Goal: Transaction & Acquisition: Purchase product/service

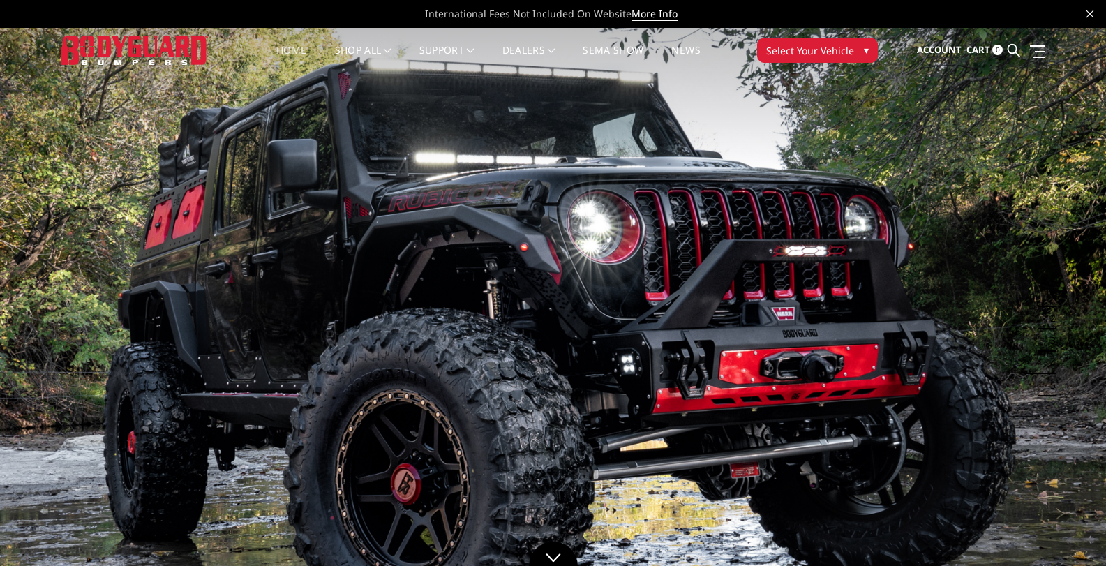
click at [777, 48] on span "Select Your Vehicle" at bounding box center [810, 50] width 88 height 15
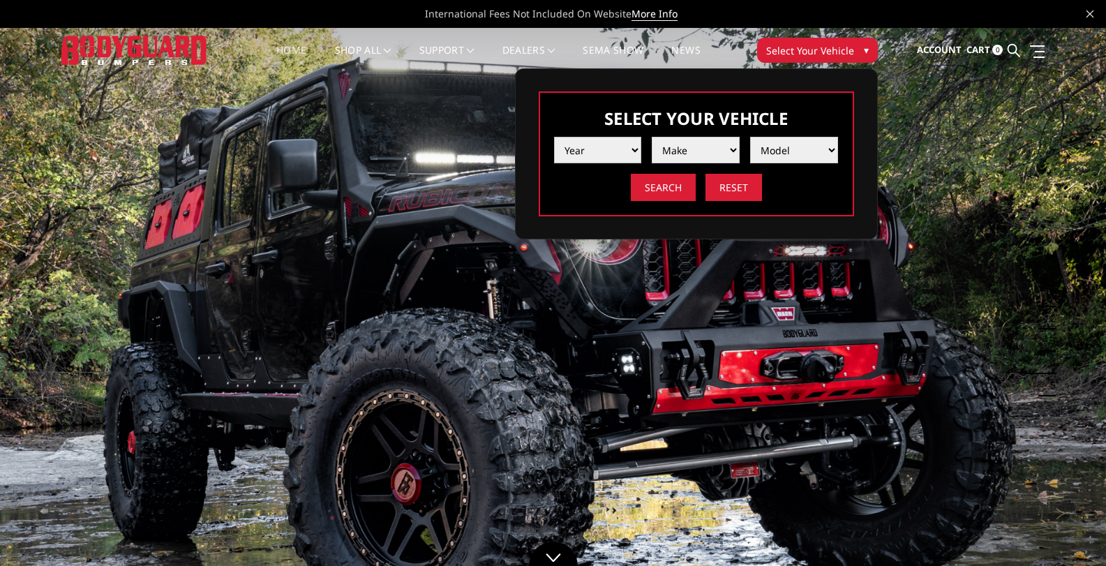
click at [602, 146] on select "Year 2025 2024 2023 2022 2021 2020 2019 2018 2017 2016 2015 2014 2013 2012 2011…" at bounding box center [598, 150] width 88 height 27
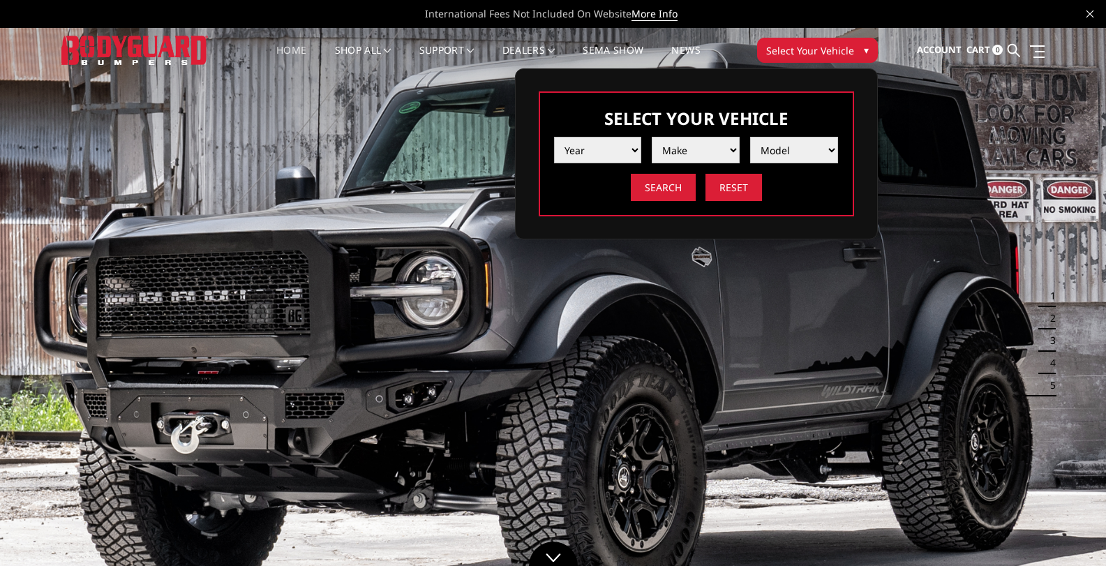
select select "yr_2025"
click at [554, 137] on select "Year 2025 2024 2023 2022 2021 2020 2019 2018 2017 2016 2015 2014 2013 2012 2011…" at bounding box center [598, 150] width 88 height 27
drag, startPoint x: 628, startPoint y: 165, endPoint x: 695, endPoint y: 142, distance: 71.1
click at [695, 142] on select "Make Chevrolet Ford GMC Ram Toyota" at bounding box center [696, 150] width 88 height 27
select select "mk_ford"
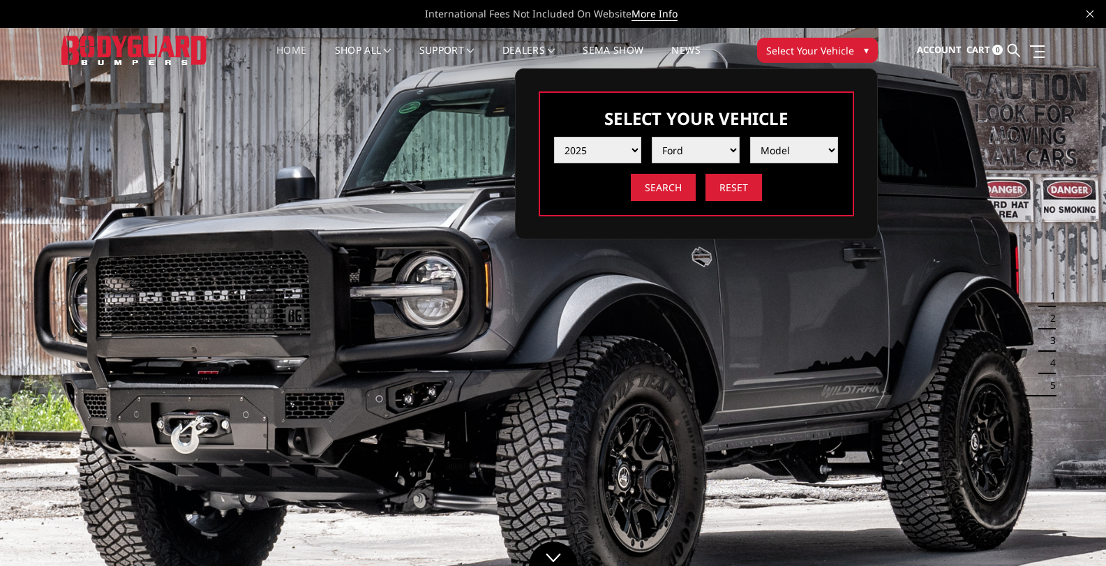
click at [652, 137] on select "Make Chevrolet Ford GMC Ram Toyota" at bounding box center [696, 150] width 88 height 27
click at [763, 148] on select "Model F150 F150 Raptor F250 / F350 F450 F550" at bounding box center [794, 150] width 88 height 27
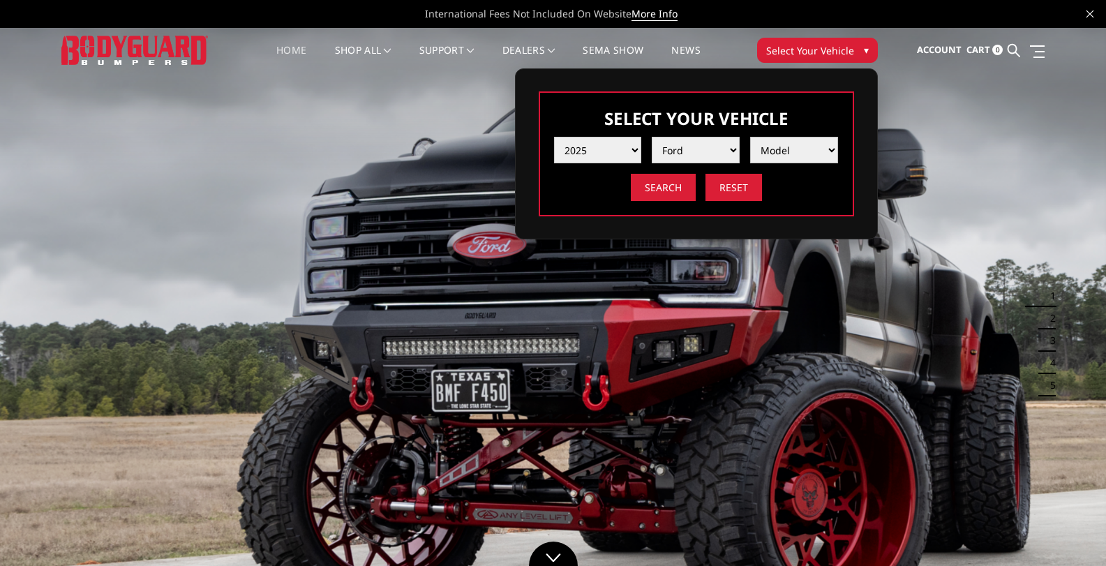
select select "md_f250-f350"
click at [750, 137] on select "Model F150 F150 Raptor F250 / F350 F450 F550" at bounding box center [794, 150] width 88 height 27
click at [653, 189] on input "Search" at bounding box center [663, 187] width 65 height 27
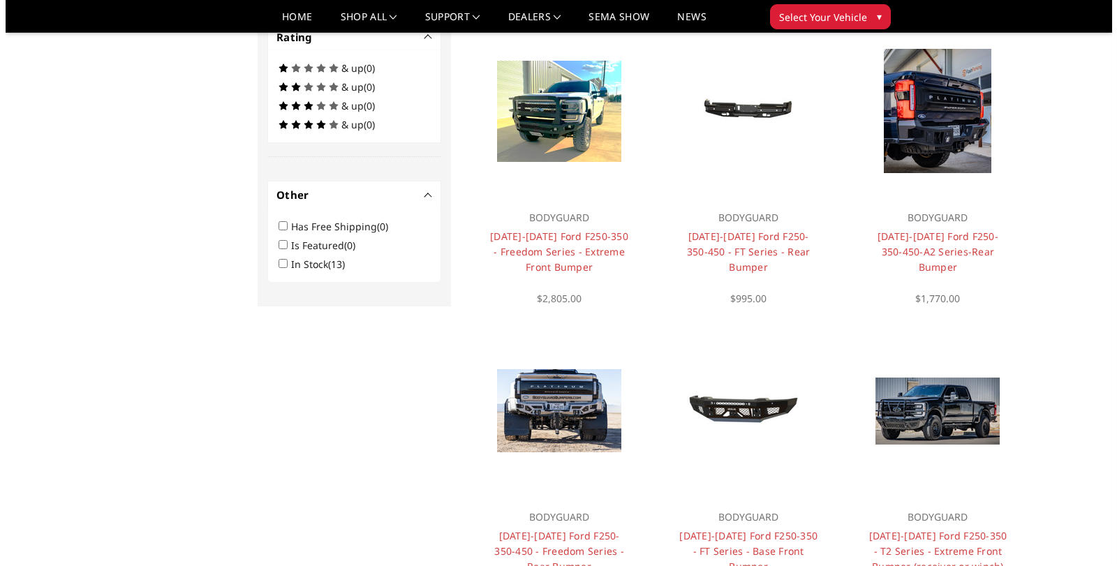
scroll to position [810, 0]
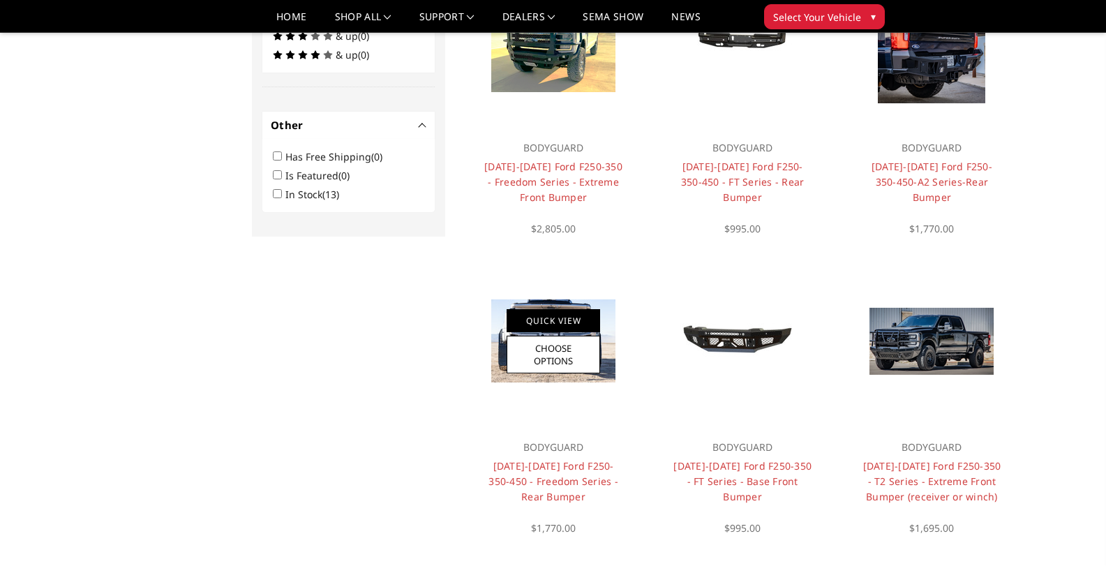
click at [554, 322] on link "Quick View" at bounding box center [554, 320] width 94 height 23
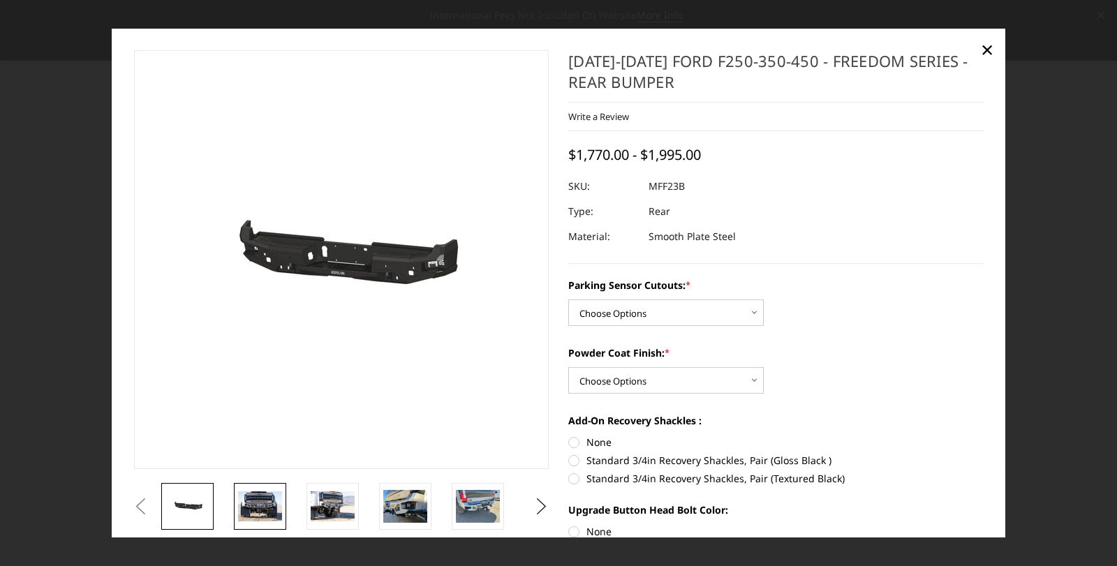
click at [258, 503] on img at bounding box center [260, 506] width 44 height 29
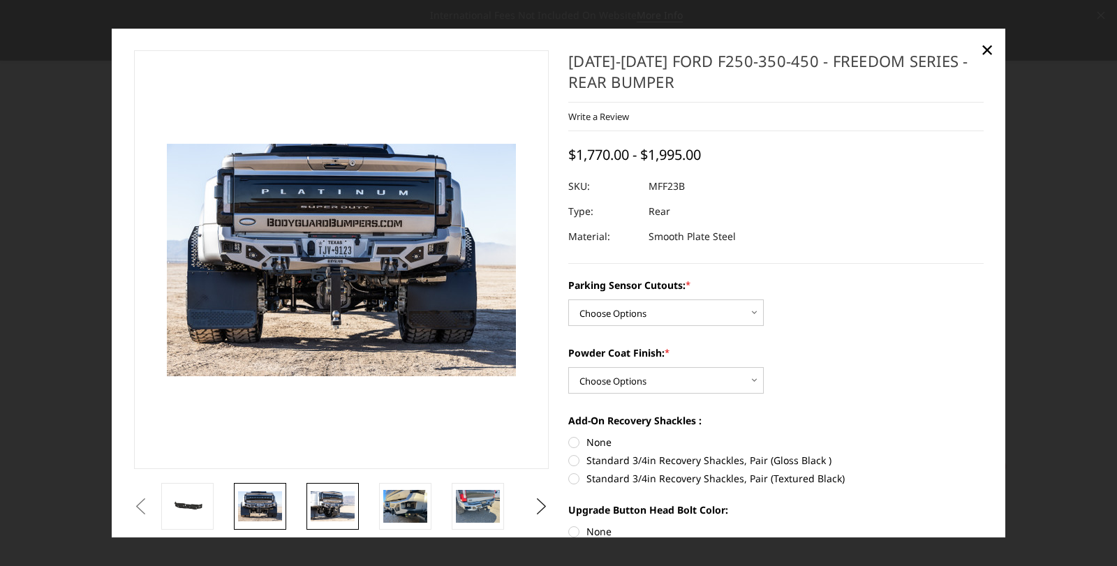
click at [318, 509] on img at bounding box center [333, 506] width 44 height 29
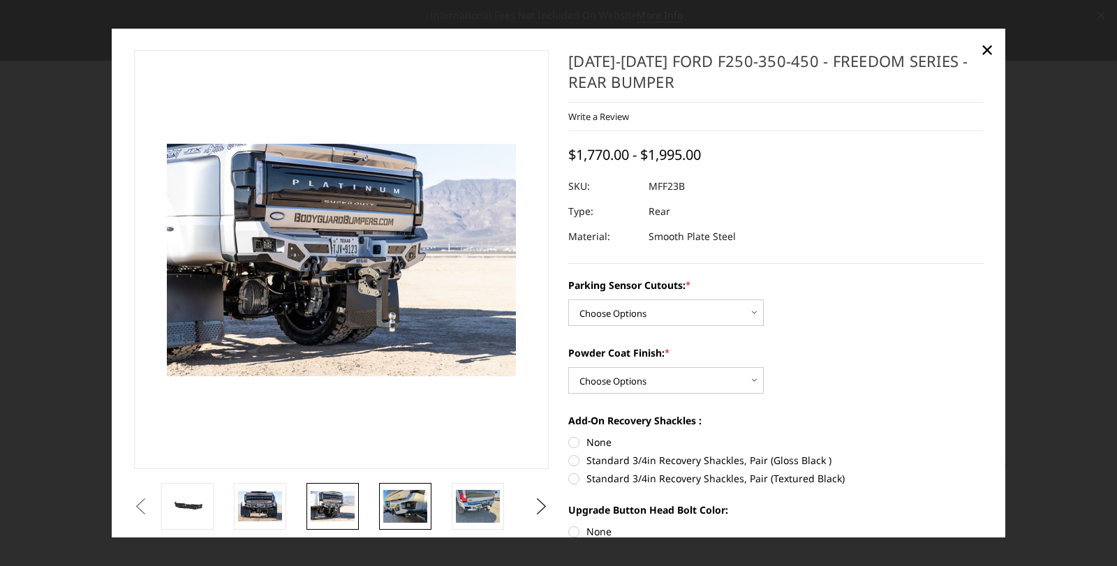
click at [393, 500] on img at bounding box center [405, 506] width 44 height 33
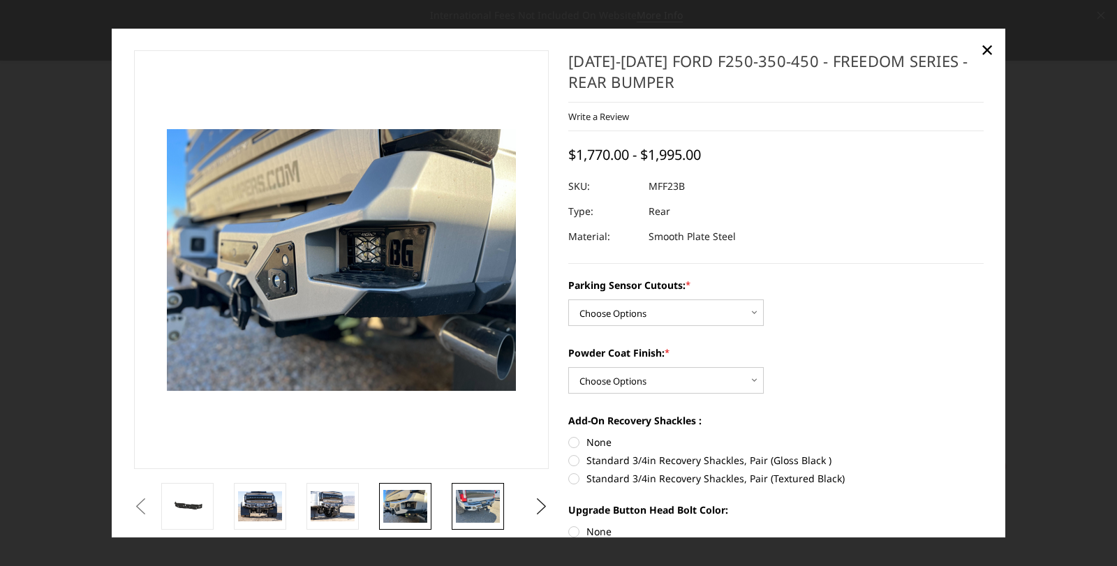
click at [479, 502] on img at bounding box center [478, 506] width 44 height 33
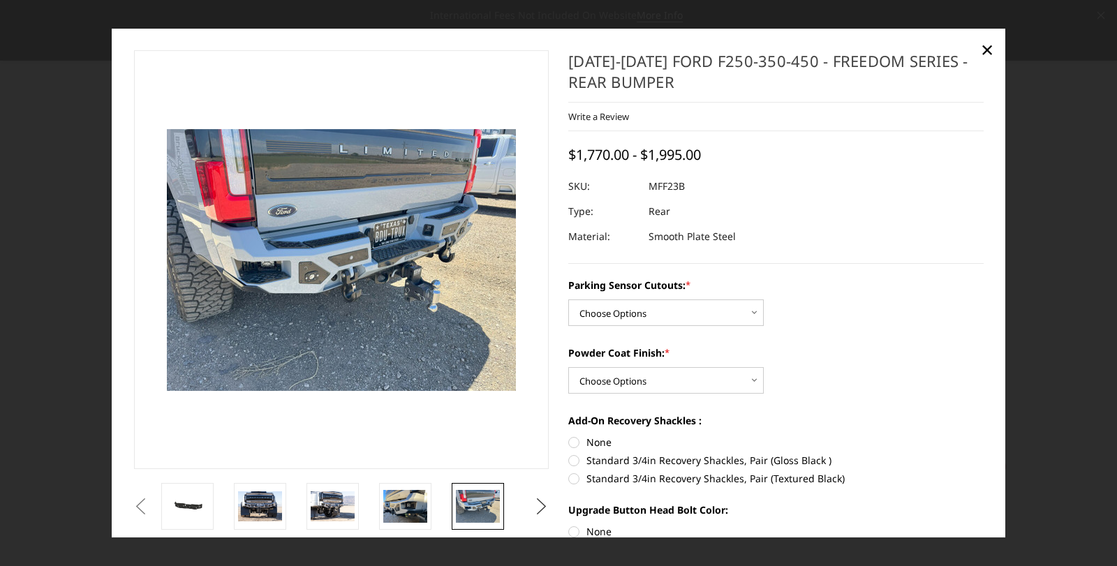
click at [531, 505] on button "Next" at bounding box center [541, 506] width 21 height 21
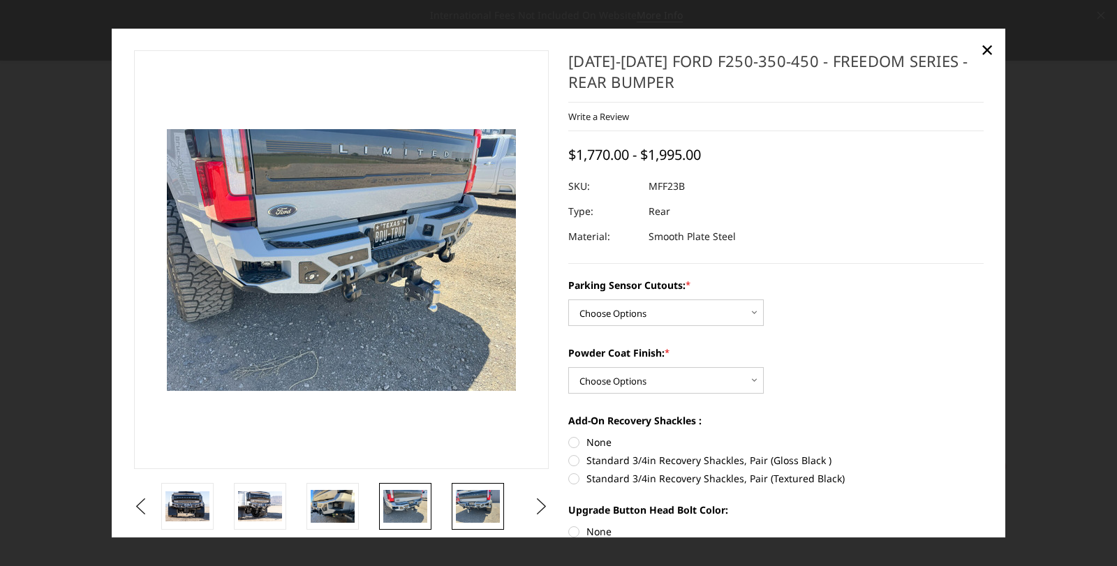
click at [456, 505] on img at bounding box center [478, 506] width 44 height 33
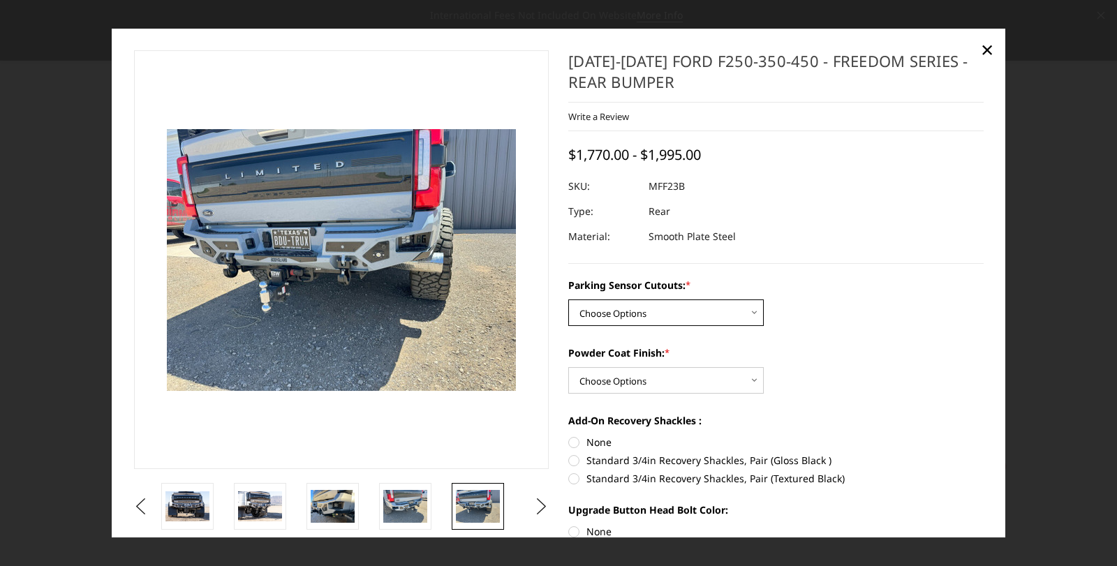
click at [611, 308] on select "Choose Options No - Without Parking Sensor Cutouts Yes - With Parking Sensor Cu…" at bounding box center [665, 312] width 195 height 27
click at [599, 313] on select "Choose Options No - Without Parking Sensor Cutouts Yes - With Parking Sensor Cu…" at bounding box center [665, 312] width 195 height 27
select select "2559"
click at [568, 299] on select "Choose Options No - Without Parking Sensor Cutouts Yes - With Parking Sensor Cu…" at bounding box center [665, 312] width 195 height 27
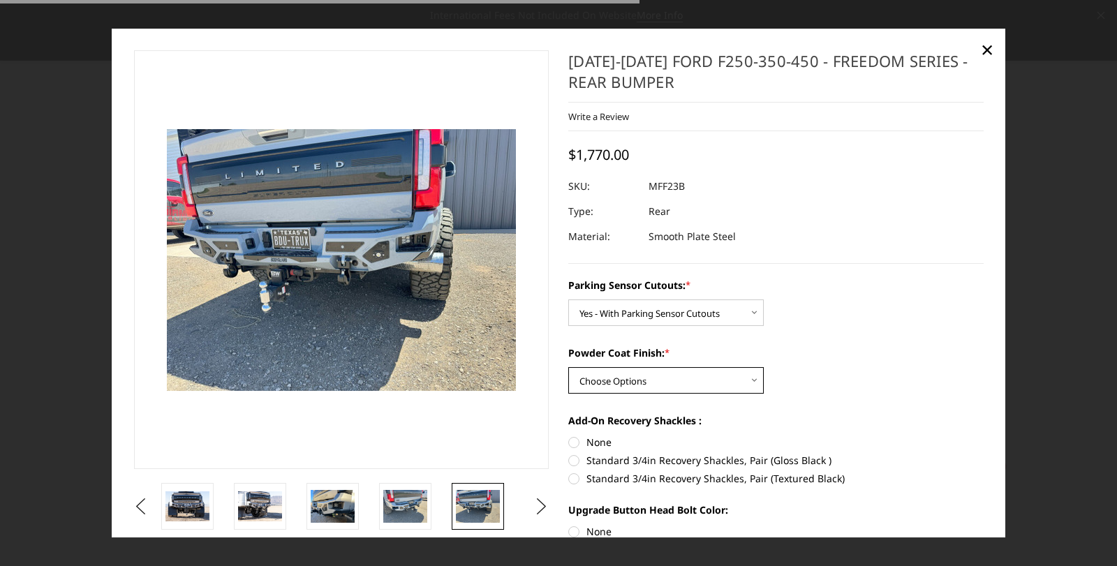
click at [613, 375] on select "Choose Options Bare Metal Textured Black Powder Coat" at bounding box center [665, 380] width 195 height 27
select select "2561"
click at [568, 367] on select "Choose Options Bare Metal Textured Black Powder Coat" at bounding box center [665, 380] width 195 height 27
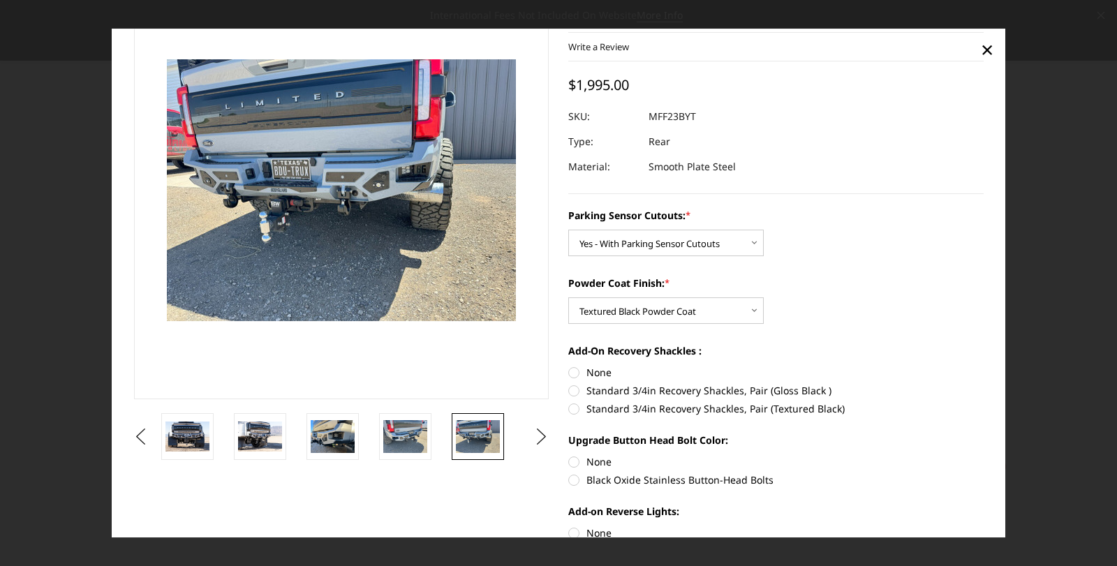
click at [568, 408] on label "Standard 3/4in Recovery Shackles, Pair (Textured Black)" at bounding box center [775, 408] width 415 height 15
click at [983, 384] on input "Standard 3/4in Recovery Shackles, Pair (Textured Black)" at bounding box center [983, 383] width 1 height 1
radio input "true"
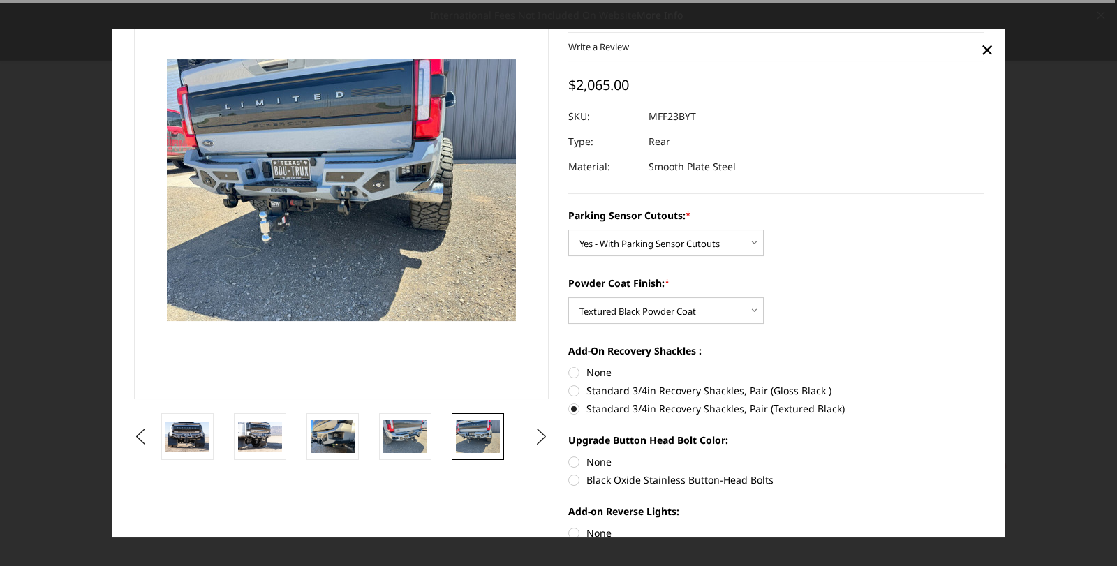
scroll to position [209, 0]
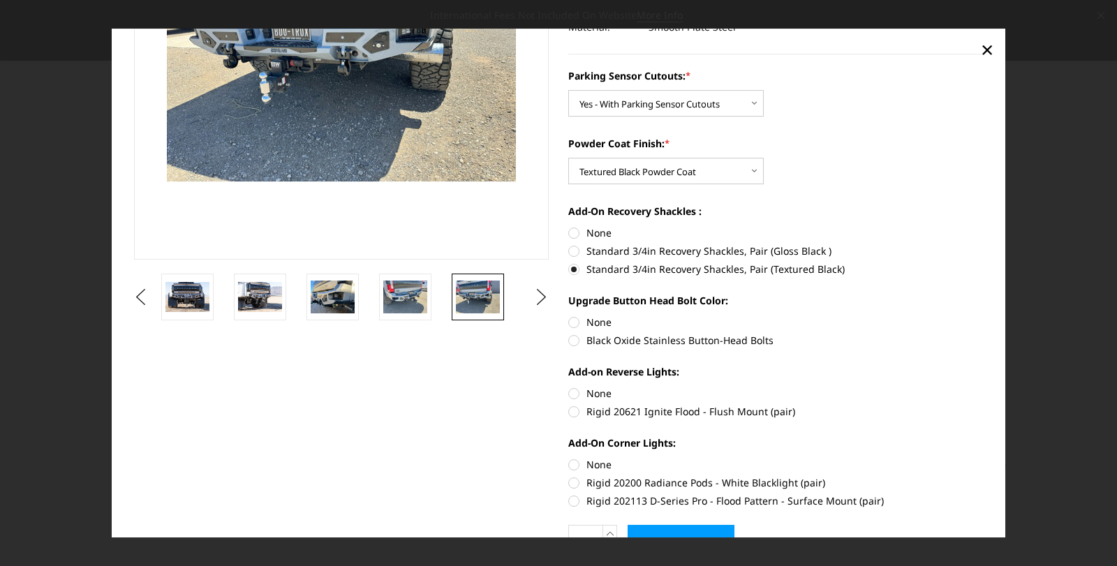
click at [568, 410] on label "Rigid 20621 Ignite Flood - Flush Mount (pair)" at bounding box center [775, 411] width 415 height 15
click at [983, 387] on input "Rigid 20621 Ignite Flood - Flush Mount (pair)" at bounding box center [983, 386] width 1 height 1
radio input "true"
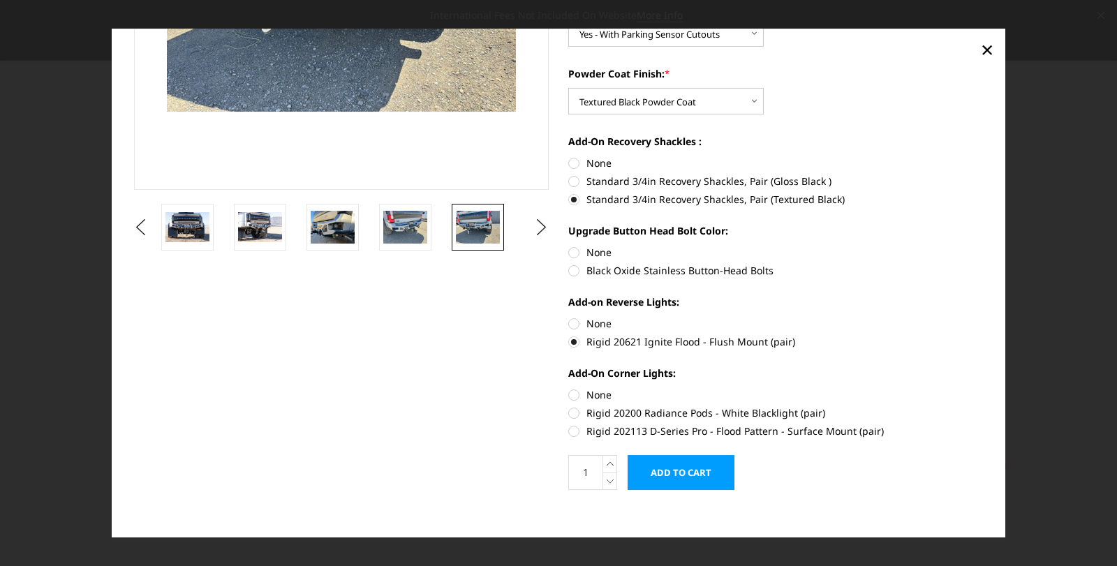
click at [568, 431] on label "Rigid 202113 D-Series Pro - Flood Pattern - Surface Mount (pair)" at bounding box center [775, 431] width 415 height 15
click at [983, 406] on input "Rigid 202113 D-Series Pro - Flood Pattern - Surface Mount (pair)" at bounding box center [983, 405] width 1 height 1
radio input "true"
click at [569, 414] on label "Rigid 20200 Radiance Pods - White Blacklight (pair)" at bounding box center [775, 412] width 415 height 15
click at [983, 388] on input "Rigid 20200 Radiance Pods - White Blacklight (pair)" at bounding box center [983, 387] width 1 height 1
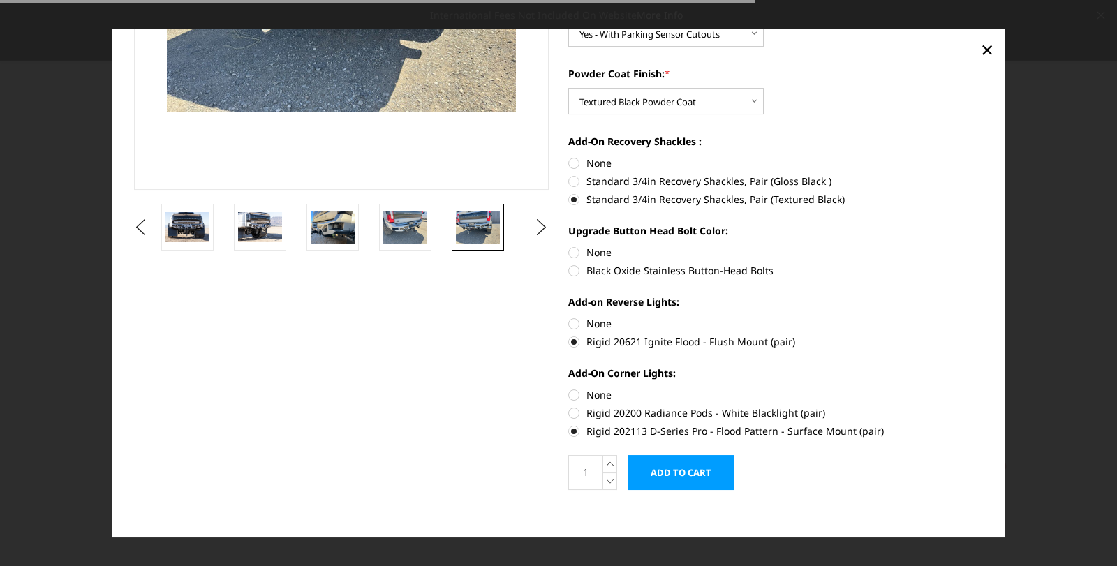
radio input "true"
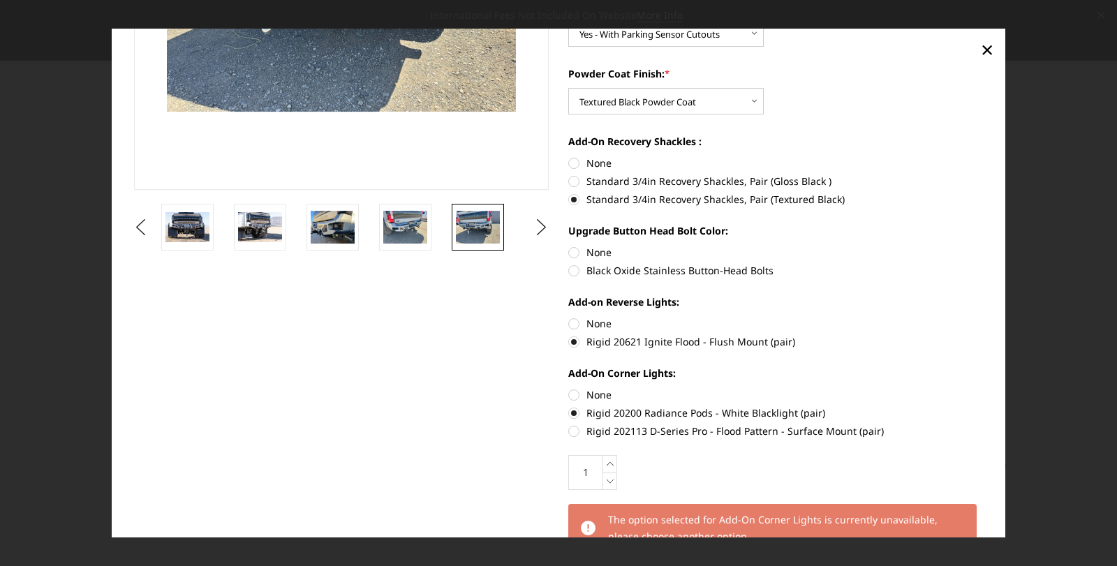
click at [569, 426] on label "Rigid 202113 D-Series Pro - Flood Pattern - Surface Mount (pair)" at bounding box center [775, 431] width 415 height 15
click at [983, 406] on input "Rigid 202113 D-Series Pro - Flood Pattern - Surface Mount (pair)" at bounding box center [983, 405] width 1 height 1
radio input "true"
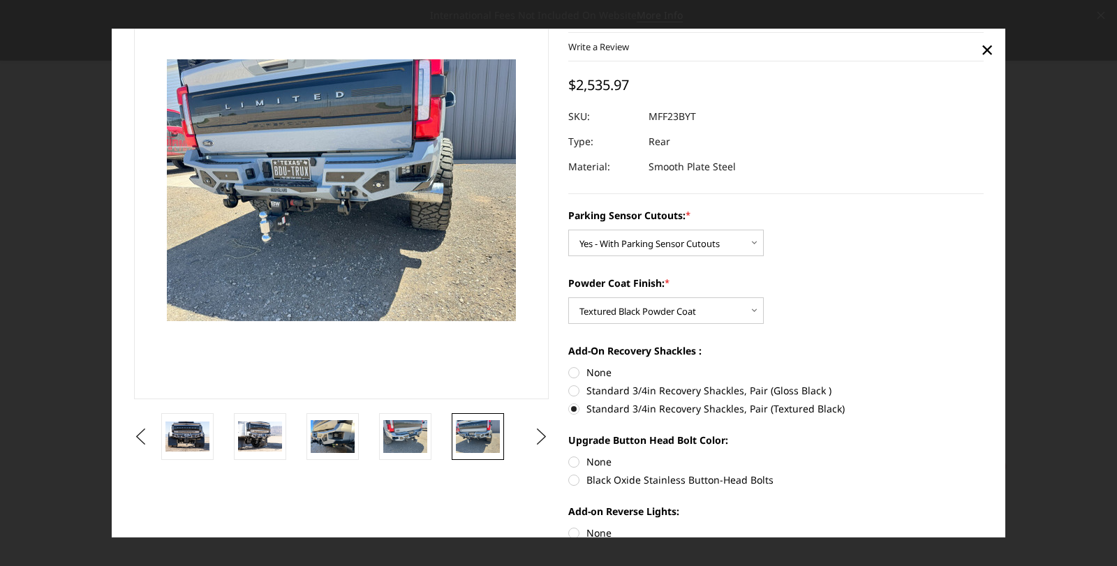
scroll to position [209, 0]
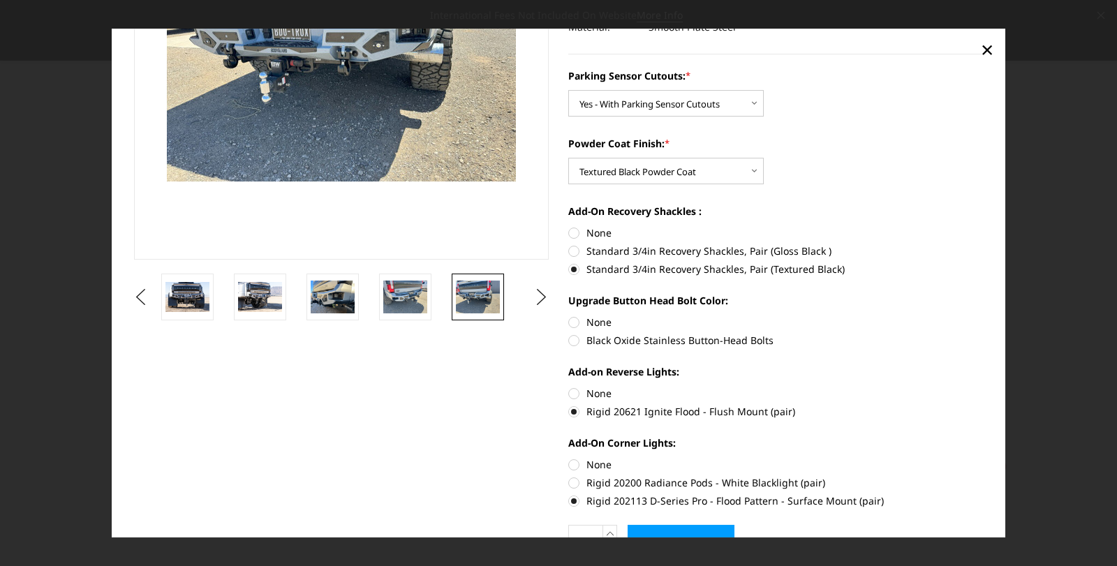
click at [568, 478] on label "Rigid 20200 Radiance Pods - White Blacklight (pair)" at bounding box center [775, 482] width 415 height 15
click at [983, 458] on input "Rigid 20200 Radiance Pods - White Blacklight (pair)" at bounding box center [983, 457] width 1 height 1
radio input "true"
click at [569, 495] on label "Rigid 202113 D-Series Pro - Flood Pattern - Surface Mount (pair)" at bounding box center [775, 500] width 415 height 15
click at [983, 476] on input "Rigid 202113 D-Series Pro - Flood Pattern - Surface Mount (pair)" at bounding box center [983, 475] width 1 height 1
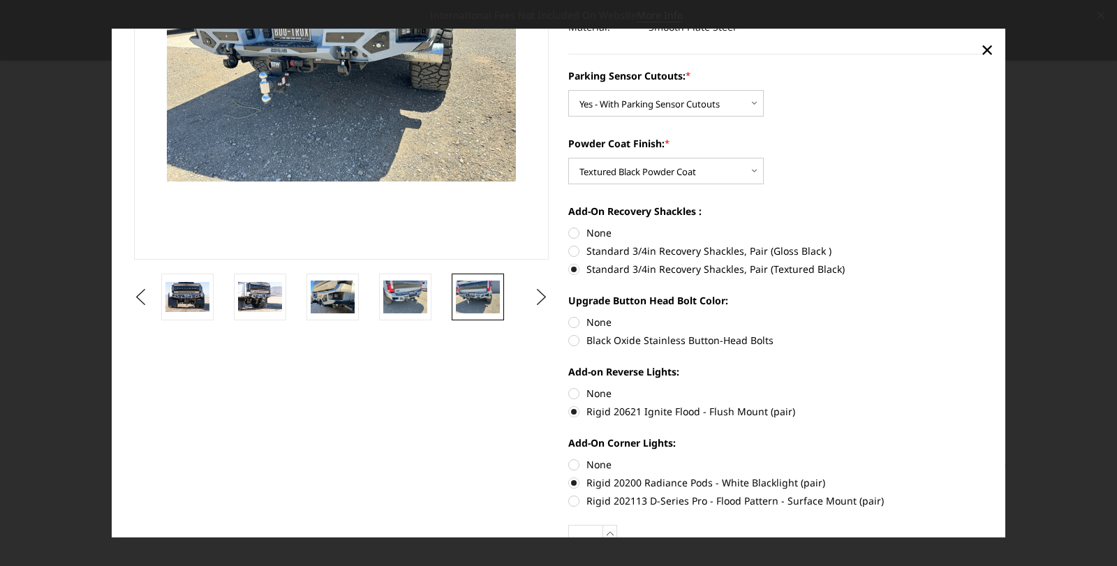
radio input "true"
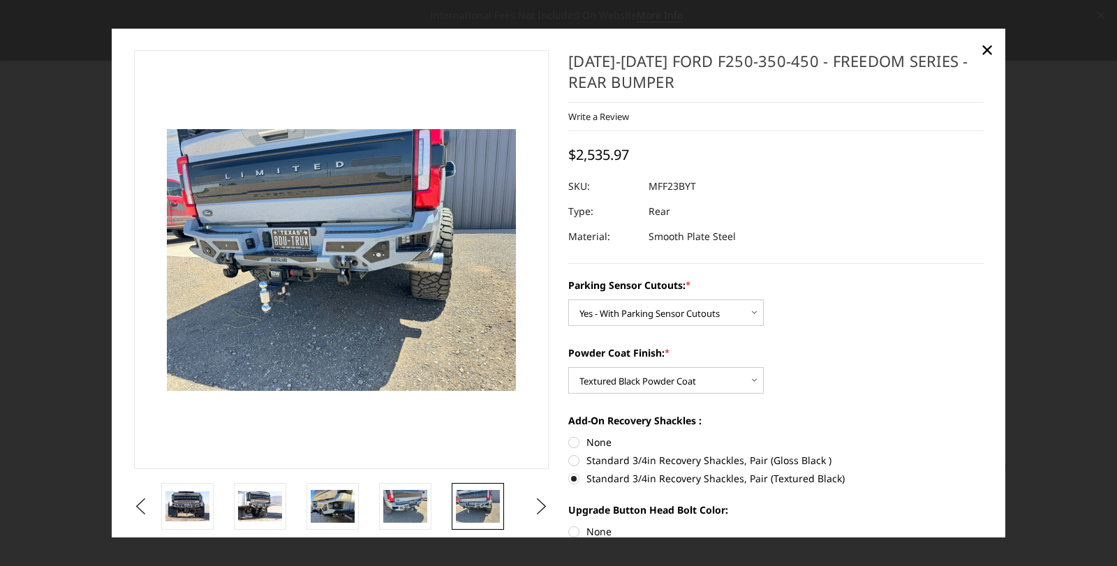
scroll to position [279, 0]
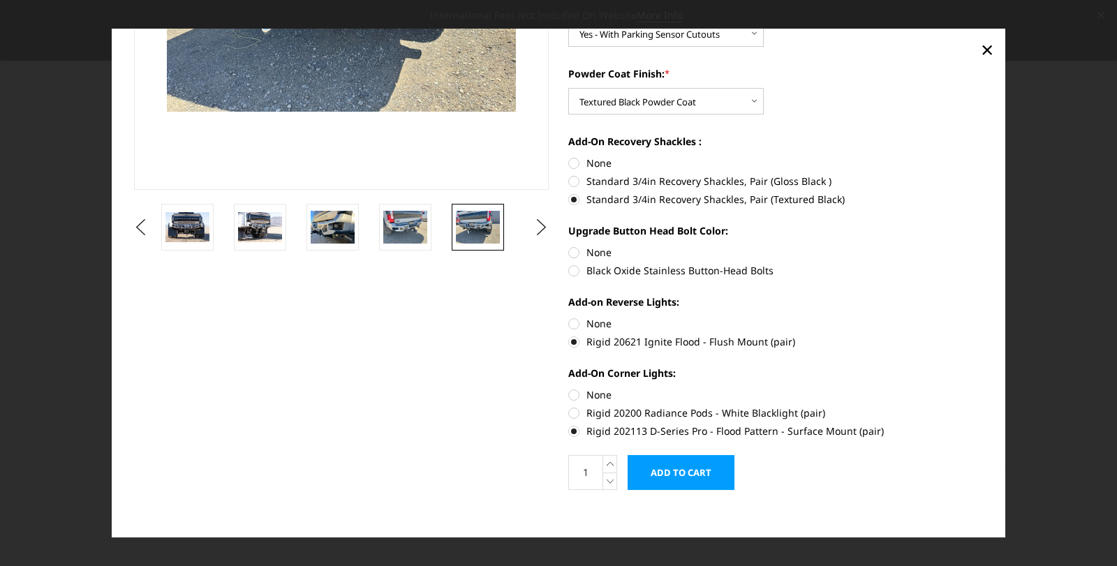
click at [570, 417] on label "Rigid 20200 Radiance Pods - White Blacklight (pair)" at bounding box center [775, 412] width 415 height 15
click at [983, 388] on input "Rigid 20200 Radiance Pods - White Blacklight (pair)" at bounding box center [983, 387] width 1 height 1
radio input "true"
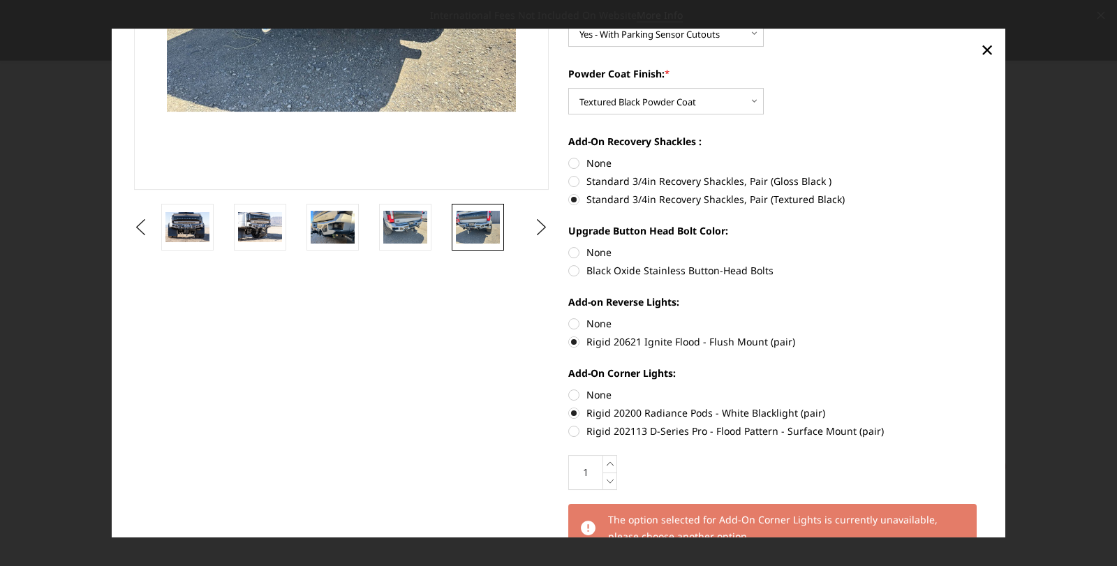
click at [568, 429] on label "Rigid 202113 D-Series Pro - Flood Pattern - Surface Mount (pair)" at bounding box center [775, 431] width 415 height 15
click at [983, 406] on input "Rigid 202113 D-Series Pro - Flood Pattern - Surface Mount (pair)" at bounding box center [983, 405] width 1 height 1
radio input "true"
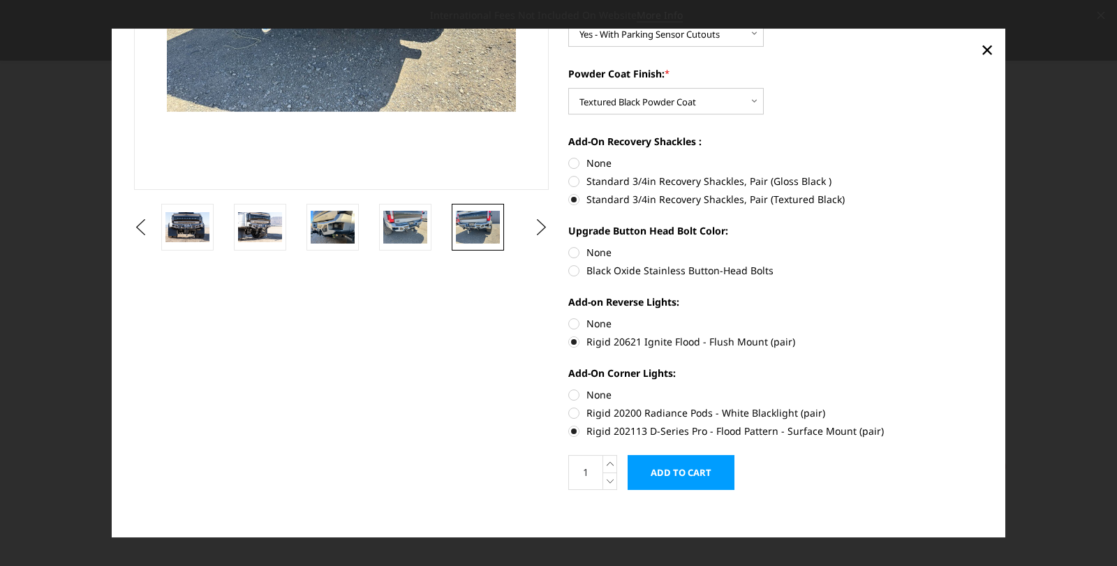
click at [666, 464] on input "Add to Cart" at bounding box center [680, 472] width 107 height 35
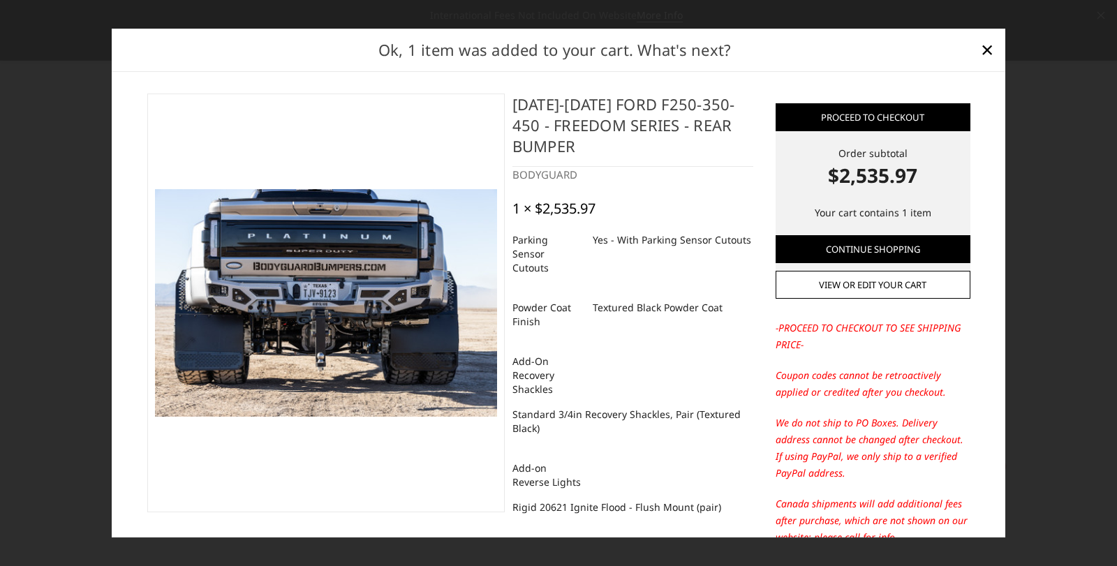
click at [1105, 291] on div at bounding box center [558, 283] width 1117 height 566
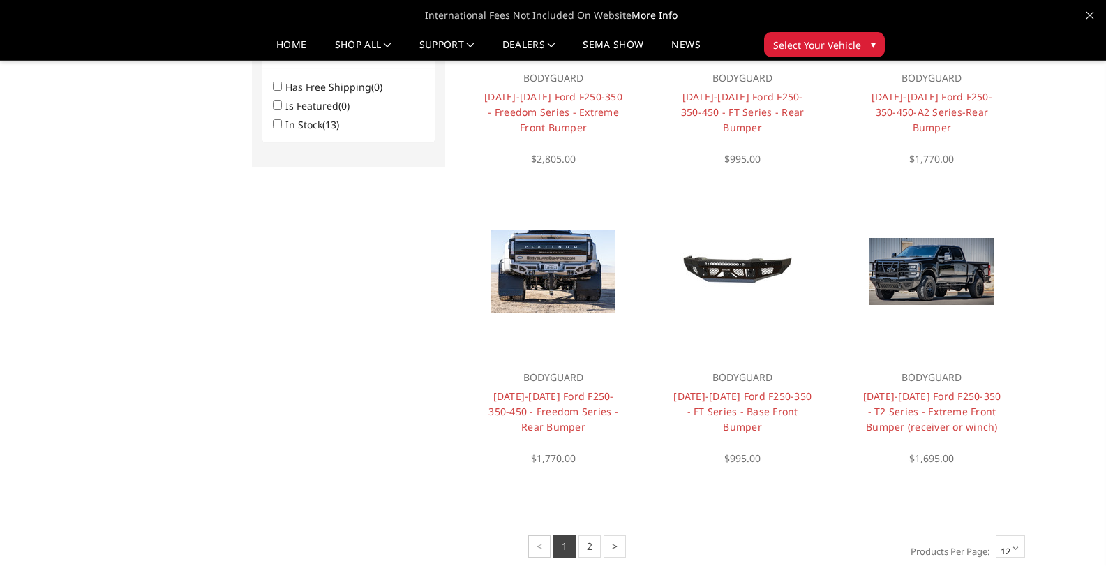
scroll to position [949, 0]
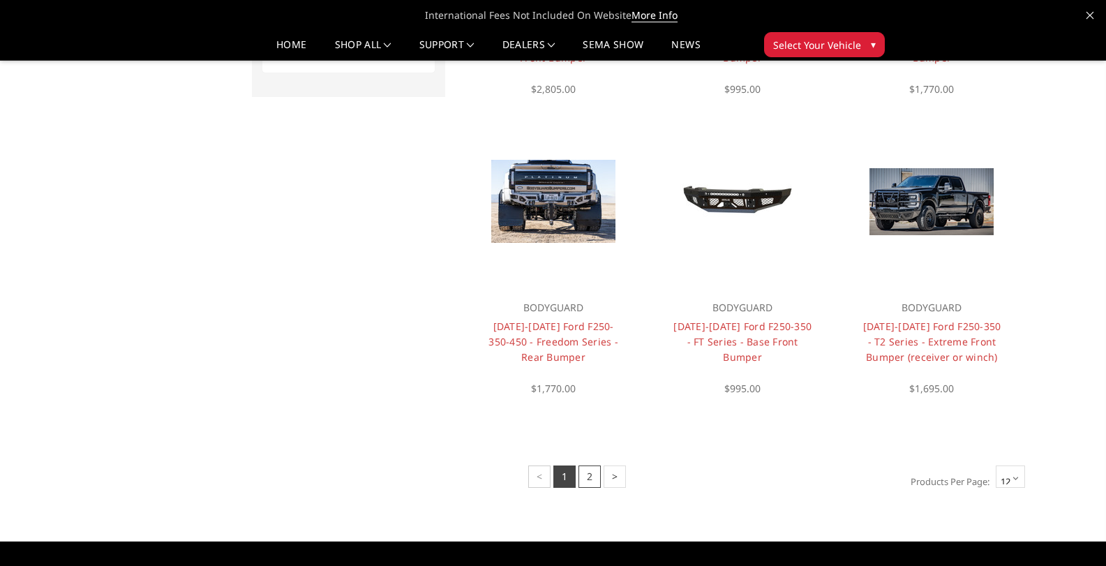
click at [590, 482] on link "2" at bounding box center [590, 476] width 22 height 22
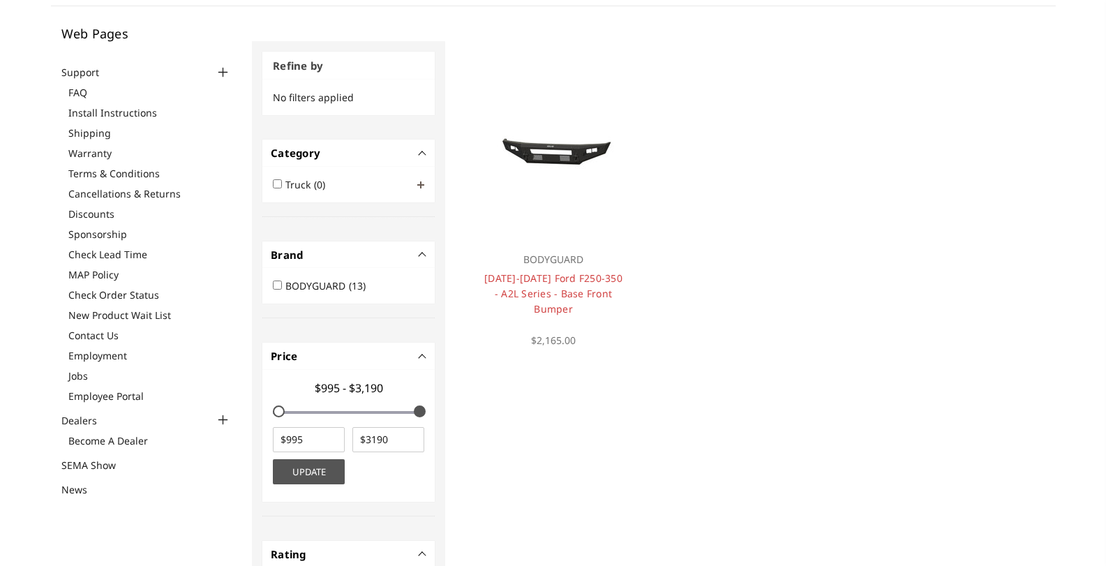
scroll to position [1, 0]
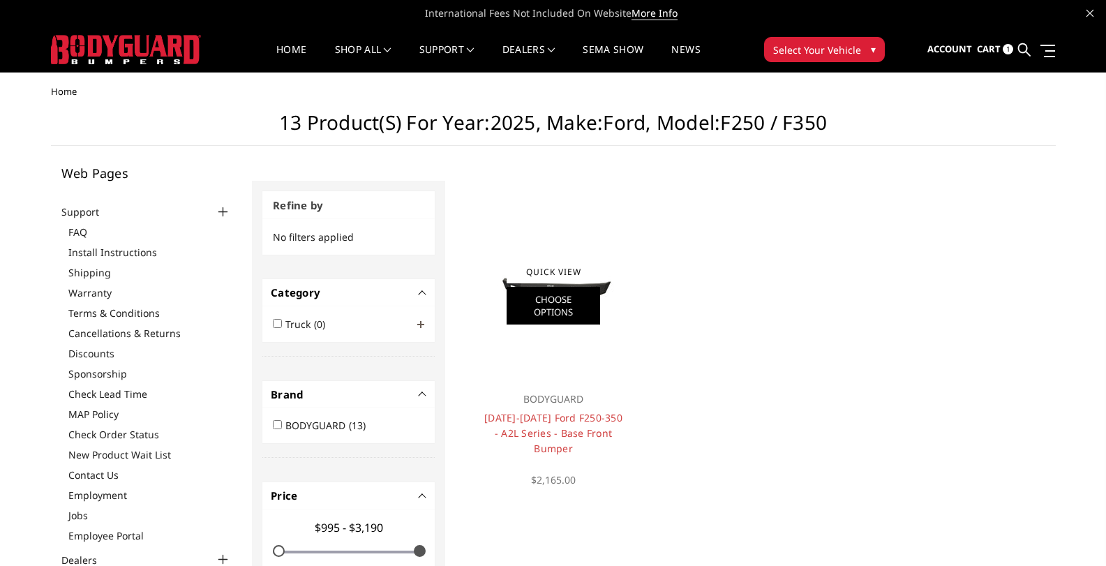
click at [552, 303] on link "Choose Options" at bounding box center [554, 306] width 94 height 38
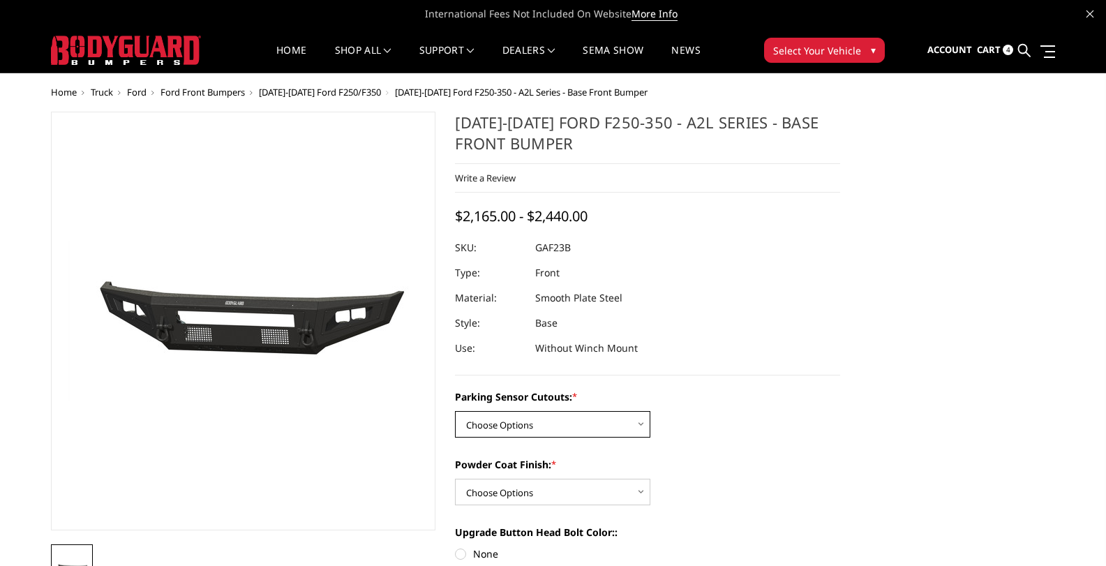
click at [523, 426] on select "Choose Options No - Without Parking Sensor Cutouts Yes - With Parking Sensor Cu…" at bounding box center [552, 424] width 195 height 27
select select "3471"
click at [455, 411] on select "Choose Options No - Without Parking Sensor Cutouts Yes - With Parking Sensor Cu…" at bounding box center [552, 424] width 195 height 27
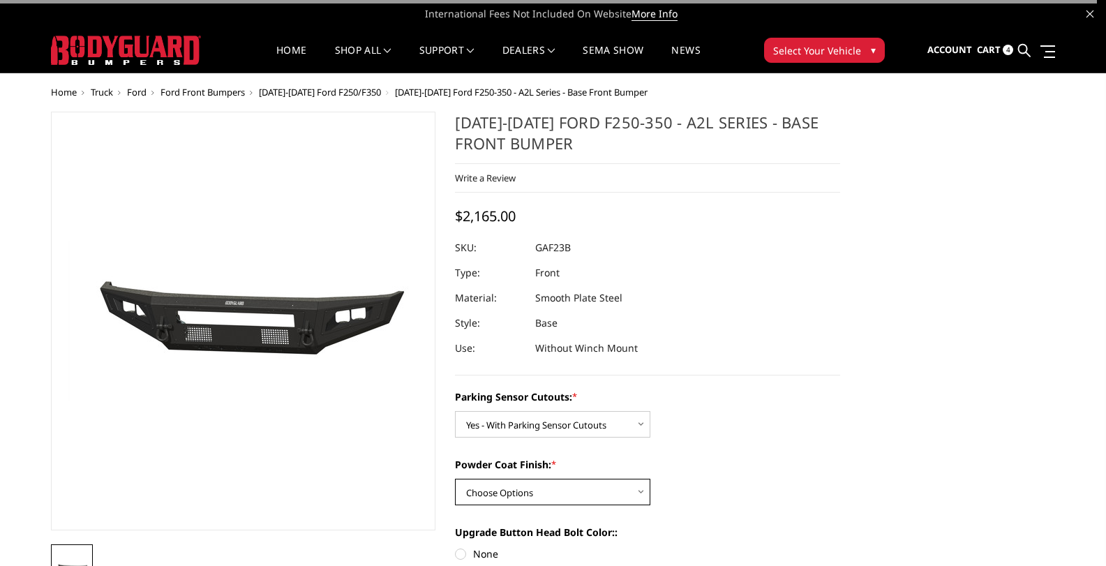
click at [529, 500] on select "Choose Options Bare Metal Textured Black Powder Coat" at bounding box center [552, 492] width 195 height 27
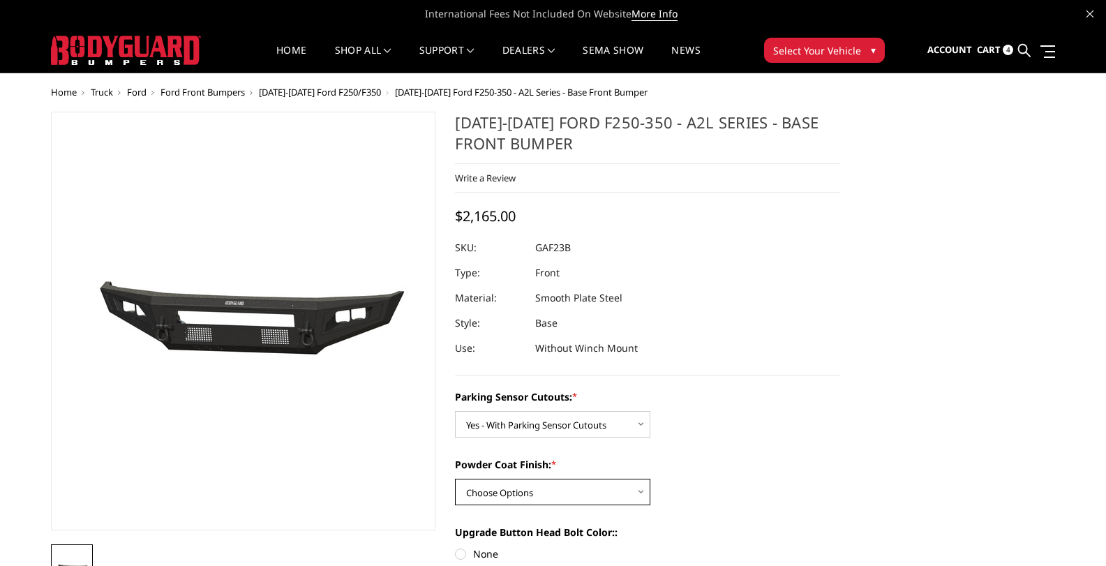
select select "3473"
click at [455, 479] on select "Choose Options Bare Metal Textured Black Powder Coat" at bounding box center [552, 492] width 195 height 27
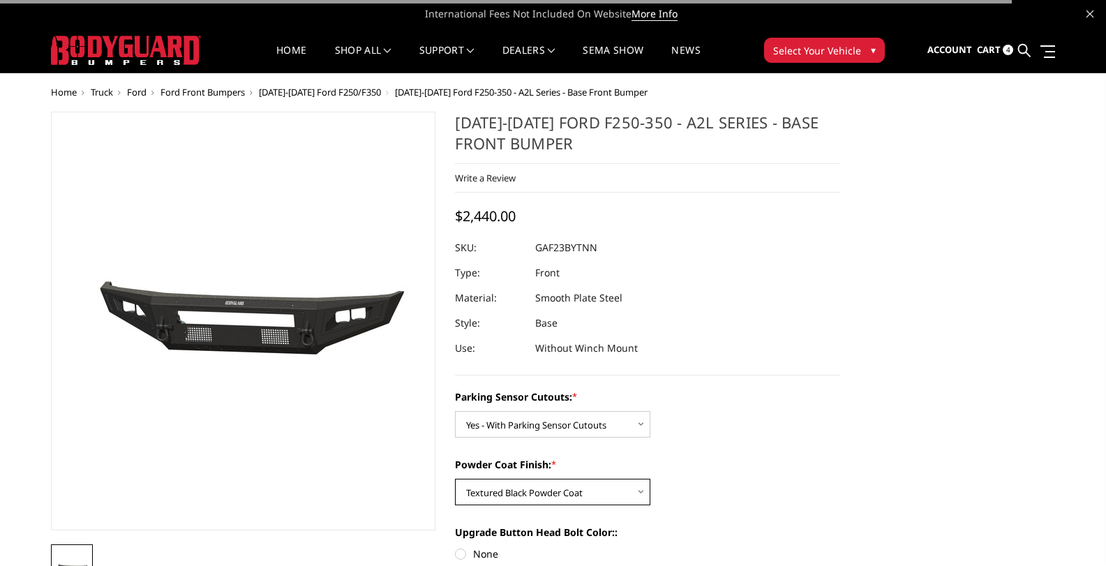
scroll to position [140, 0]
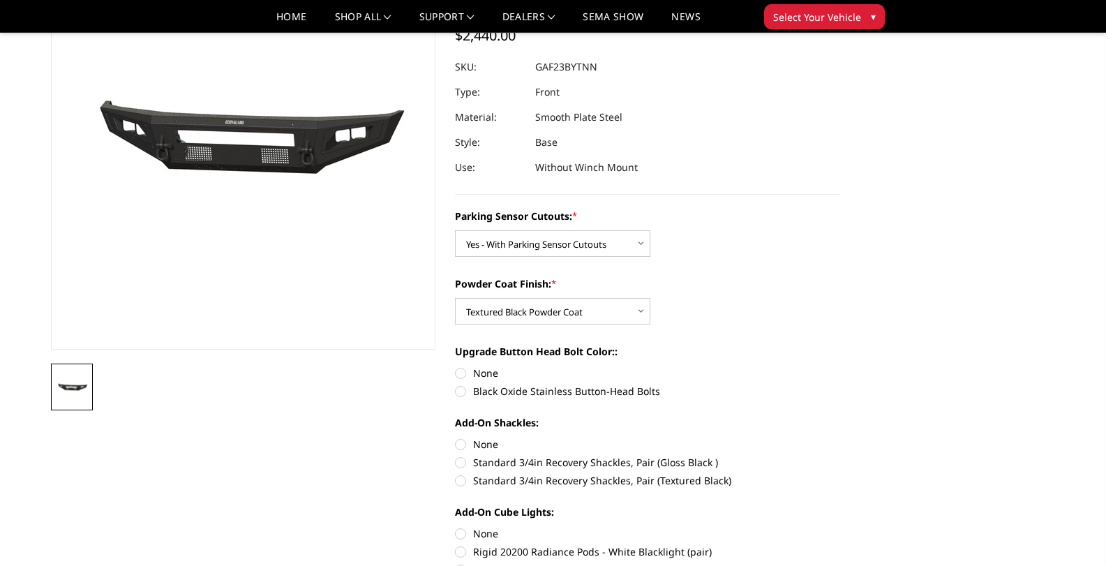
click at [459, 395] on label "Black Oxide Stainless Button-Head Bolts" at bounding box center [647, 391] width 385 height 15
click at [840, 366] on input "Black Oxide Stainless Button-Head Bolts" at bounding box center [840, 366] width 1 height 1
radio input "true"
click at [460, 481] on label "Standard 3/4in Recovery Shackles, Pair (Textured Black)" at bounding box center [647, 480] width 385 height 15
click at [840, 456] on input "Standard 3/4in Recovery Shackles, Pair (Textured Black)" at bounding box center [840, 455] width 1 height 1
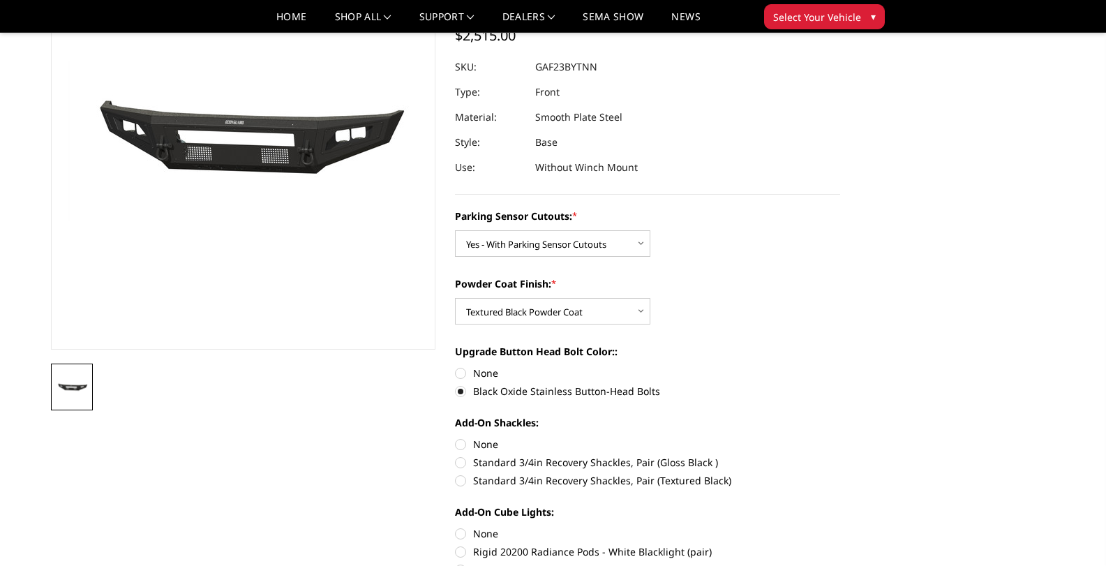
radio input "true"
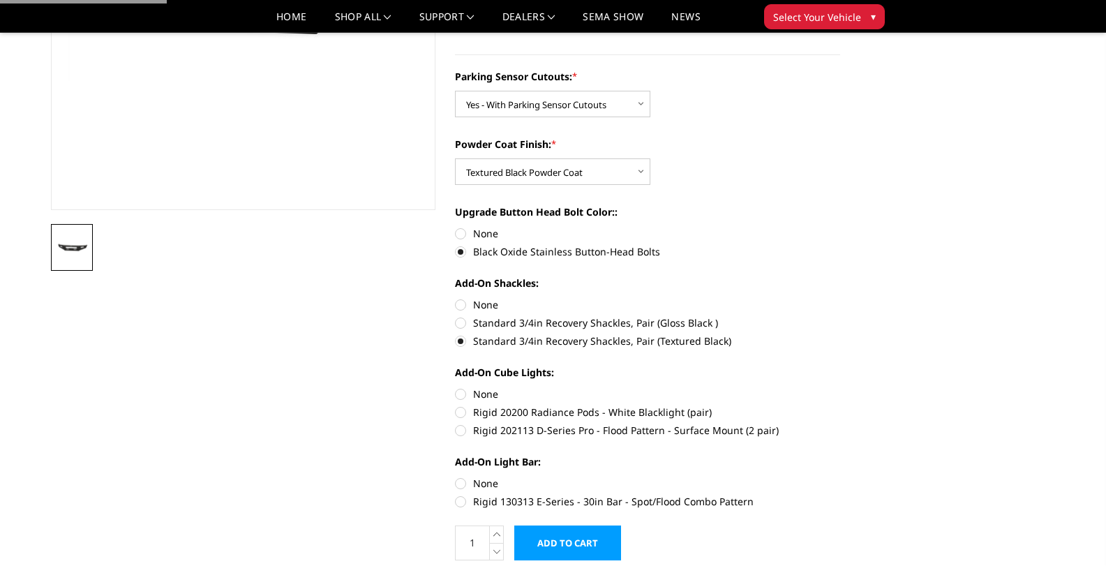
scroll to position [349, 0]
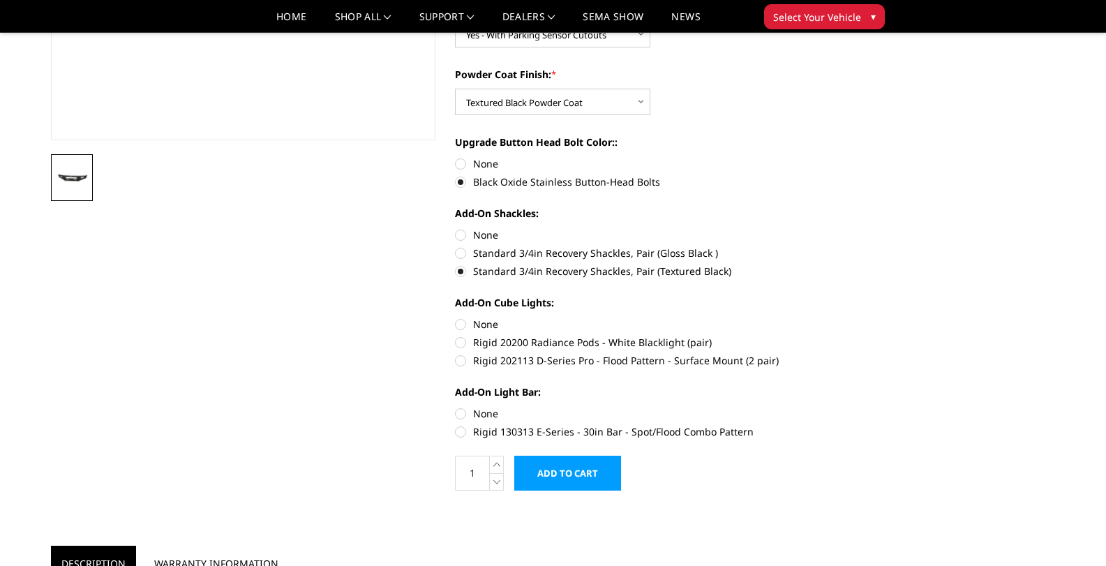
click at [461, 435] on label "Rigid 130313 E-Series - 30in Bar - Spot/Flood Combo Pattern" at bounding box center [647, 431] width 385 height 15
click at [840, 407] on input "Rigid 130313 E-Series - 30in Bar - Spot/Flood Combo Pattern" at bounding box center [840, 406] width 1 height 1
radio input "true"
click at [561, 462] on input "Add to Cart" at bounding box center [567, 473] width 107 height 35
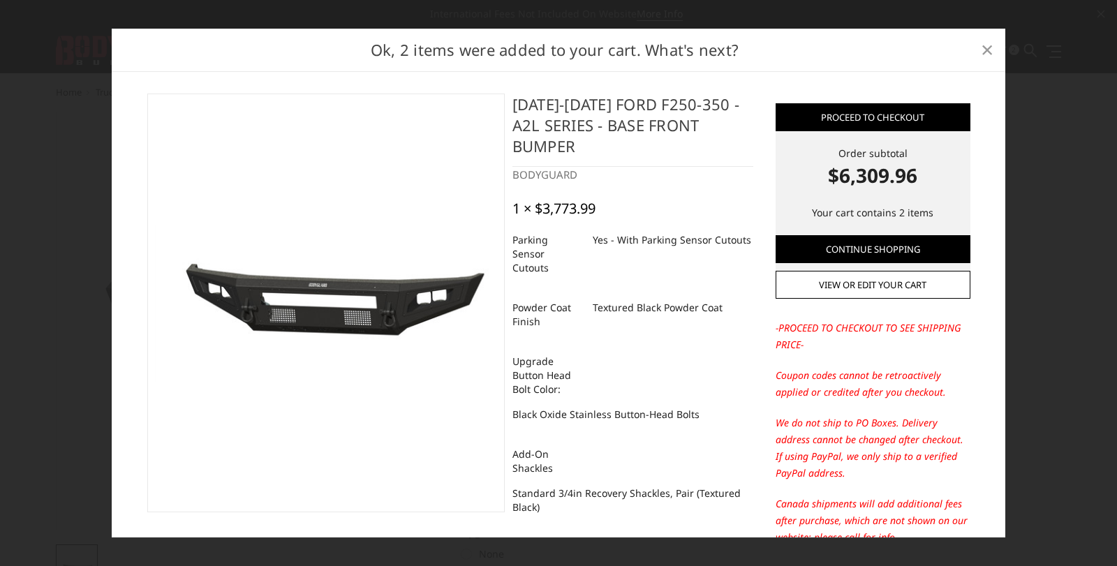
click at [992, 46] on span "×" at bounding box center [987, 49] width 13 height 30
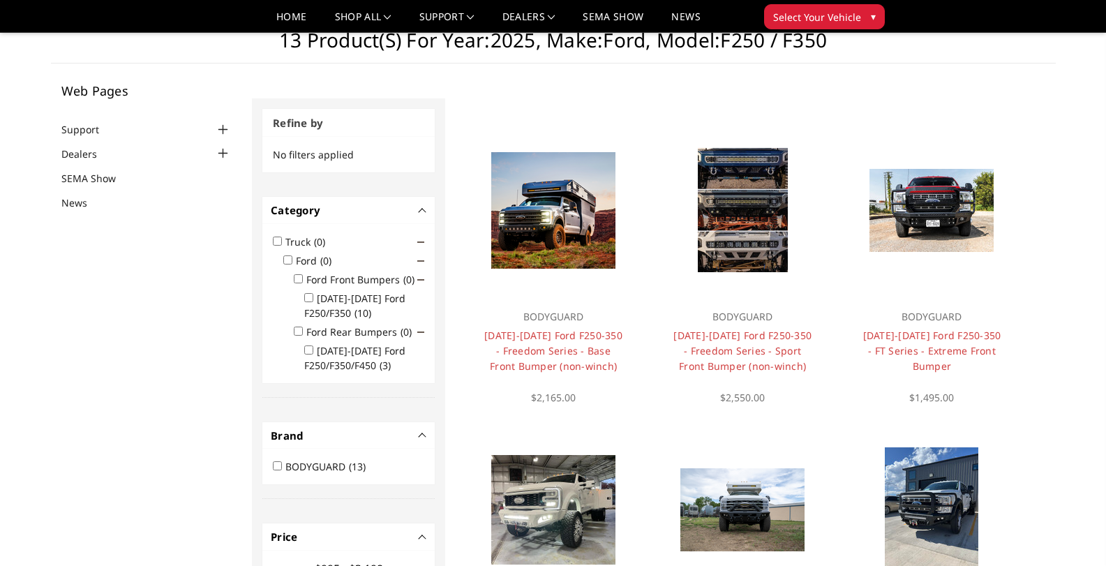
scroll to position [112, 0]
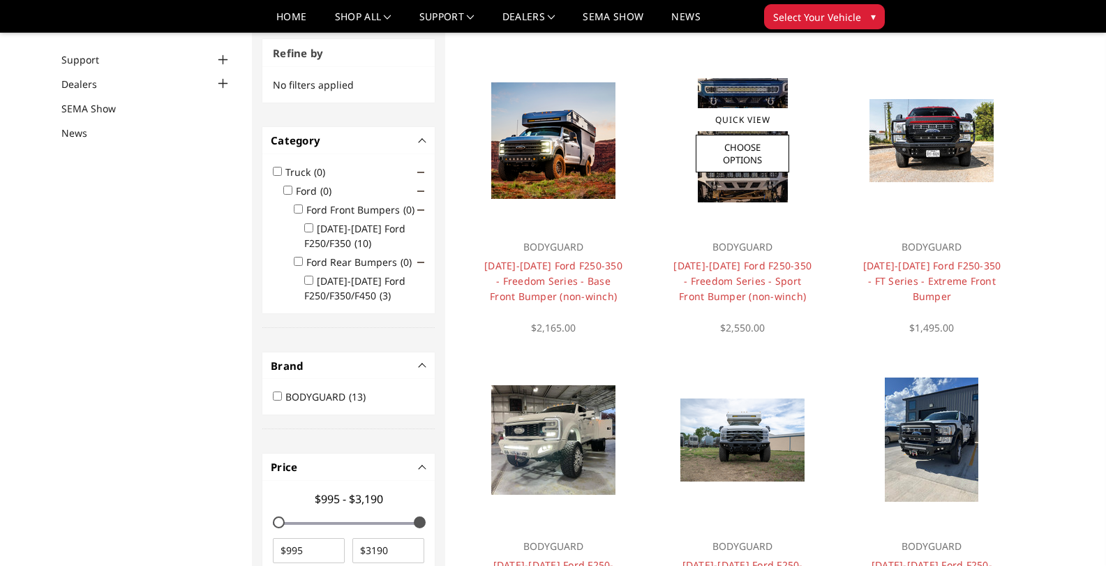
click at [736, 184] on img at bounding box center [743, 140] width 90 height 124
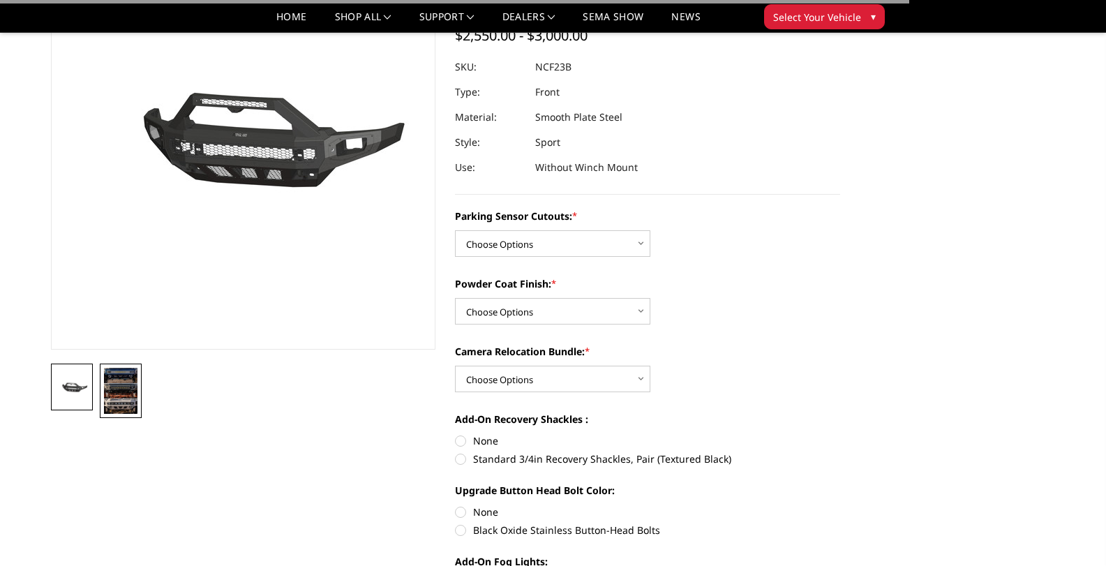
click at [121, 369] on img at bounding box center [120, 391] width 33 height 46
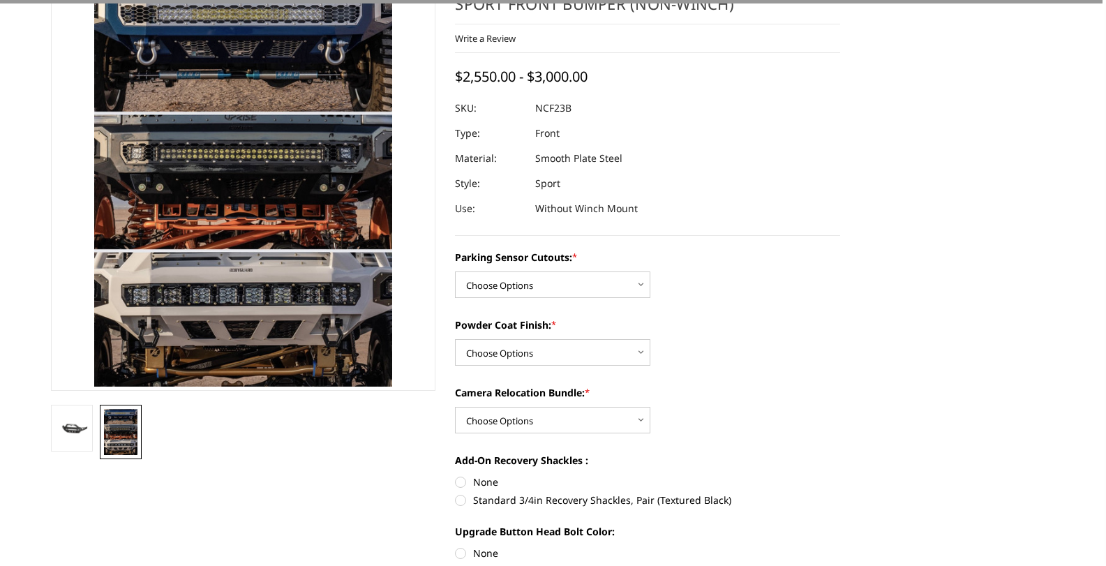
scroll to position [16, 0]
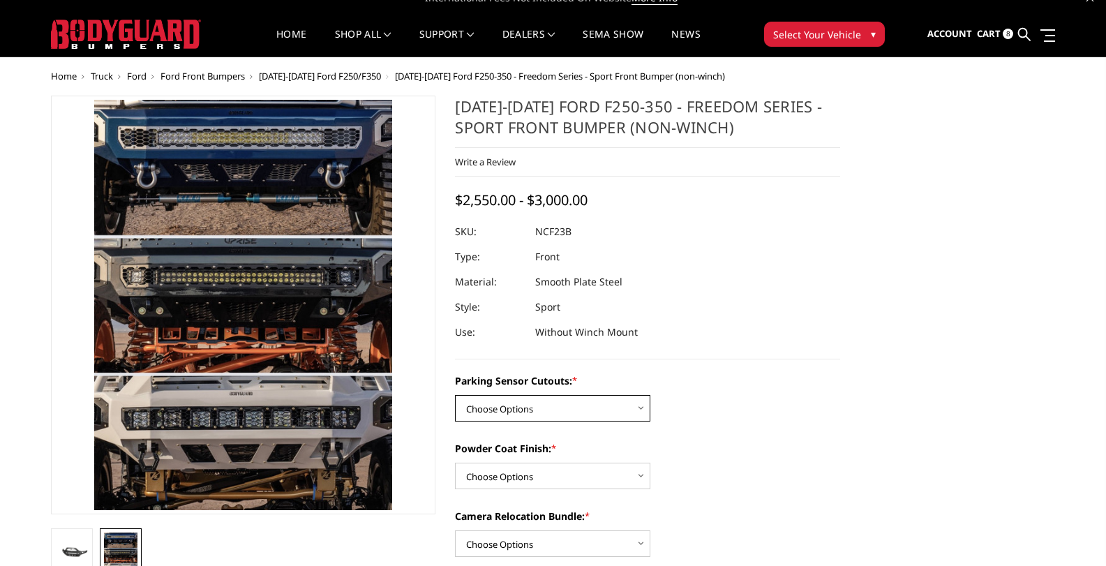
click at [505, 404] on select "Choose Options No - Without Parking Sensor Cutouts Yes - With Parking Sensor Cu…" at bounding box center [552, 408] width 195 height 27
select select "2571"
click at [455, 395] on select "Choose Options No - Without Parking Sensor Cutouts Yes - With Parking Sensor Cu…" at bounding box center [552, 408] width 195 height 27
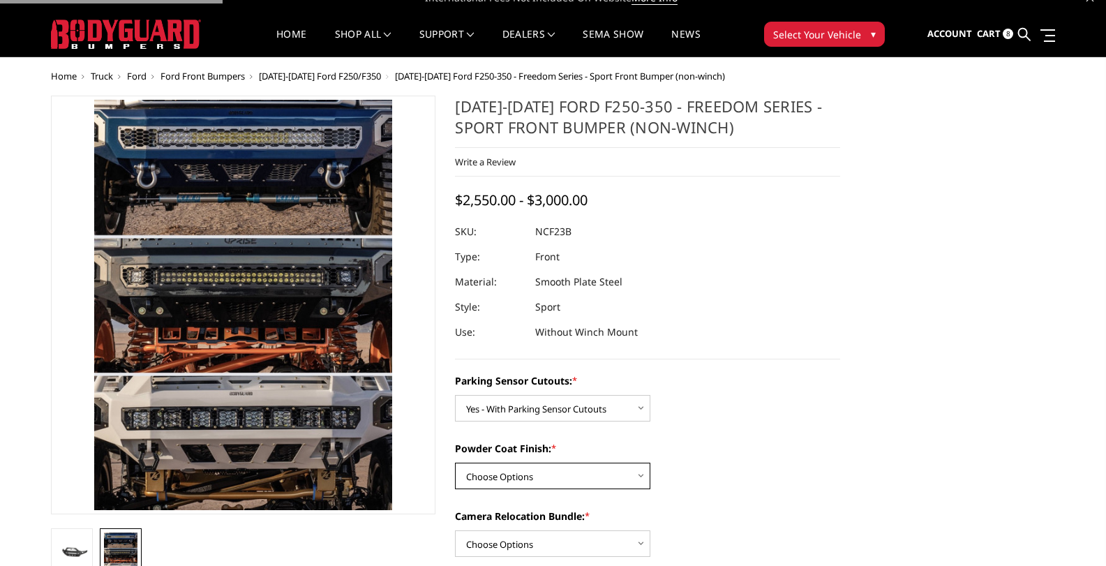
click at [497, 470] on select "Choose Options Bare Metal Textured Black Powder Coat" at bounding box center [552, 476] width 195 height 27
select select "2573"
click at [455, 463] on select "Choose Options Bare Metal Textured Black Powder Coat" at bounding box center [552, 476] width 195 height 27
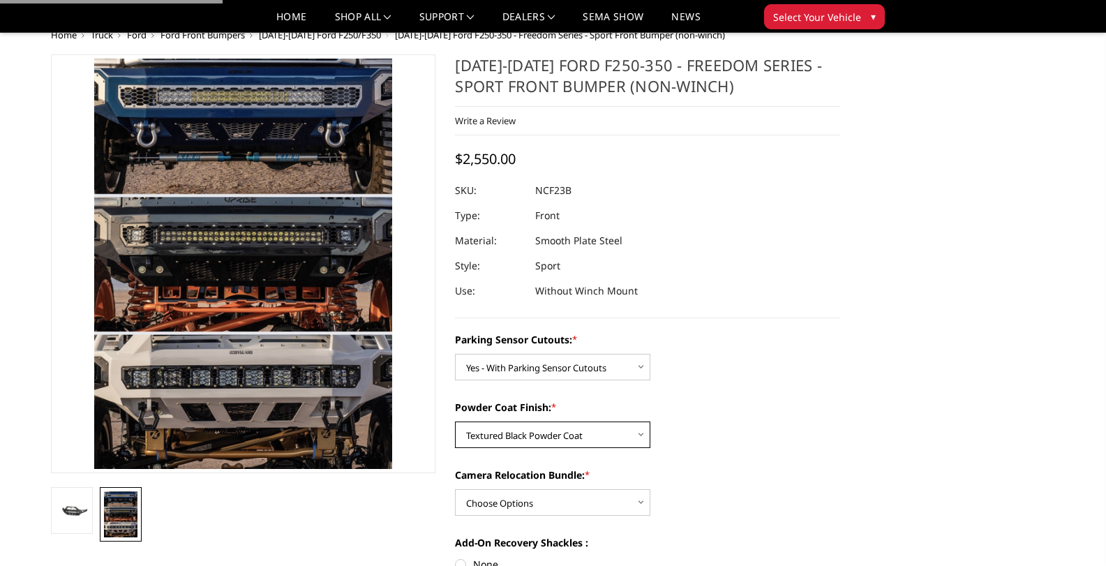
scroll to position [295, 0]
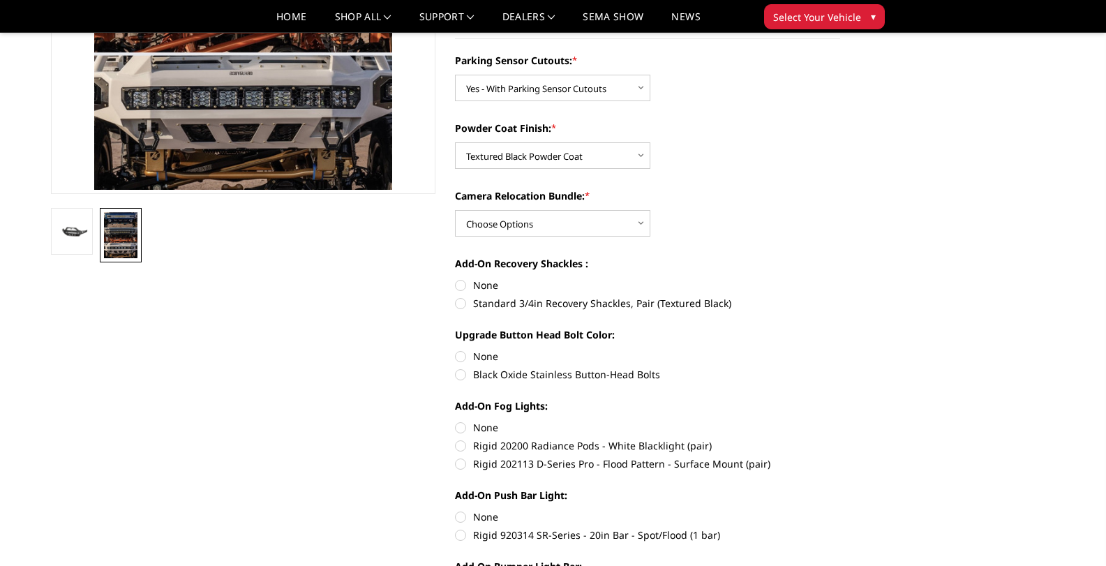
click at [458, 299] on label "Standard 3/4in Recovery Shackles, Pair (Textured Black)" at bounding box center [647, 303] width 385 height 15
click at [840, 278] on input "Standard 3/4in Recovery Shackles, Pair (Textured Black)" at bounding box center [840, 278] width 1 height 1
radio input "true"
click at [463, 376] on label "Black Oxide Stainless Button-Head Bolts" at bounding box center [647, 374] width 385 height 15
click at [840, 350] on input "Black Oxide Stainless Button-Head Bolts" at bounding box center [840, 349] width 1 height 1
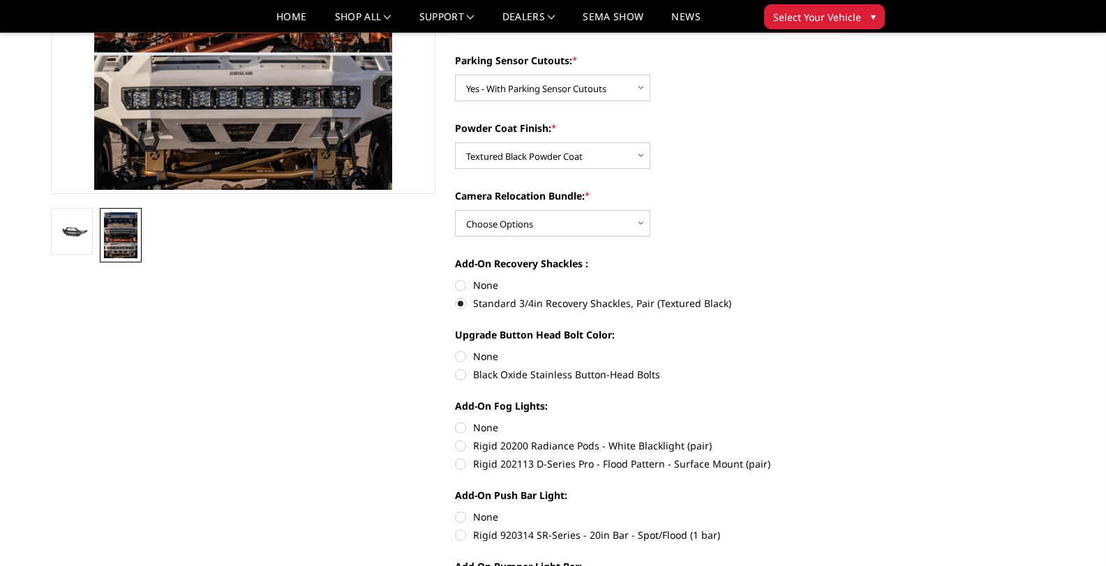
radio input "true"
click at [460, 464] on label "Rigid 202113 D-Series Pro - Flood Pattern - Surface Mount (pair)" at bounding box center [647, 463] width 385 height 15
click at [840, 439] on input "Rigid 202113 D-Series Pro - Flood Pattern - Surface Mount (pair)" at bounding box center [840, 438] width 1 height 1
radio input "true"
click at [461, 537] on label "Rigid 920314 SR-Series - 20in Bar - Spot/Flood (1 bar)" at bounding box center [647, 535] width 385 height 15
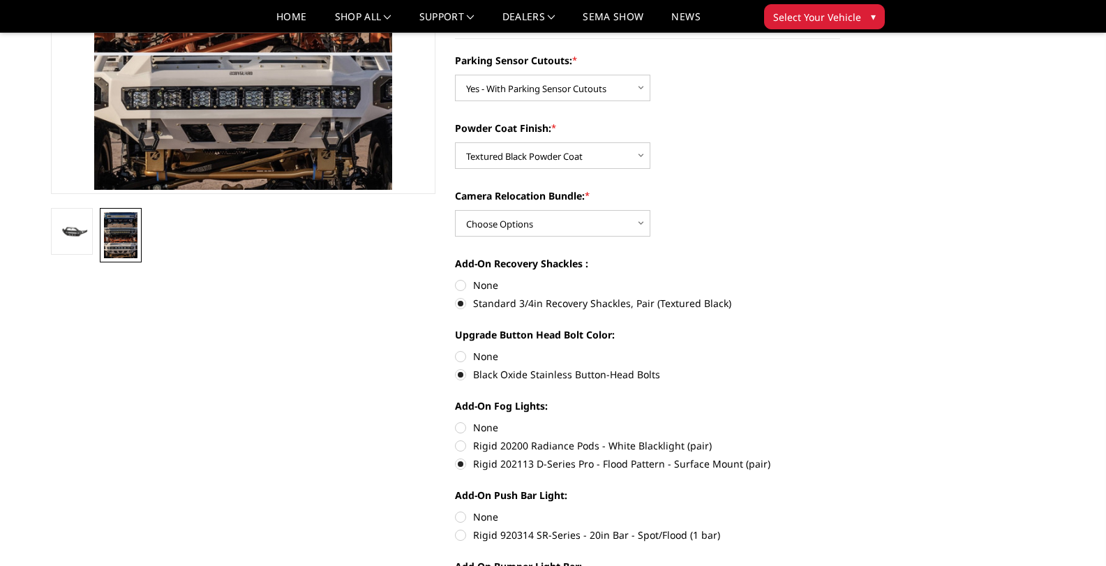
click at [840, 510] on input "Rigid 920314 SR-Series - 20in Bar - Spot/Flood (1 bar)" at bounding box center [840, 509] width 1 height 1
radio input "true"
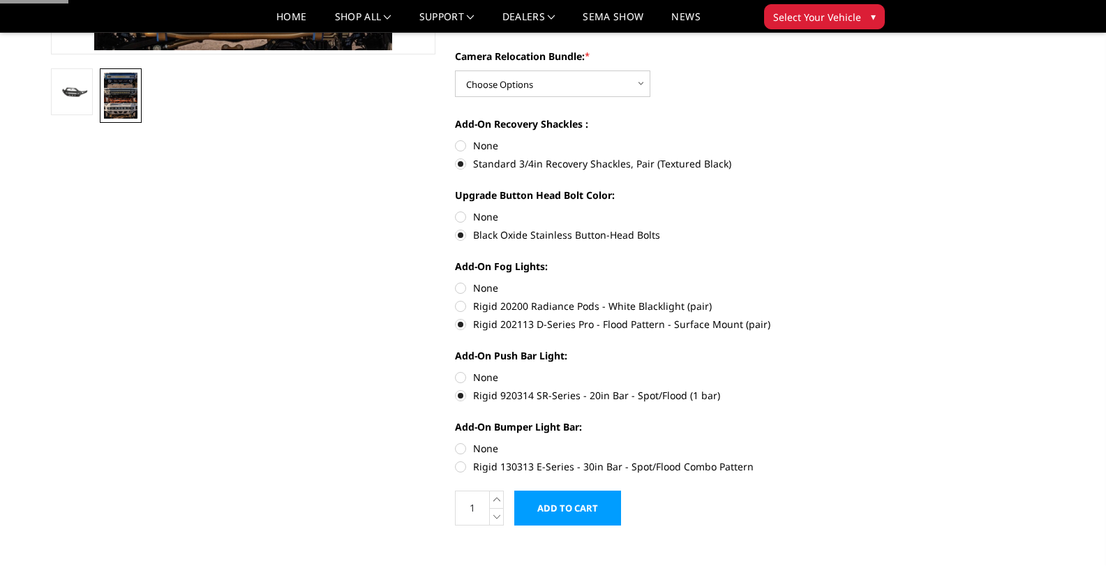
scroll to position [505, 0]
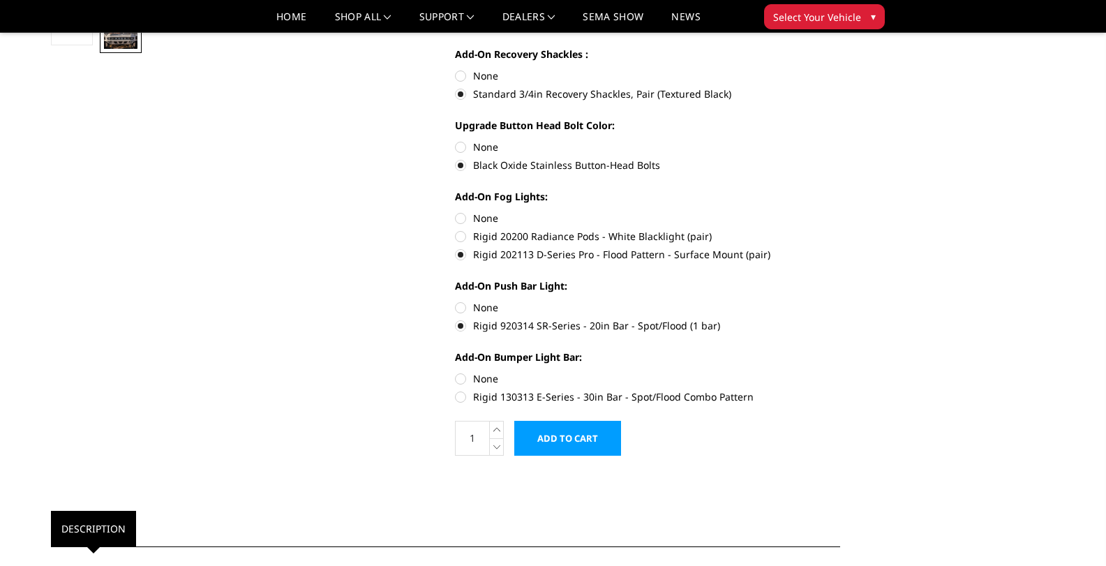
click at [460, 396] on label "Rigid 130313 E-Series - 30in Bar - Spot/Flood Combo Pattern" at bounding box center [647, 396] width 385 height 15
click at [840, 372] on input "Rigid 130313 E-Series - 30in Bar - Spot/Flood Combo Pattern" at bounding box center [840, 371] width 1 height 1
radio input "true"
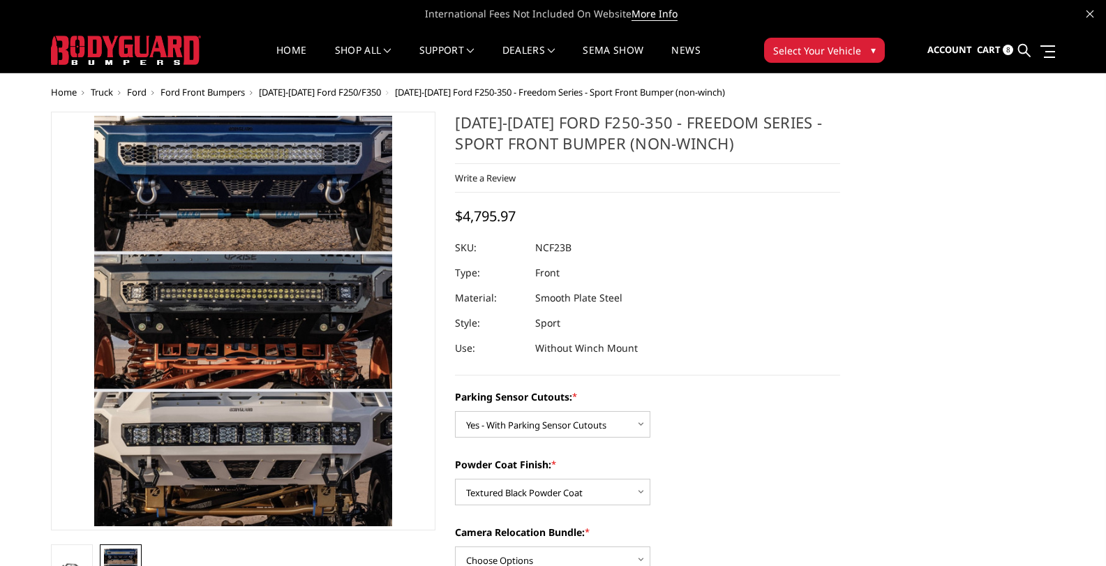
scroll to position [419, 0]
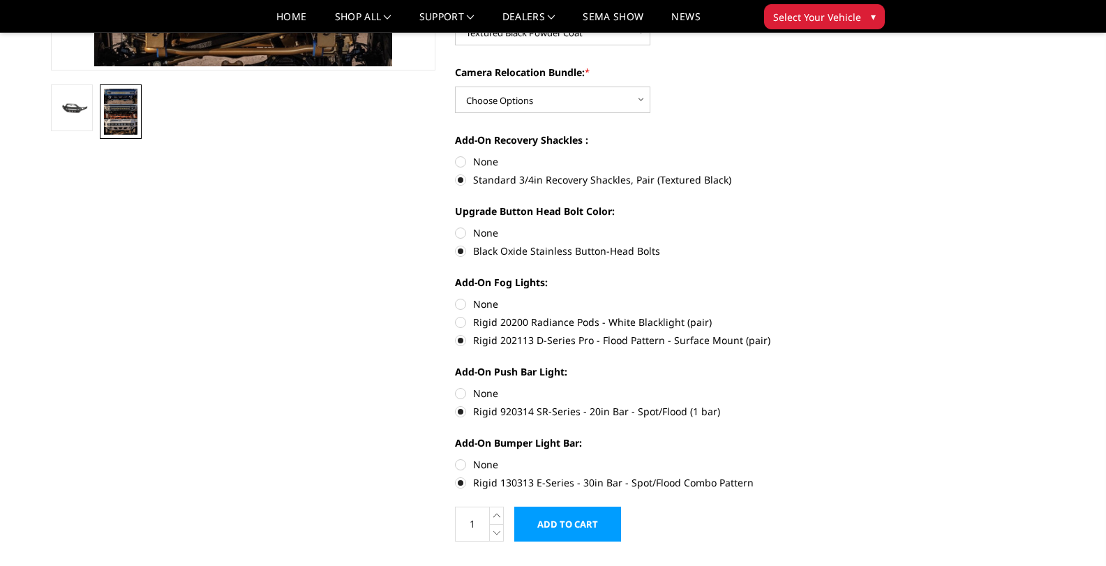
click at [546, 519] on input "Add to Cart" at bounding box center [567, 524] width 107 height 35
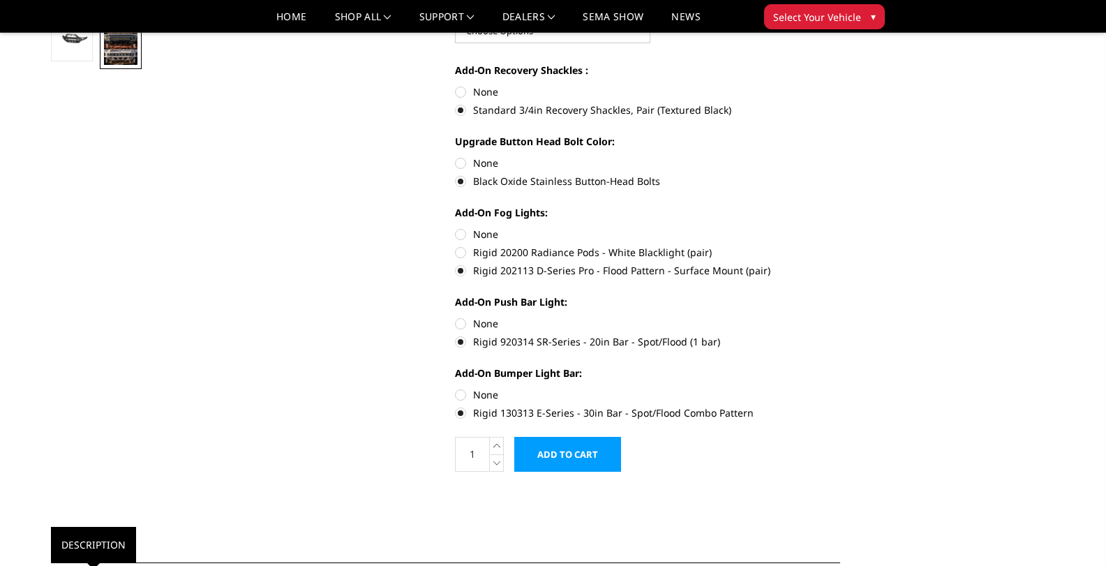
click at [495, 101] on div "Add-On Recovery Shackles : None Standard 3/4in Recovery Shackles, Pair (Texture…" at bounding box center [647, 89] width 385 height 52
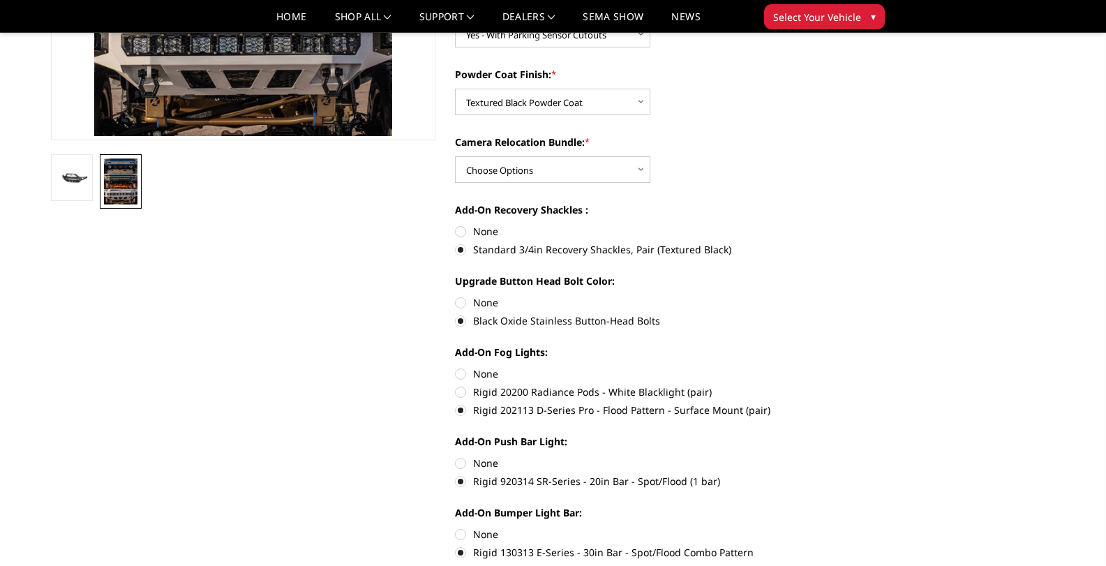
click at [491, 155] on div "Camera Relocation Bundle: * Choose Options WITH Camera Relocation Bundle WITHOU…" at bounding box center [647, 159] width 385 height 48
click at [491, 164] on select "Choose Options WITH Camera Relocation Bundle WITHOUT Camera Relocation Bundle" at bounding box center [552, 169] width 195 height 27
select select "2574"
click at [455, 156] on select "Choose Options WITH Camera Relocation Bundle WITHOUT Camera Relocation Bundle" at bounding box center [552, 169] width 195 height 27
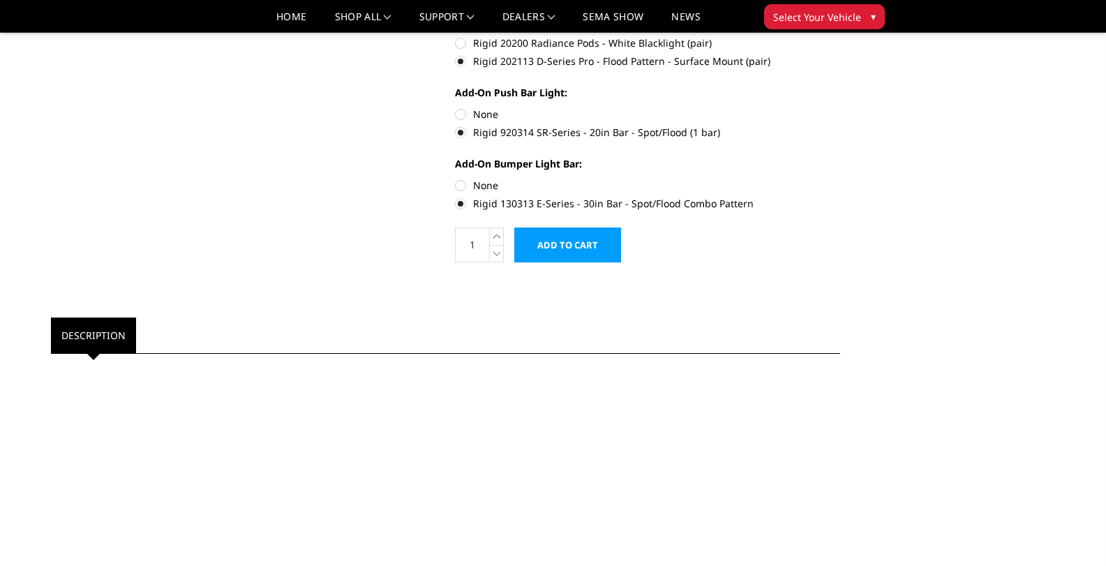
click at [565, 242] on input "Add to Cart" at bounding box center [567, 245] width 107 height 35
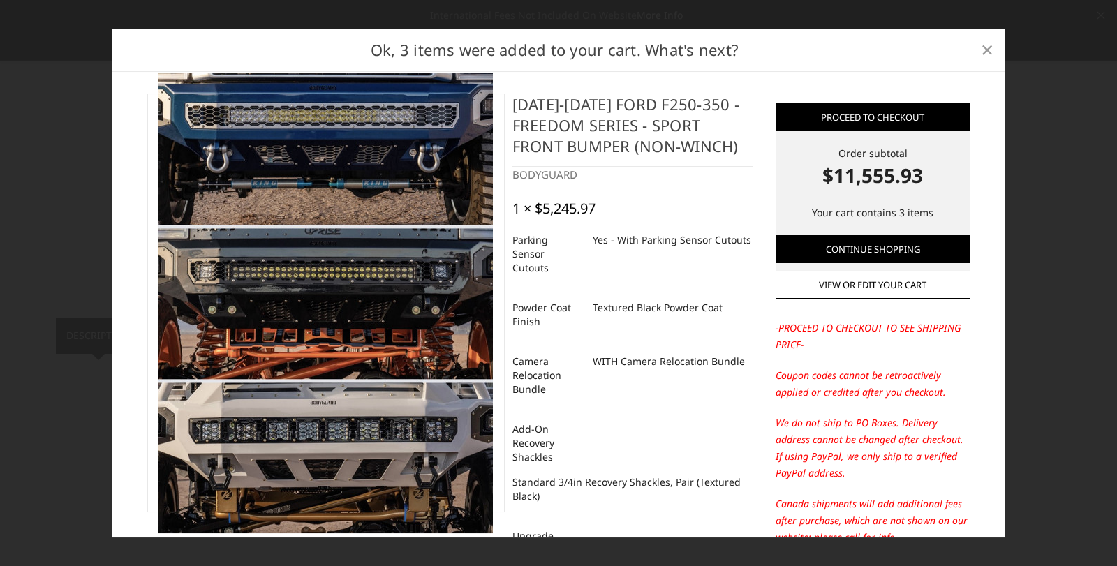
click at [985, 47] on span "×" at bounding box center [987, 49] width 13 height 30
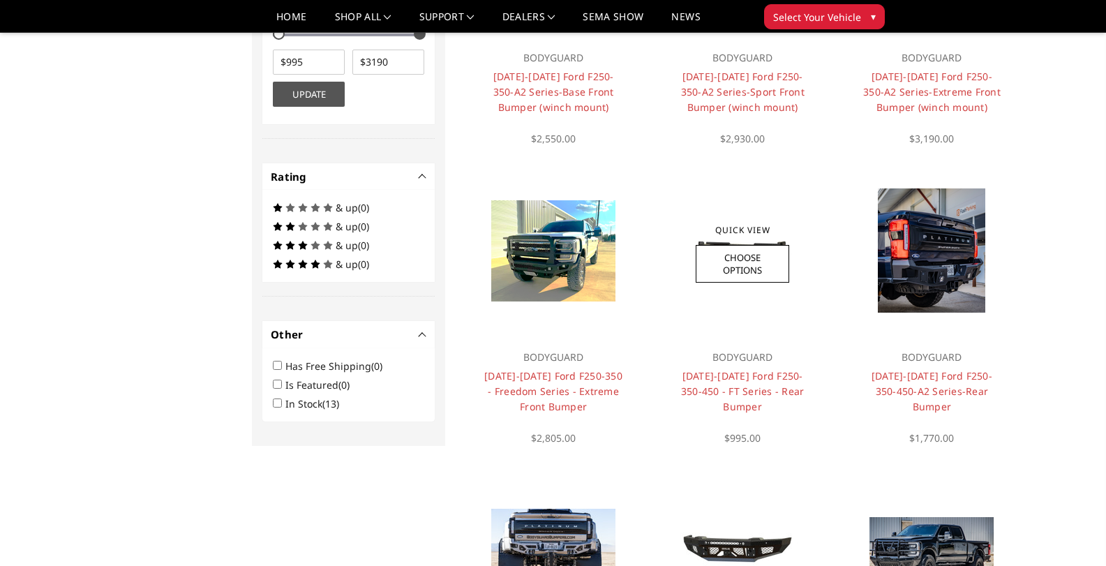
scroll to position [670, 0]
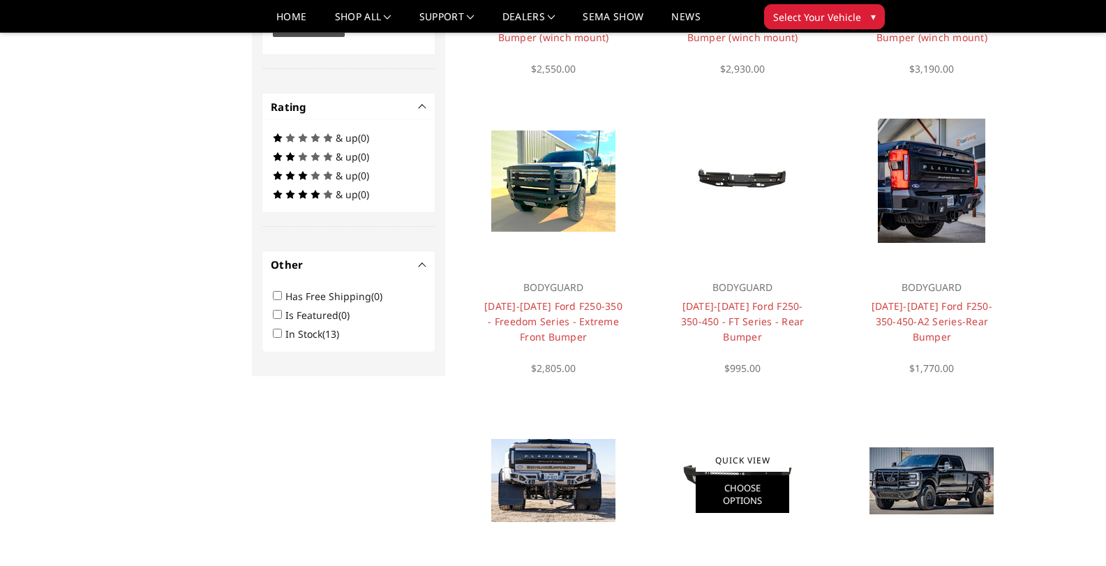
click at [713, 475] on link "Choose Options" at bounding box center [743, 494] width 94 height 38
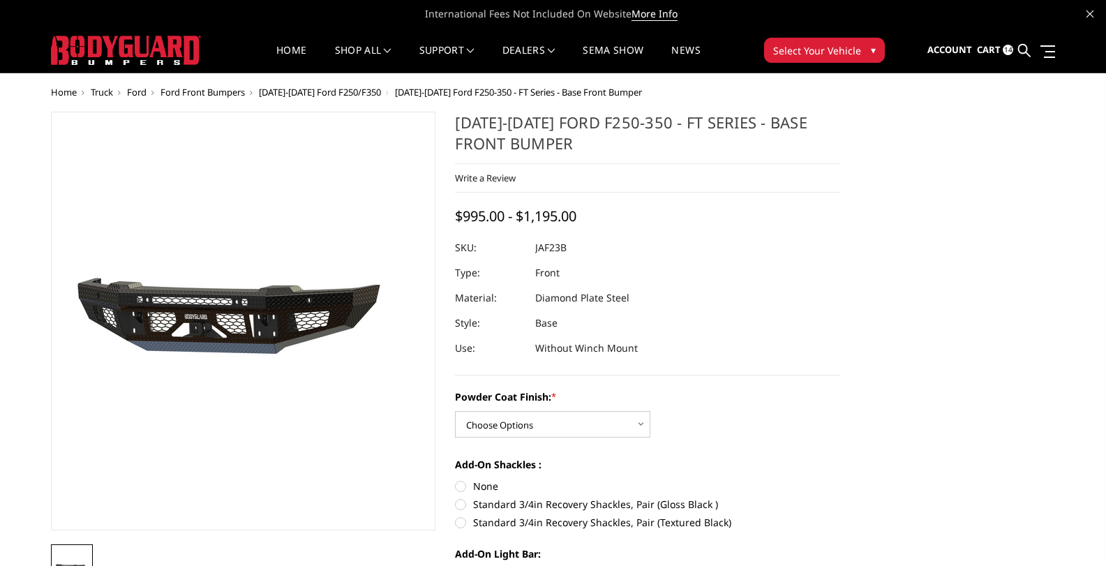
scroll to position [140, 0]
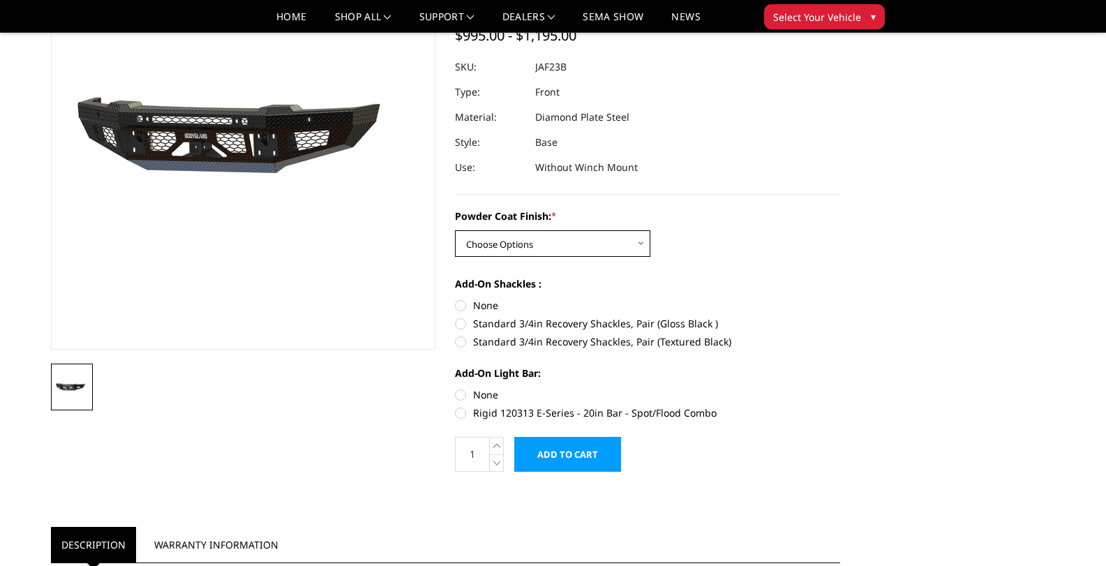
click at [509, 238] on select "Choose Options Bare Metal Gloss Black Powder Coat Textured Black Powder Coat" at bounding box center [552, 243] width 195 height 27
select select "3380"
click at [455, 230] on select "Choose Options Bare Metal Gloss Black Powder Coat Textured Black Powder Coat" at bounding box center [552, 243] width 195 height 27
click at [465, 343] on label "Standard 3/4in Recovery Shackles, Pair (Textured Black)" at bounding box center [647, 341] width 385 height 15
click at [840, 317] on input "Standard 3/4in Recovery Shackles, Pair (Textured Black)" at bounding box center [840, 316] width 1 height 1
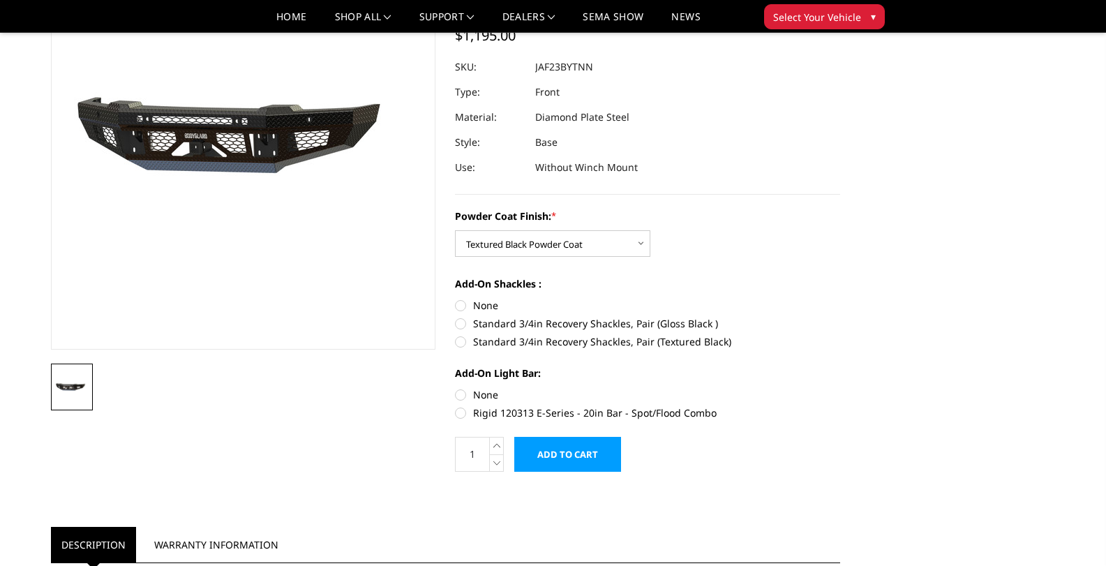
radio input "true"
click at [464, 410] on label "Rigid 120313 E-Series - 20in Bar - Spot/Flood Combo" at bounding box center [647, 412] width 385 height 15
click at [840, 388] on input "Rigid 120313 E-Series - 20in Bar - Spot/Flood Combo" at bounding box center [840, 387] width 1 height 1
radio input "true"
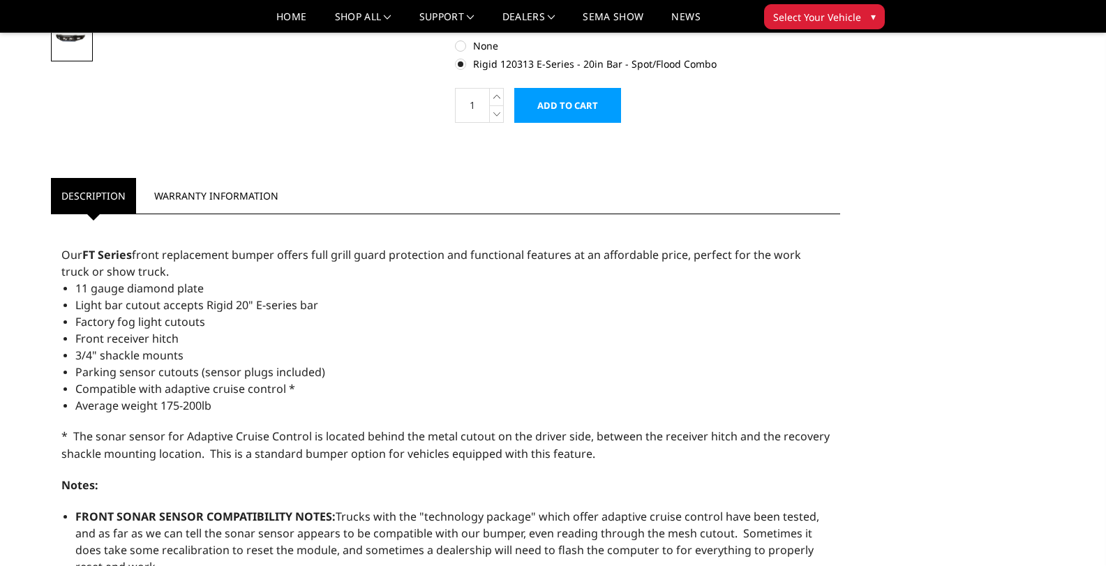
scroll to position [628, 0]
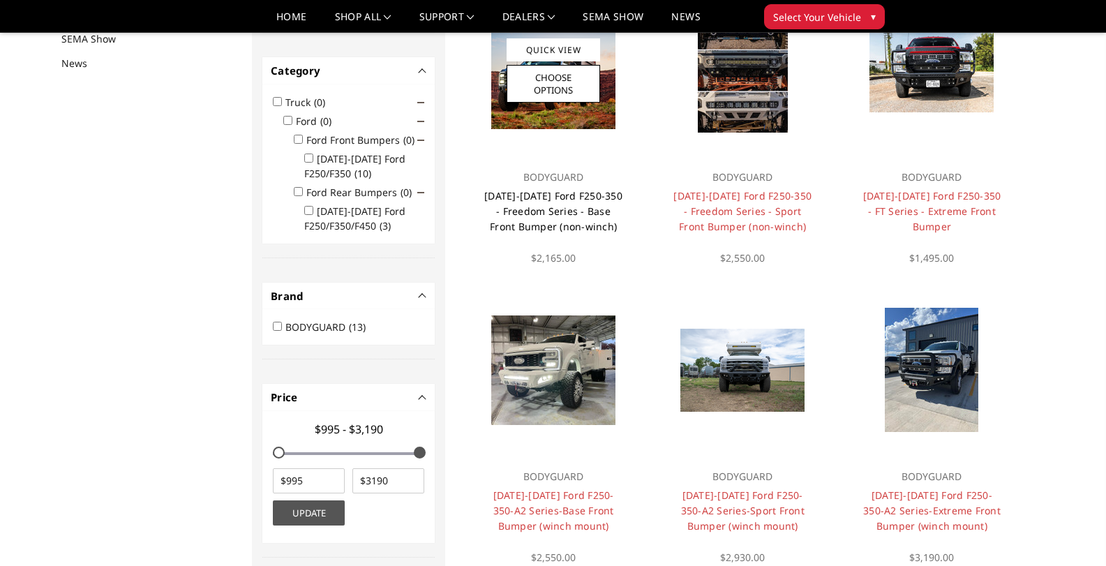
scroll to position [251, 0]
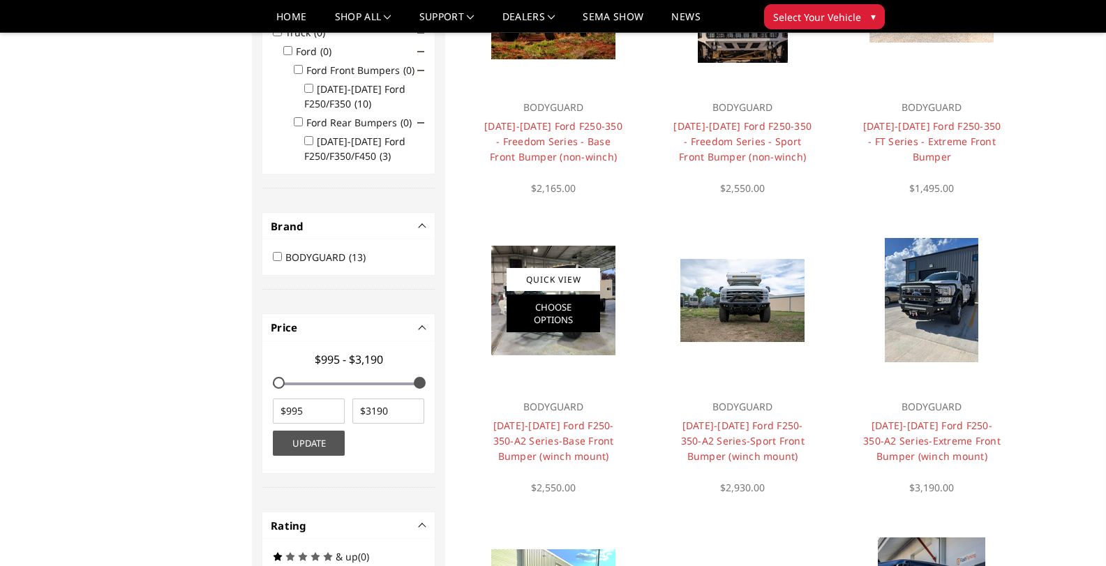
click at [557, 319] on link "Choose Options" at bounding box center [554, 313] width 94 height 38
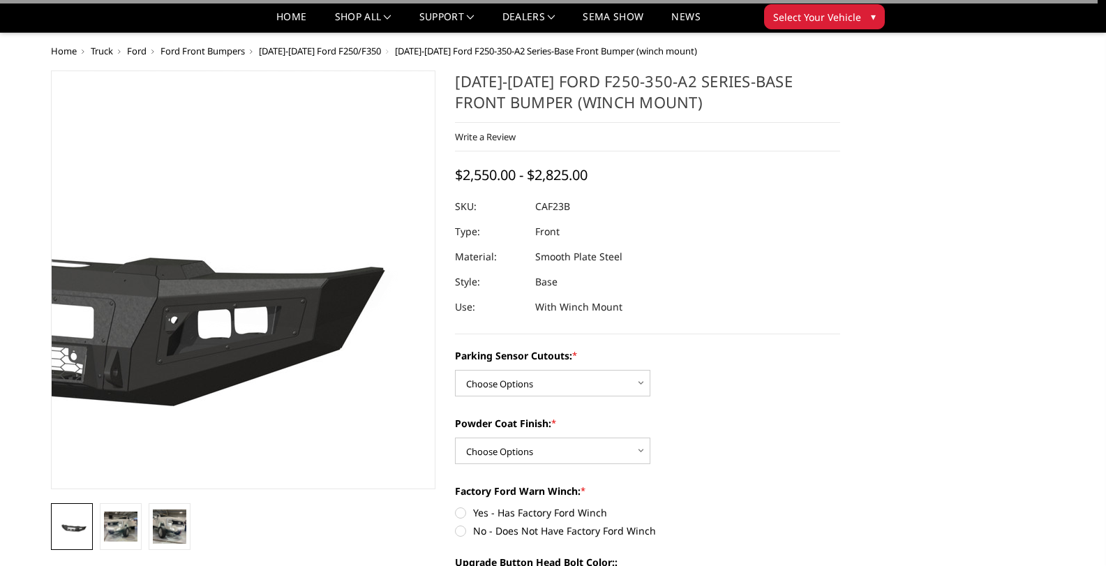
scroll to position [70, 0]
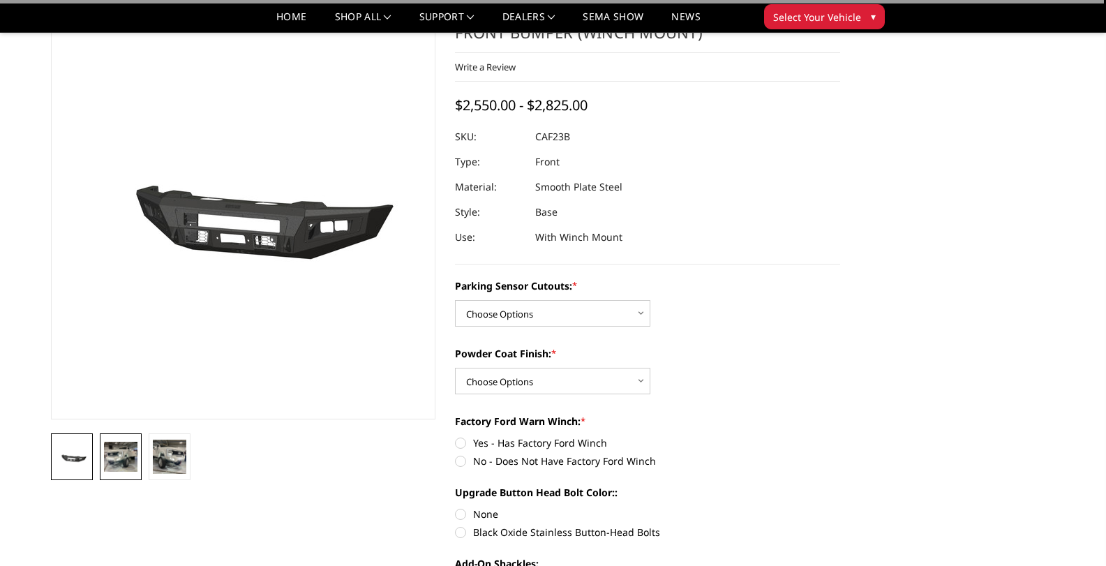
click at [122, 456] on img at bounding box center [120, 456] width 33 height 29
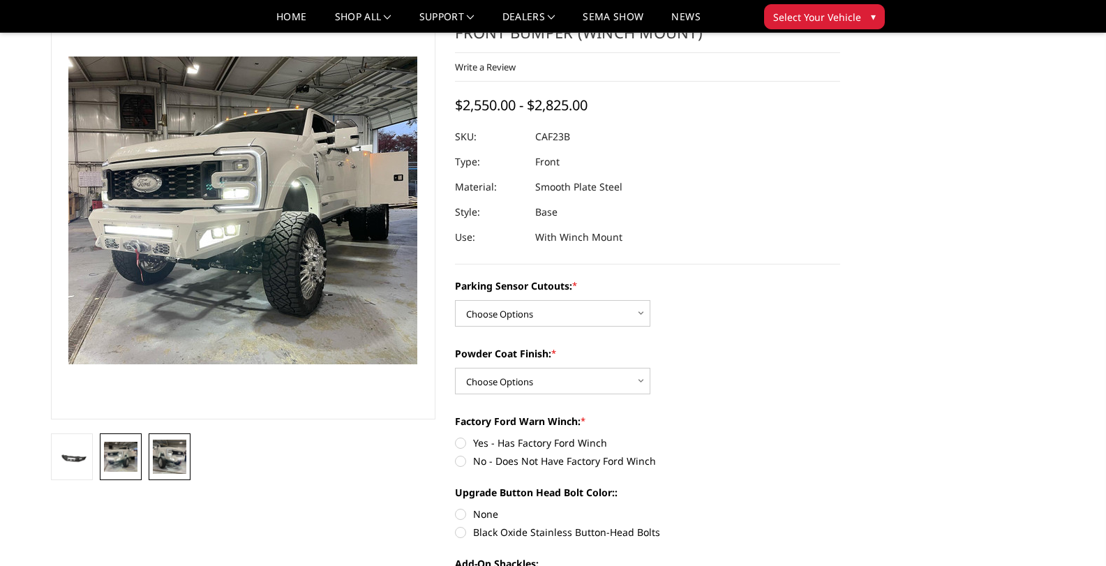
click at [155, 465] on img at bounding box center [169, 456] width 33 height 33
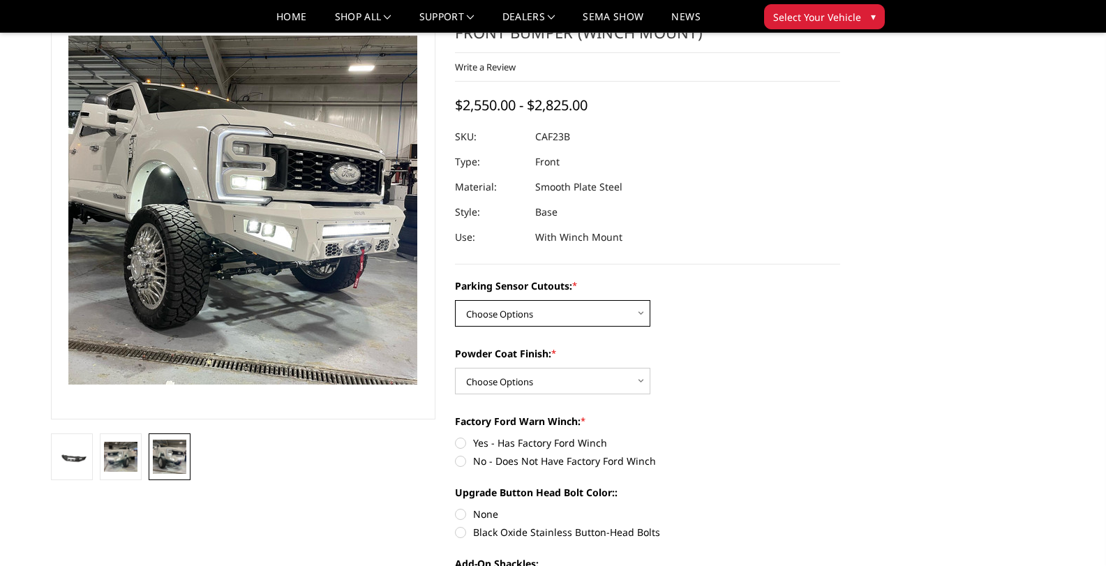
click at [530, 318] on select "Choose Options No-Without Parking Sensor Cutouts Yes-With Parking Sensor Cutouts" at bounding box center [552, 313] width 195 height 27
select select "2399"
click at [455, 300] on select "Choose Options No-Without Parking Sensor Cutouts Yes-With Parking Sensor Cutouts" at bounding box center [552, 313] width 195 height 27
click at [520, 378] on select "Choose Options Bare Metal Textured Black Powder Coat" at bounding box center [552, 381] width 195 height 27
select select "2401"
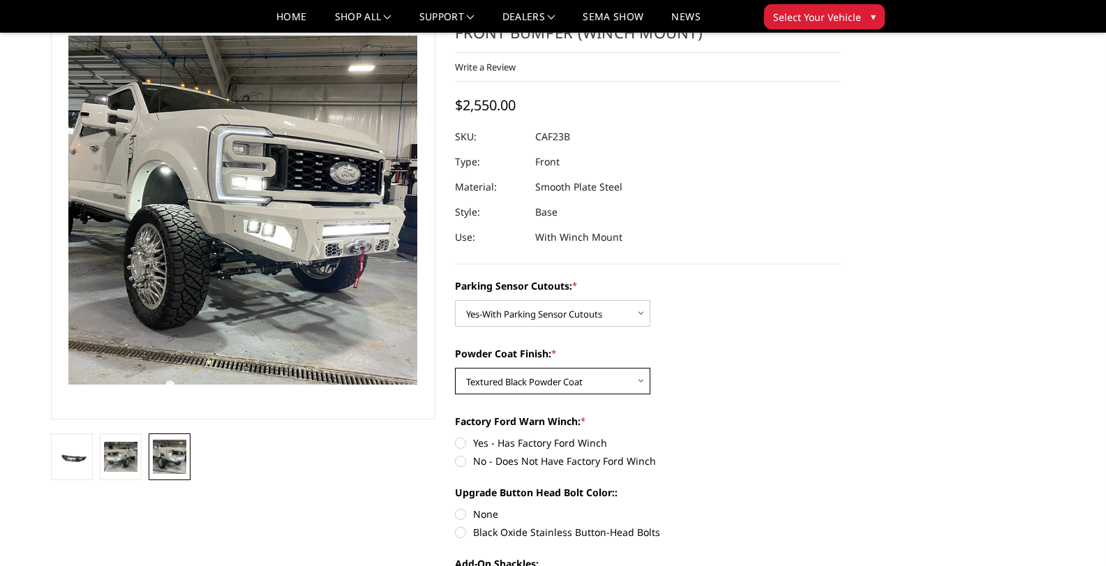
click at [455, 368] on select "Choose Options Bare Metal Textured Black Powder Coat" at bounding box center [552, 381] width 195 height 27
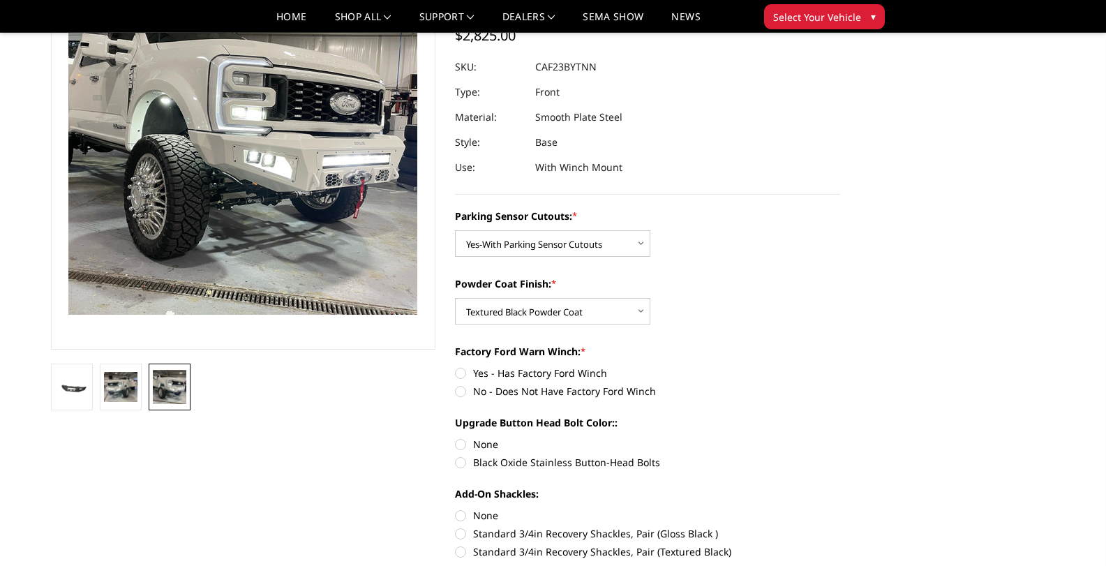
click at [456, 391] on label "No - Does Not Have Factory Ford Winch" at bounding box center [647, 391] width 385 height 15
click at [840, 366] on input "No - Does Not Have Factory Ford Winch" at bounding box center [840, 366] width 1 height 1
radio input "true"
click at [461, 463] on label "Black Oxide Stainless Button-Head Bolts" at bounding box center [647, 462] width 385 height 15
click at [840, 438] on input "Black Oxide Stainless Button-Head Bolts" at bounding box center [840, 437] width 1 height 1
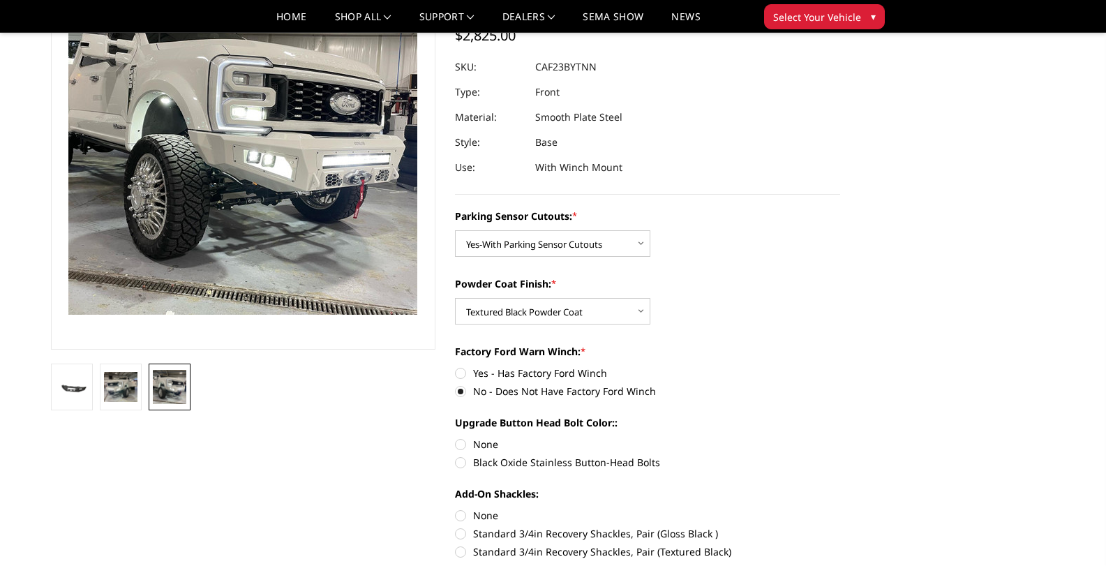
radio input "true"
click at [458, 370] on label "Yes - Has Factory Ford Winch" at bounding box center [647, 373] width 385 height 15
click at [456, 366] on input "Yes - Has Factory Ford Winch" at bounding box center [455, 366] width 1 height 1
radio input "true"
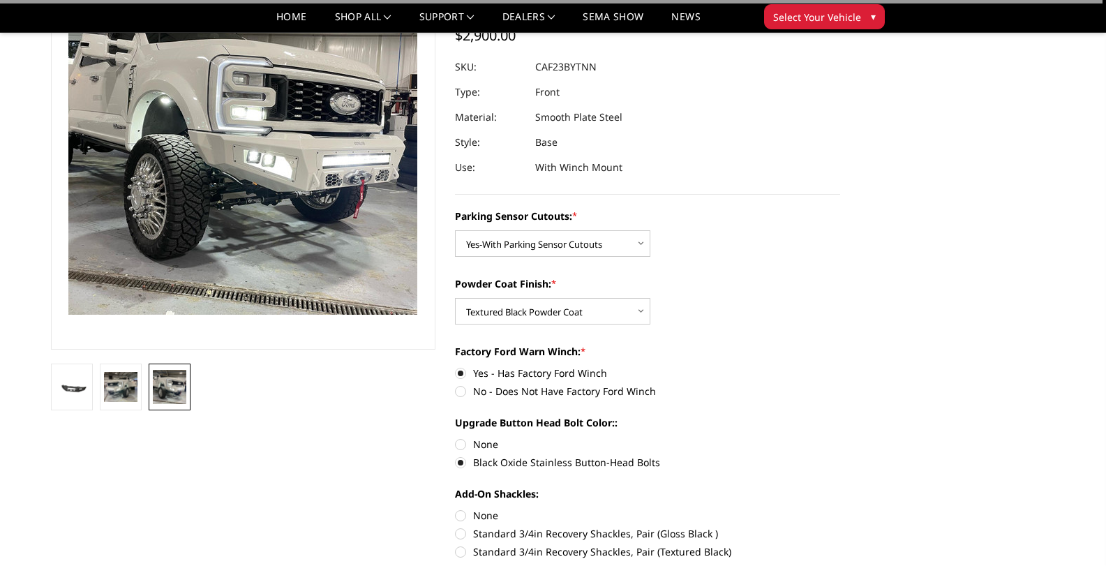
scroll to position [419, 0]
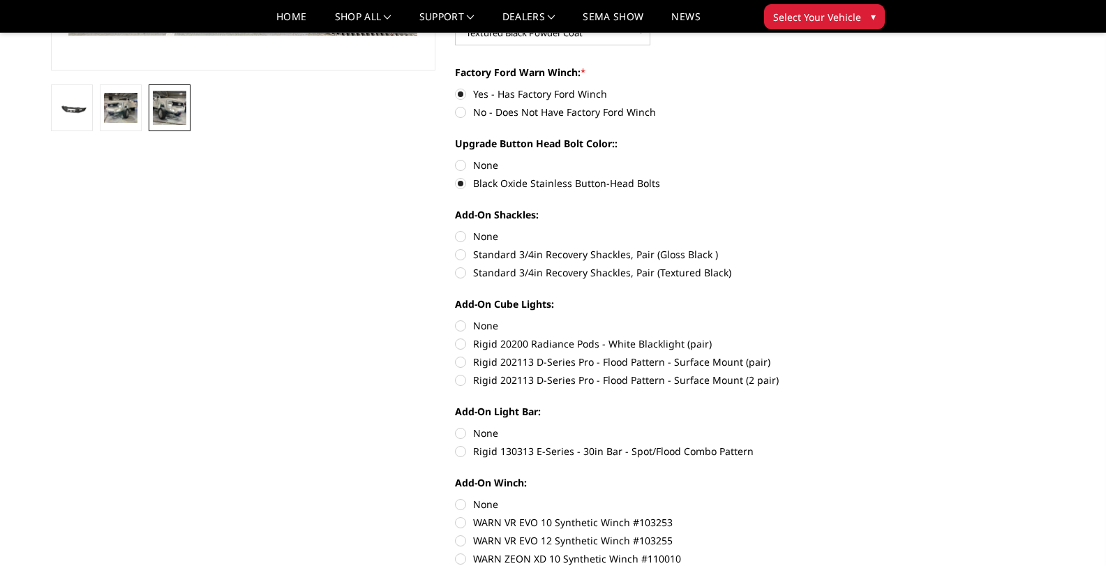
click at [464, 377] on label "Rigid 202113 D-Series Pro - Flood Pattern - Surface Mount (2 pair)" at bounding box center [647, 380] width 385 height 15
click at [840, 355] on input "Rigid 202113 D-Series Pro - Flood Pattern - Surface Mount (2 pair)" at bounding box center [840, 355] width 1 height 1
radio input "true"
click at [458, 449] on label "Rigid 130313 E-Series - 30in Bar - Spot/Flood Combo Pattern" at bounding box center [647, 451] width 385 height 15
click at [840, 426] on input "Rigid 130313 E-Series - 30in Bar - Spot/Flood Combo Pattern" at bounding box center [840, 426] width 1 height 1
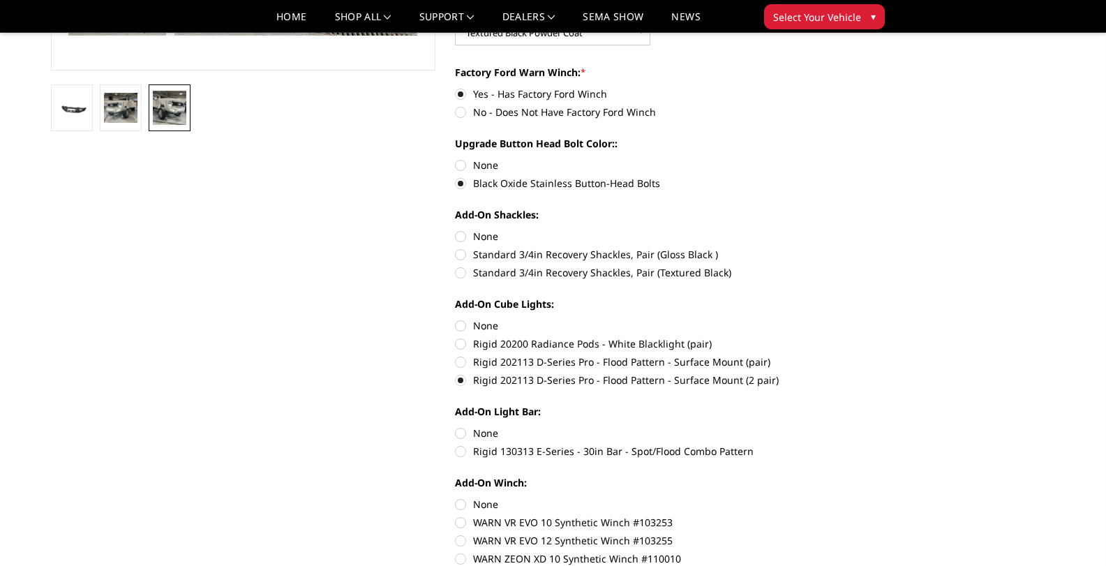
radio input "true"
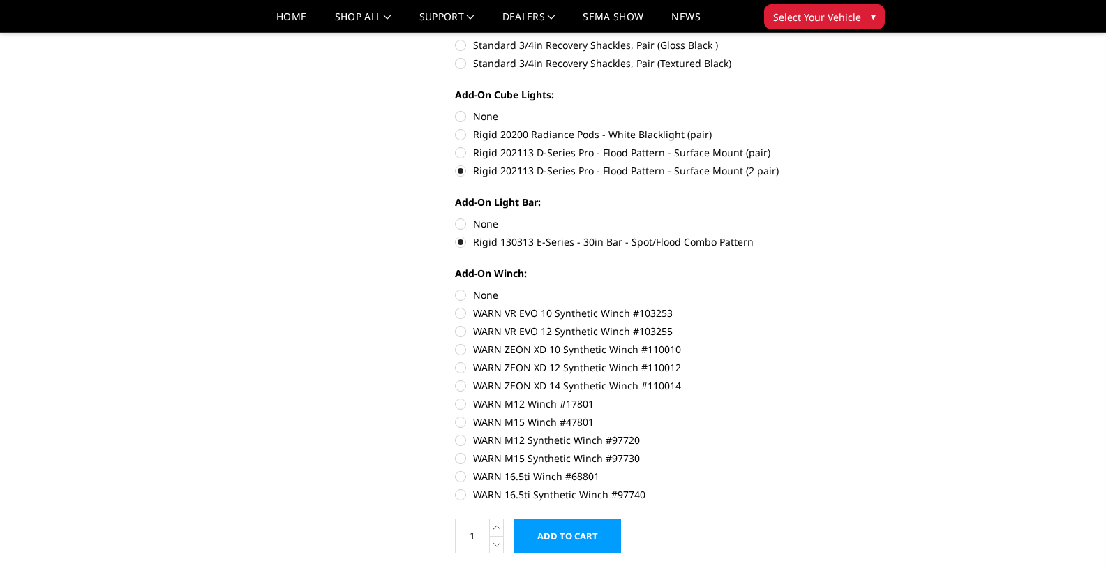
scroll to position [698, 0]
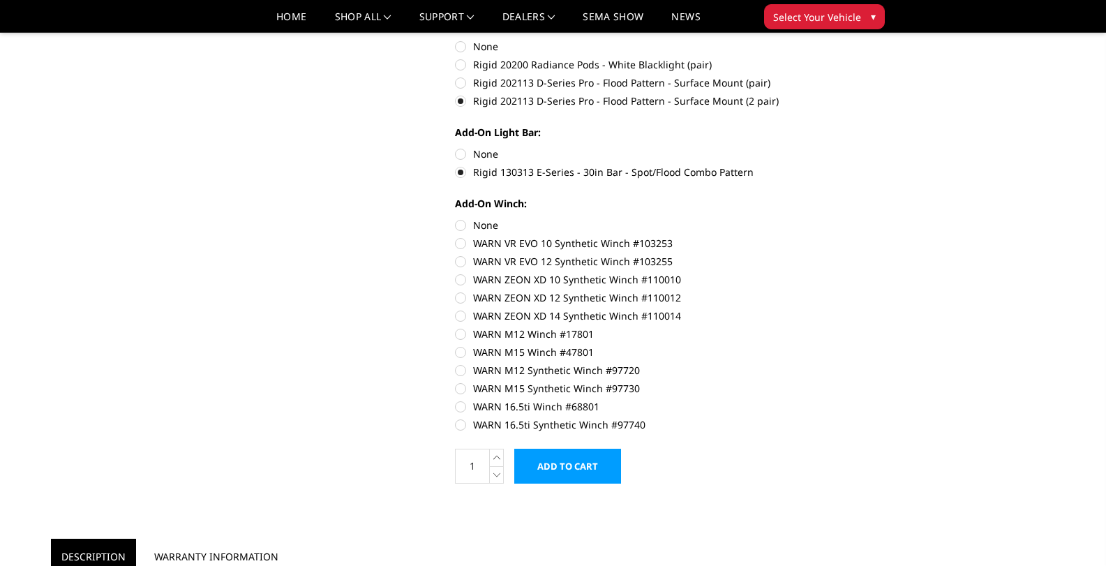
click at [465, 422] on label "WARN 16.5ti Synthetic Winch #97740" at bounding box center [647, 424] width 385 height 15
click at [840, 400] on input "WARN 16.5ti Synthetic Winch #97740" at bounding box center [840, 399] width 1 height 1
radio input "true"
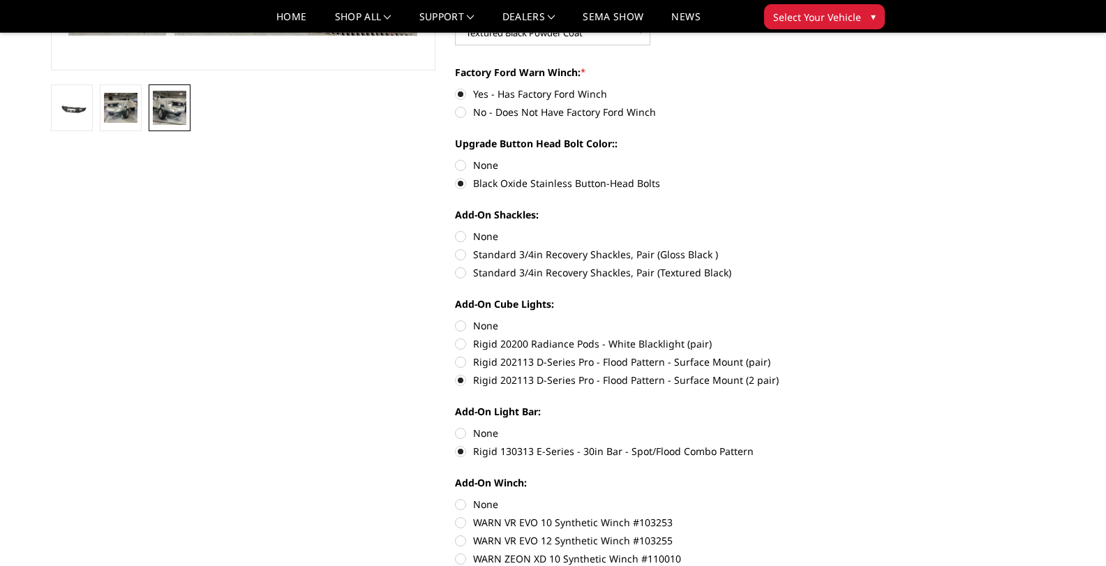
scroll to position [768, 0]
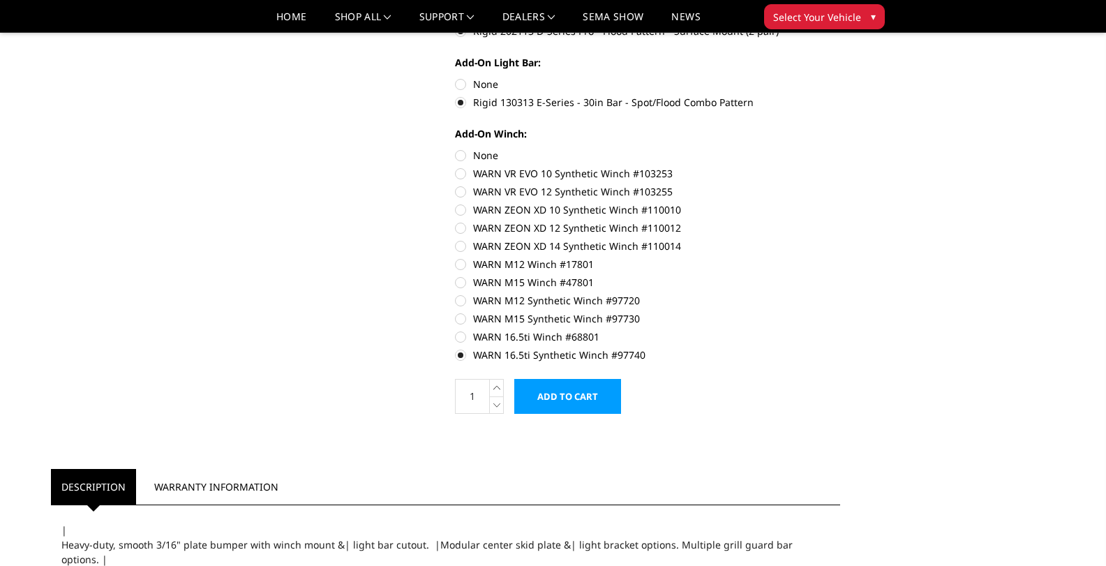
click at [459, 355] on label "WARN 16.5ti Synthetic Winch #97740" at bounding box center [647, 355] width 385 height 15
click at [840, 330] on input "WARN 16.5ti Synthetic Winch #97740" at bounding box center [840, 329] width 1 height 1
click at [459, 337] on label "WARN 16.5ti Winch #68801" at bounding box center [647, 336] width 385 height 15
click at [840, 312] on input "WARN 16.5ti Winch #68801" at bounding box center [840, 311] width 1 height 1
radio input "true"
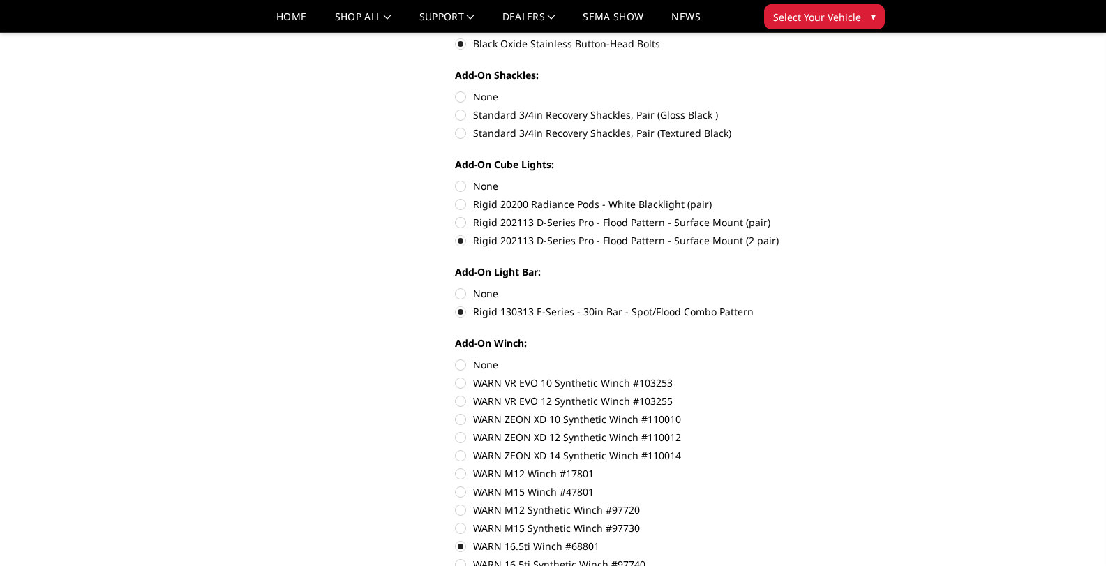
scroll to position [628, 0]
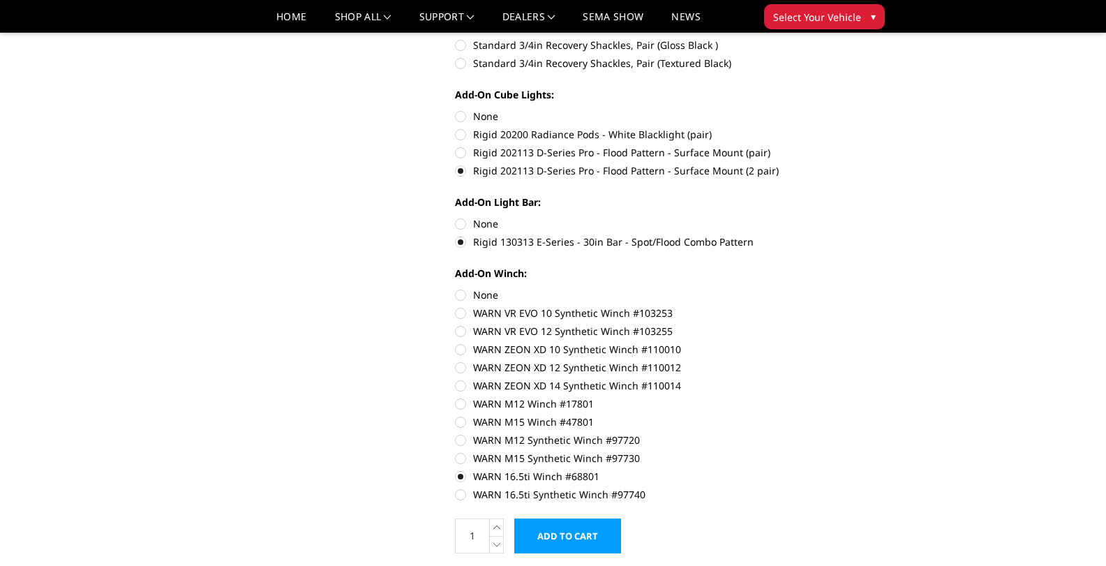
click at [463, 387] on label "WARN ZEON XD 14 Synthetic Winch #110014" at bounding box center [647, 385] width 385 height 15
click at [840, 361] on input "WARN ZEON XD 14 Synthetic Winch #110014" at bounding box center [840, 360] width 1 height 1
radio input "true"
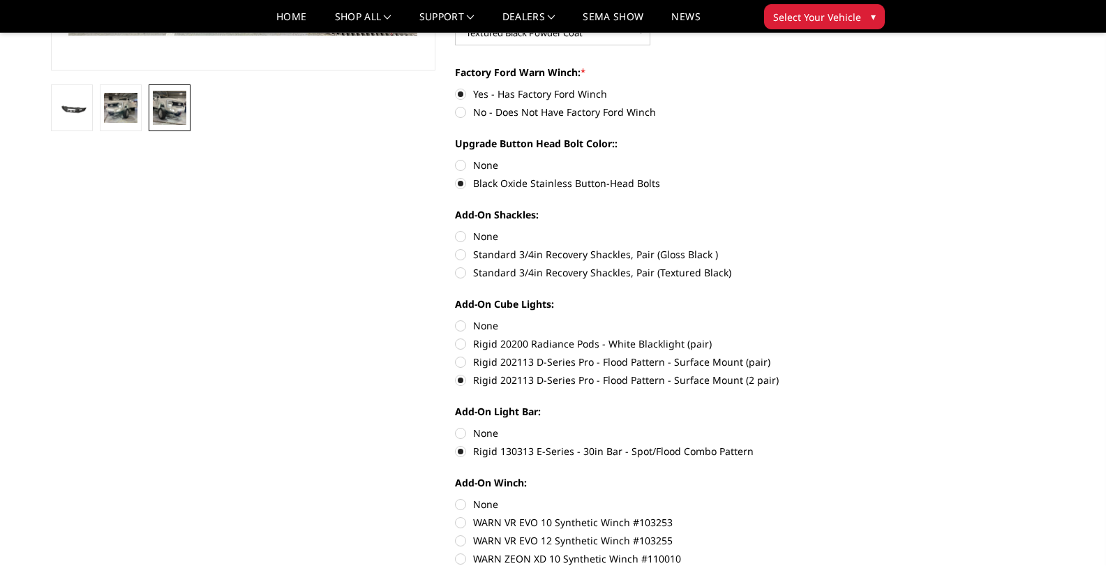
scroll to position [698, 0]
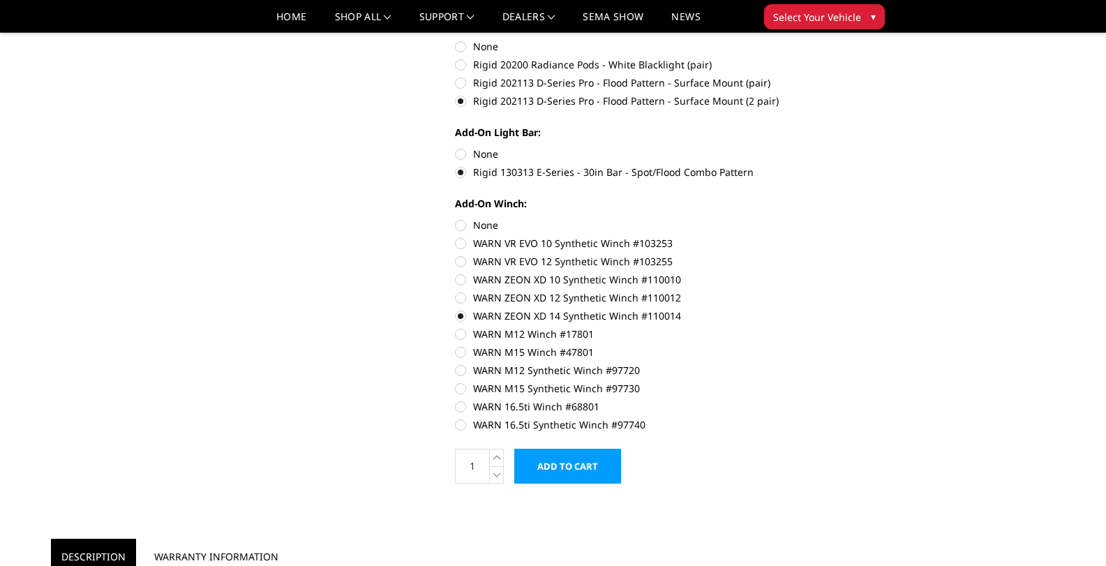
click at [459, 348] on label "WARN M15 Winch #47801" at bounding box center [647, 352] width 385 height 15
click at [840, 327] on input "WARN M15 Winch #47801" at bounding box center [840, 327] width 1 height 1
radio input "true"
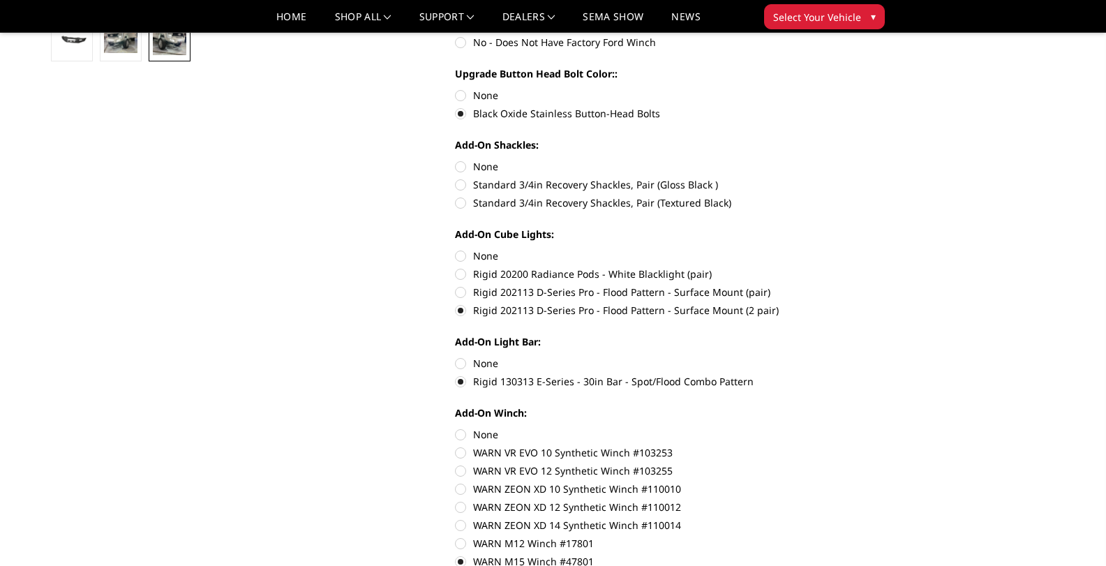
scroll to position [768, 0]
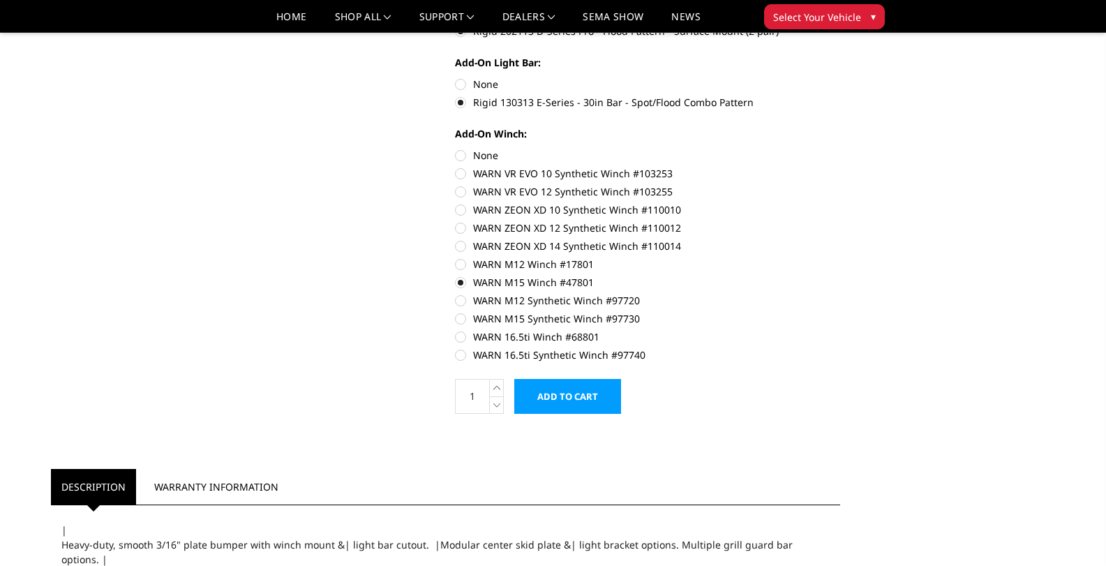
click at [459, 321] on label "WARN M15 Synthetic Winch #97730" at bounding box center [647, 318] width 385 height 15
click at [840, 294] on input "WARN M15 Synthetic Winch #97730" at bounding box center [840, 293] width 1 height 1
radio input "true"
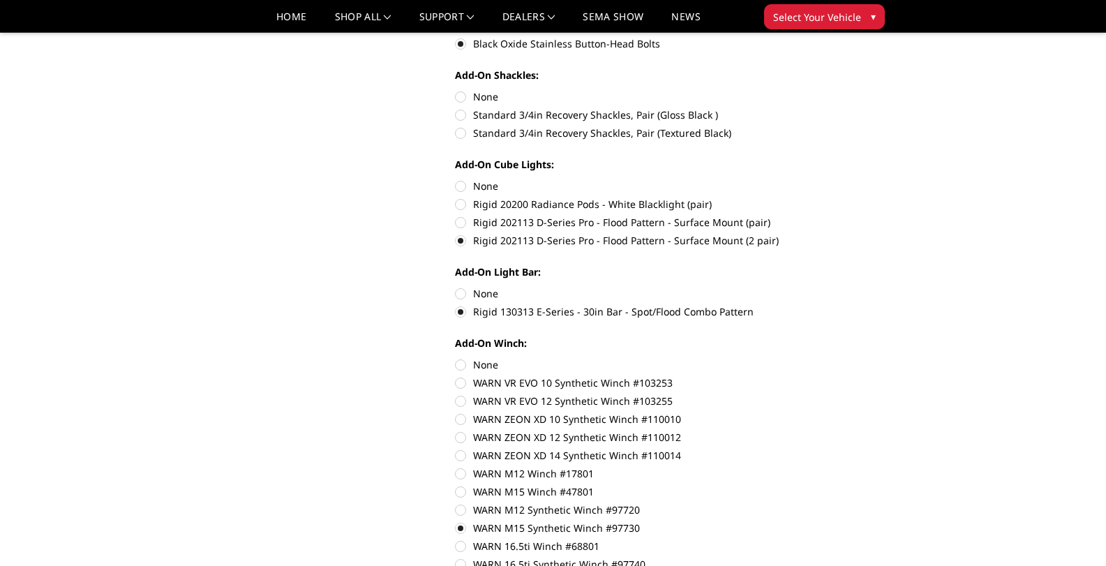
scroll to position [698, 0]
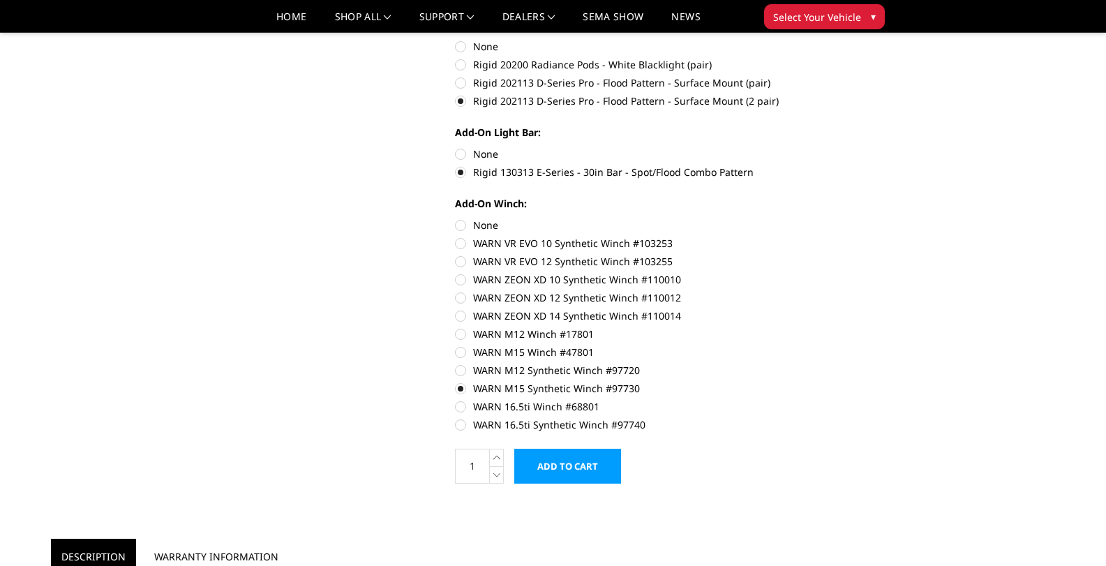
click at [461, 419] on label "WARN 16.5ti Synthetic Winch #97740" at bounding box center [647, 424] width 385 height 15
click at [840, 400] on input "WARN 16.5ti Synthetic Winch #97740" at bounding box center [840, 399] width 1 height 1
radio input "true"
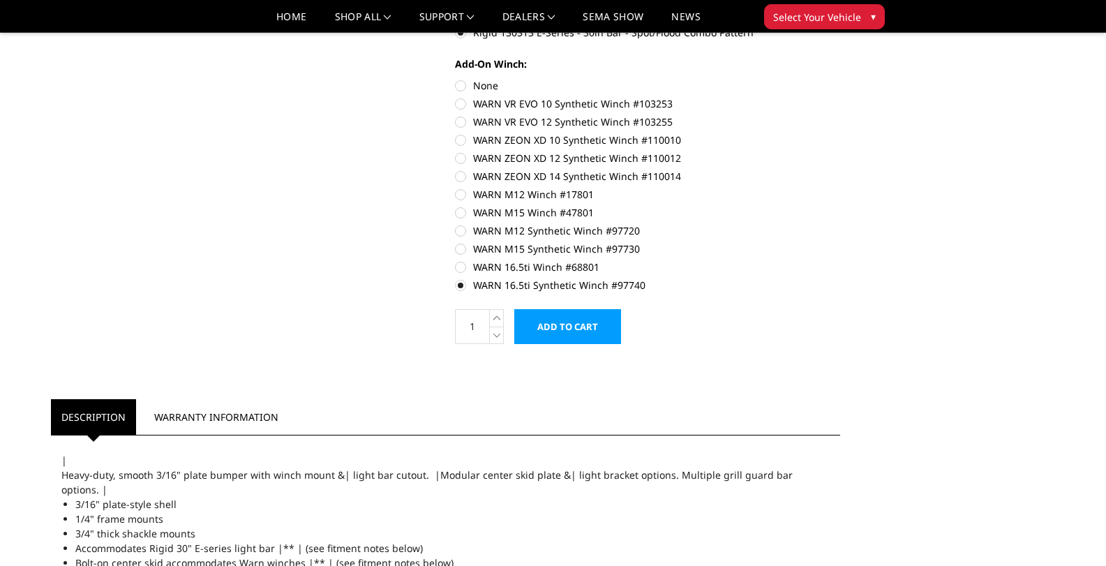
scroll to position [907, 0]
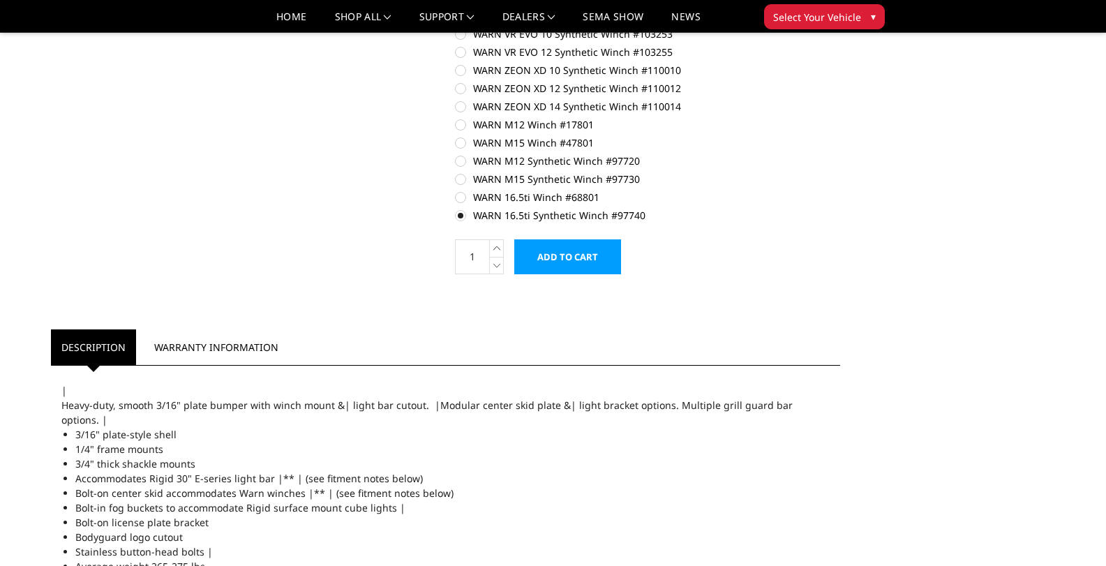
click at [562, 268] on input "Add to Cart" at bounding box center [567, 256] width 107 height 35
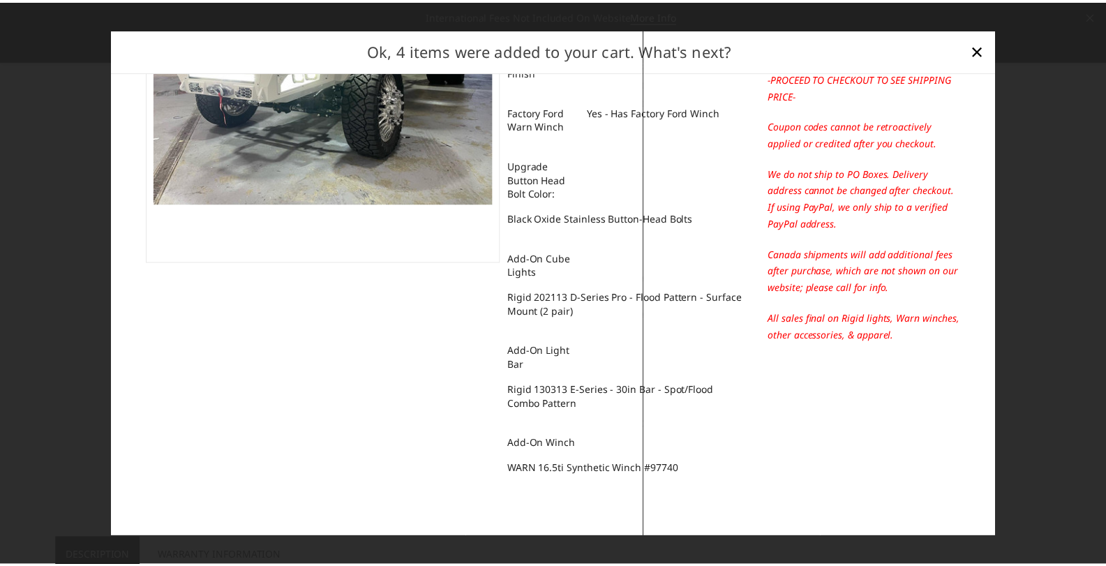
scroll to position [0, 0]
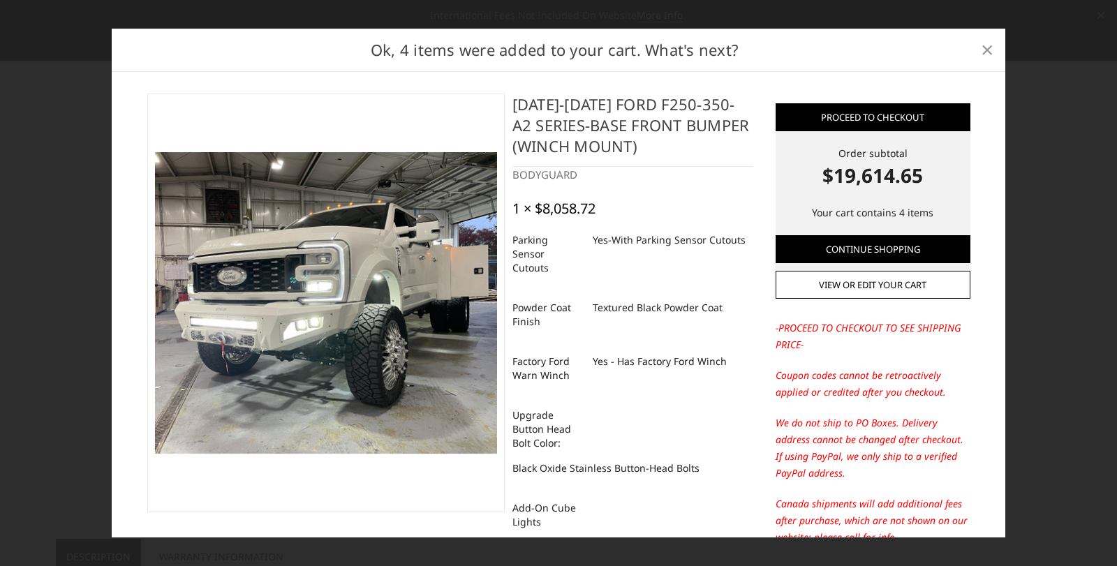
click at [985, 51] on span "×" at bounding box center [987, 49] width 13 height 30
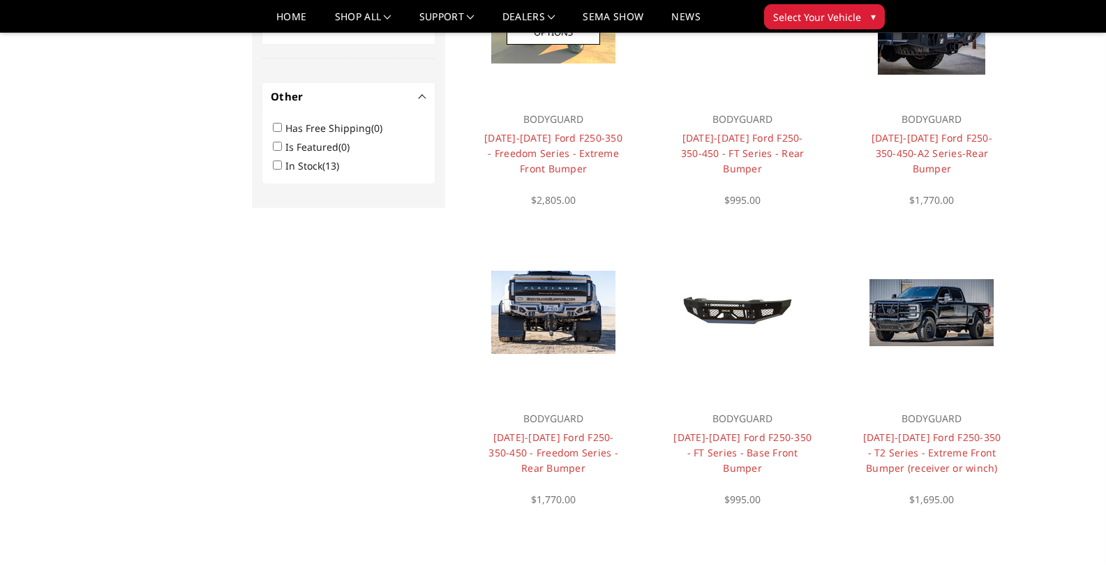
scroll to position [1047, 0]
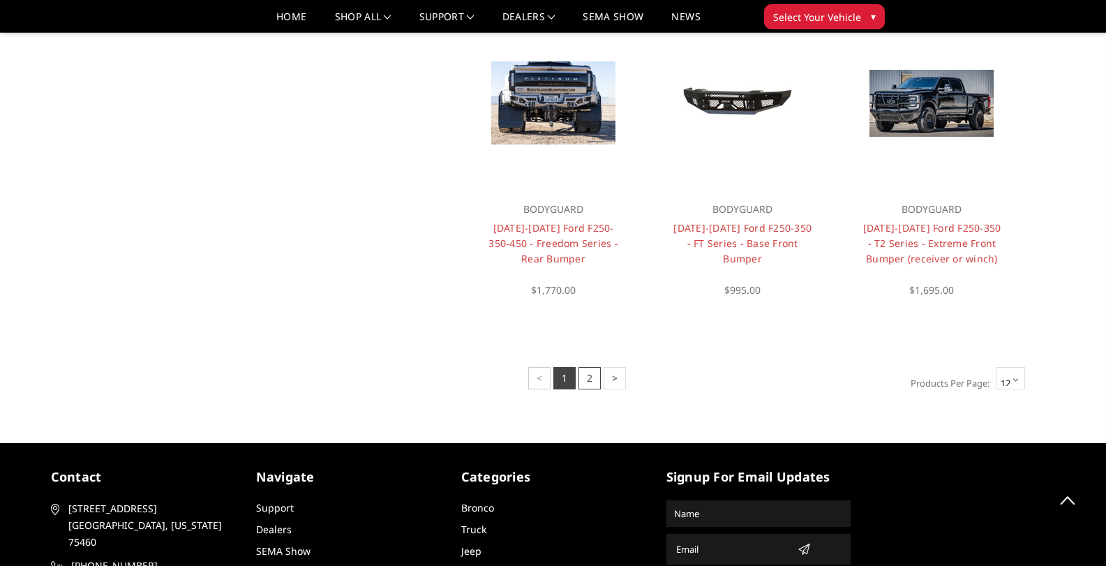
click at [582, 374] on link "2" at bounding box center [590, 378] width 22 height 22
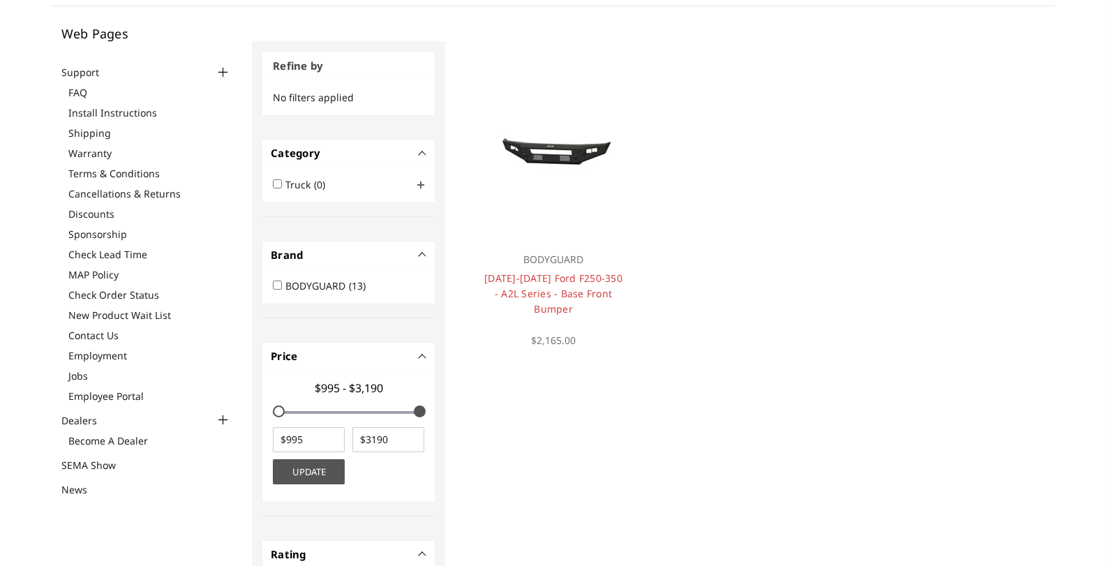
scroll to position [0, 0]
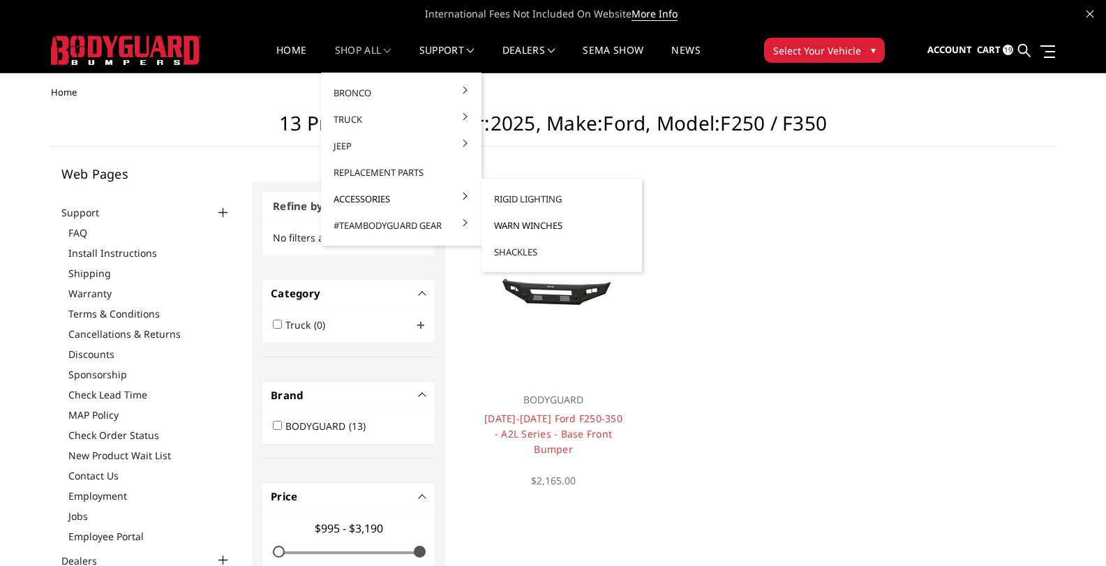
click at [511, 223] on link "Warn Winches" at bounding box center [561, 225] width 149 height 27
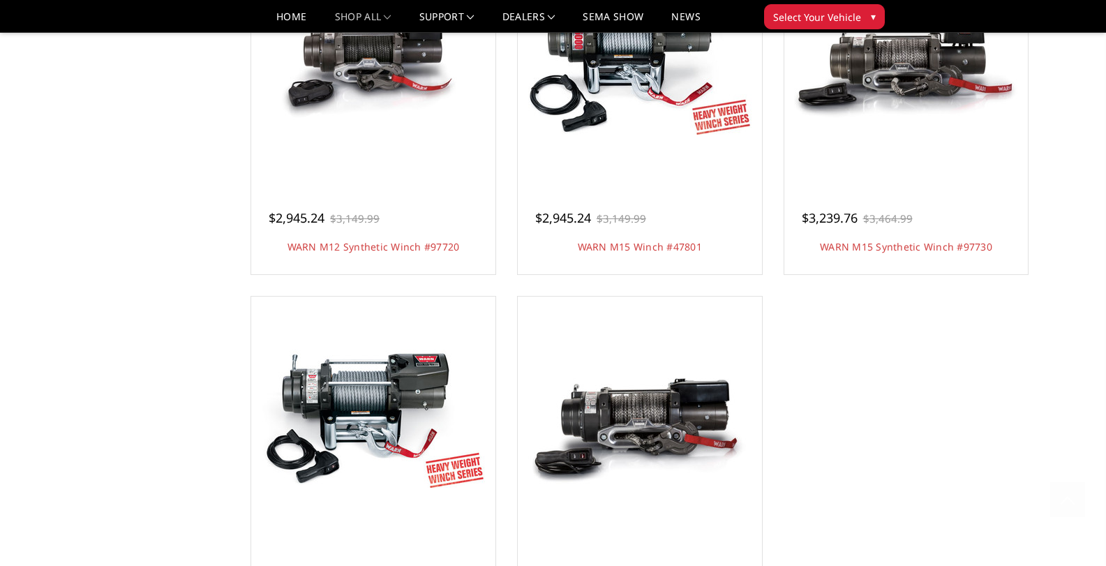
scroll to position [1186, 0]
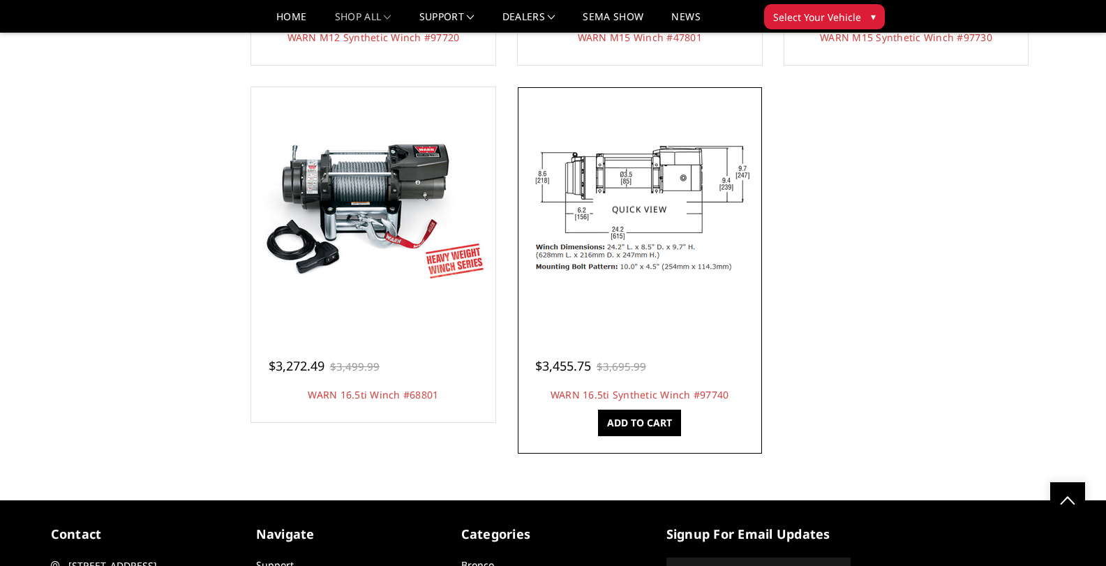
click at [607, 166] on img at bounding box center [639, 209] width 223 height 137
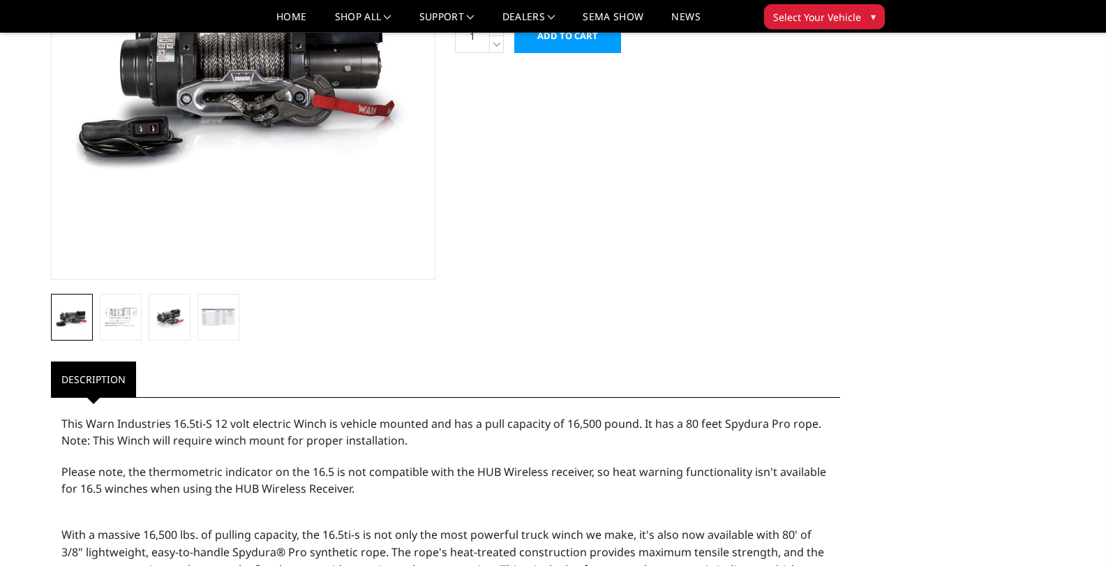
scroll to position [70, 0]
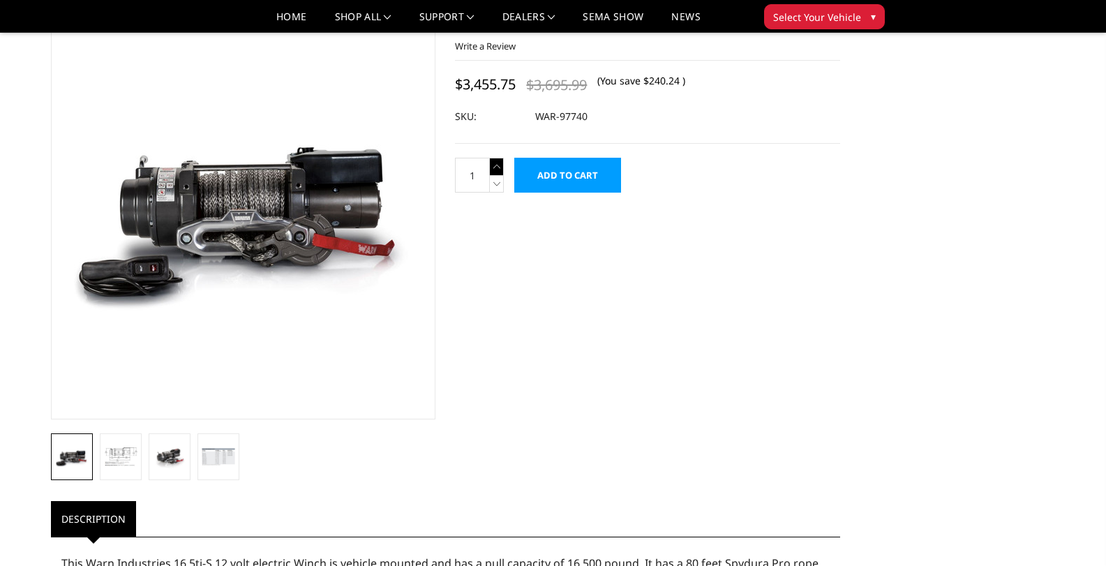
click at [495, 163] on icon at bounding box center [497, 166] width 14 height 17
type input "2"
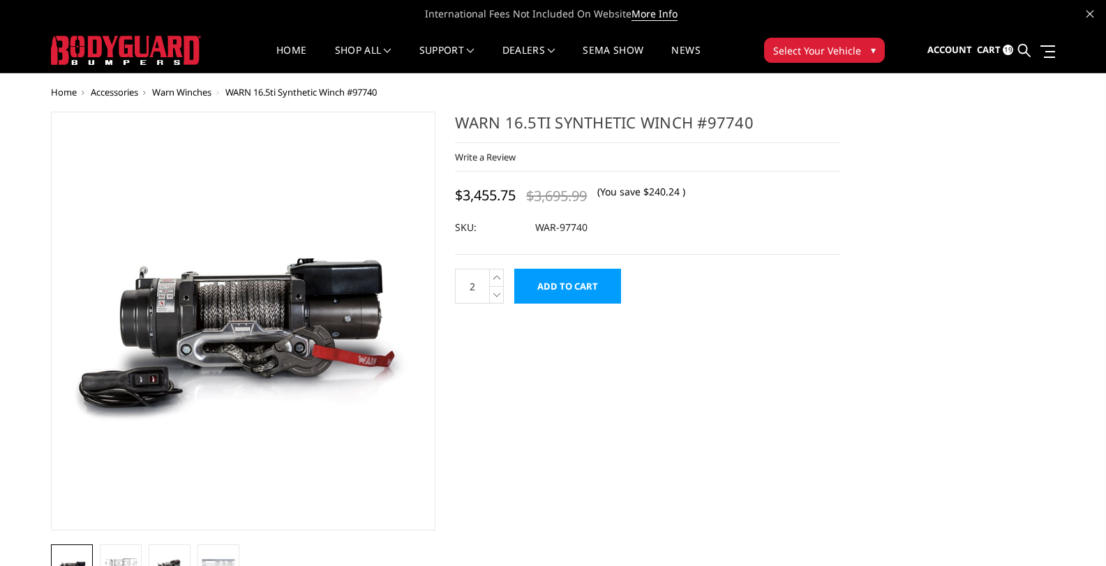
click at [582, 279] on input "Add to Cart" at bounding box center [567, 286] width 107 height 35
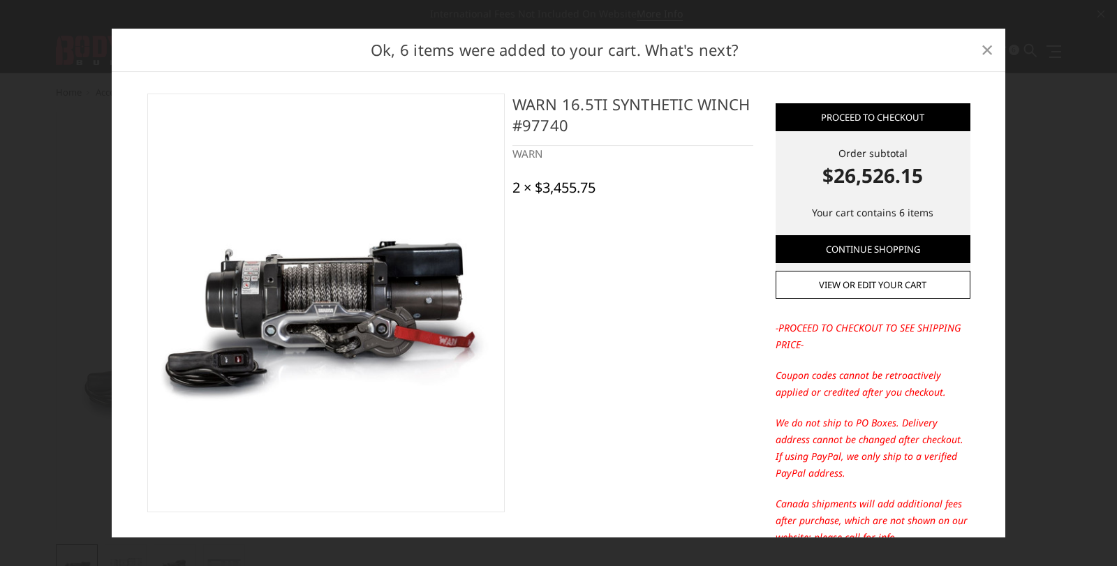
click at [987, 50] on span "×" at bounding box center [987, 49] width 13 height 30
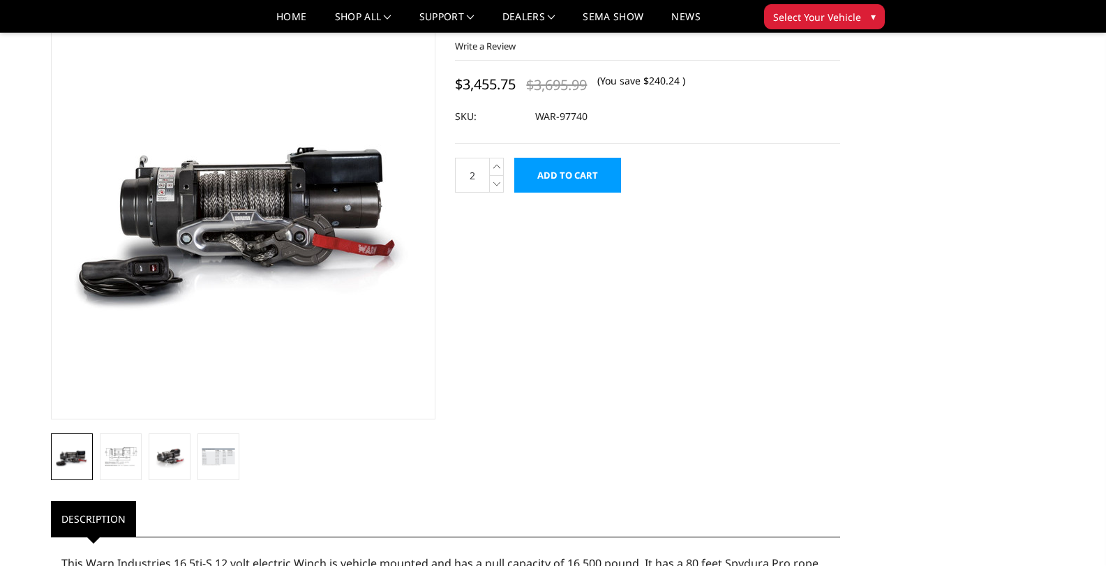
scroll to position [209, 0]
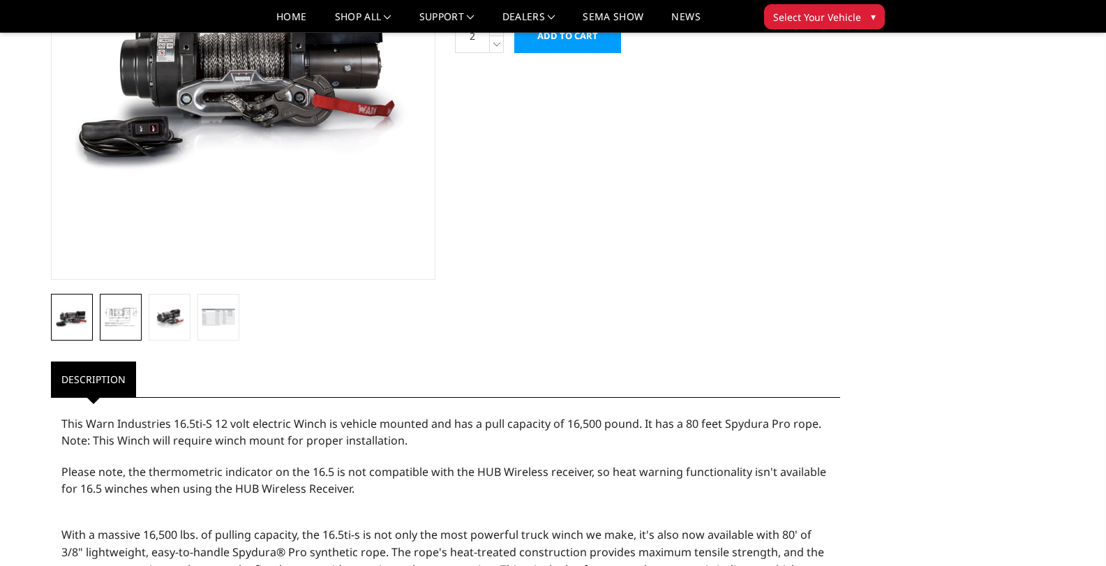
click at [100, 321] on link at bounding box center [121, 317] width 42 height 47
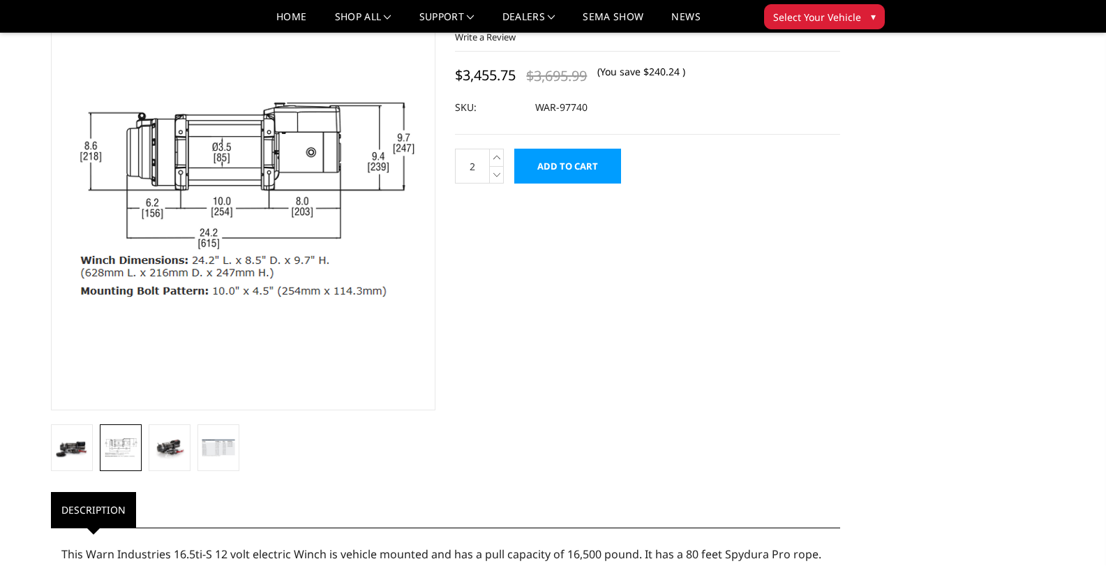
scroll to position [218, 0]
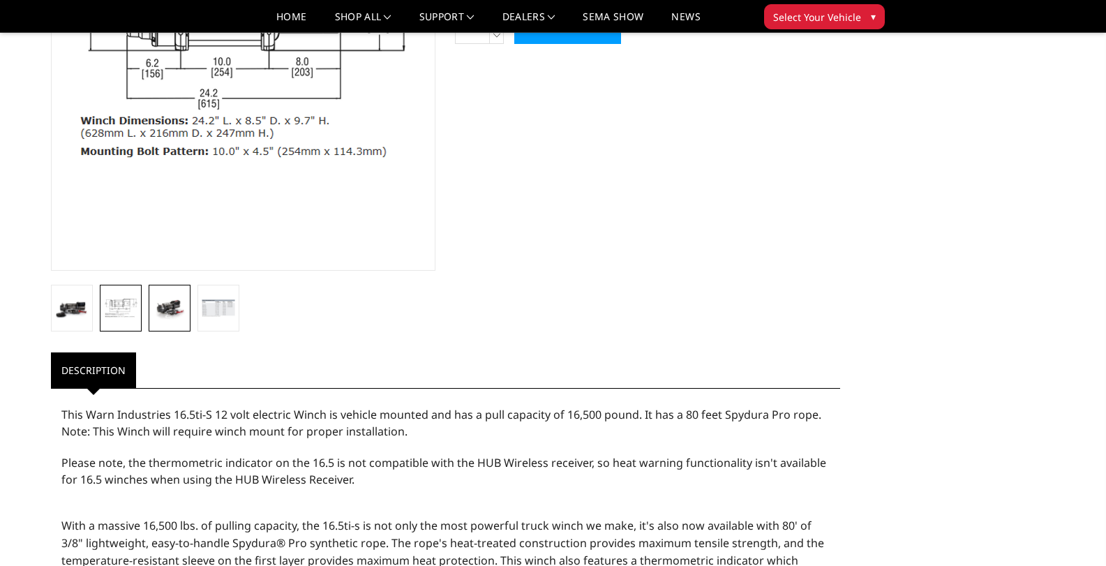
click at [163, 308] on img at bounding box center [169, 308] width 33 height 22
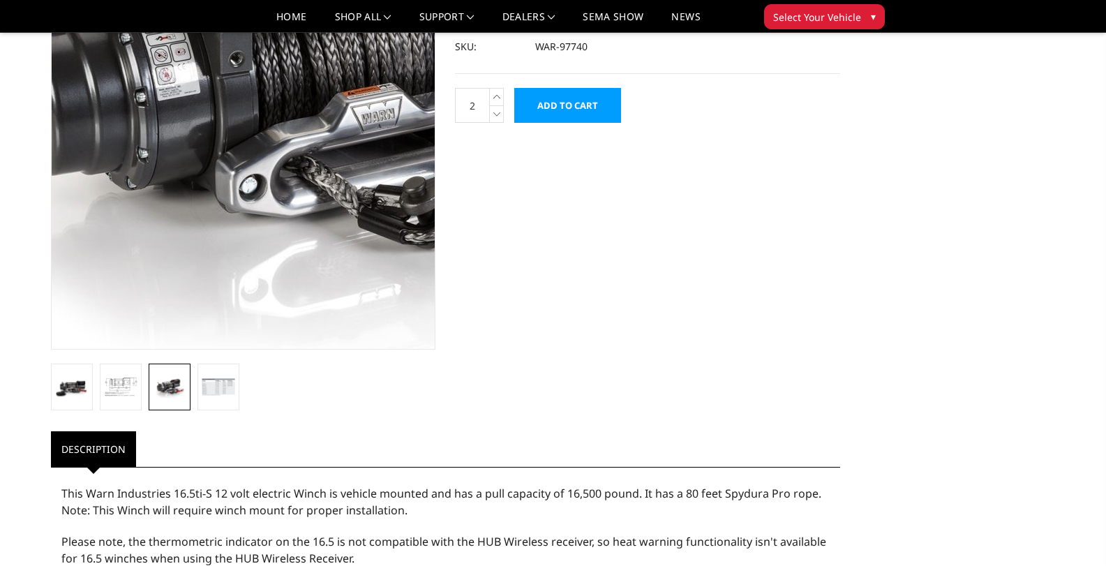
scroll to position [209, 0]
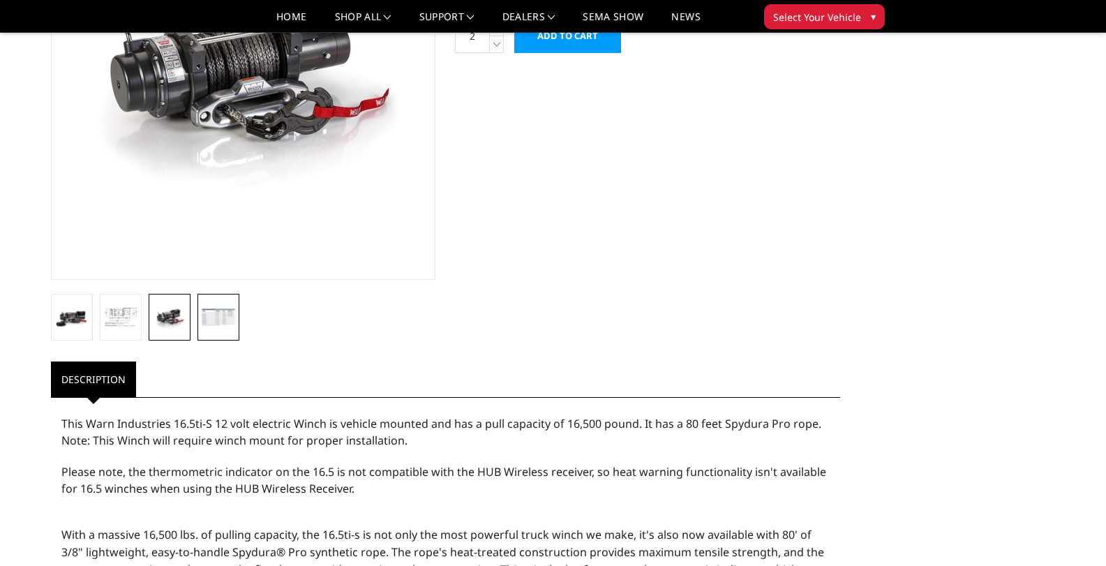
click at [232, 323] on img at bounding box center [218, 316] width 33 height 17
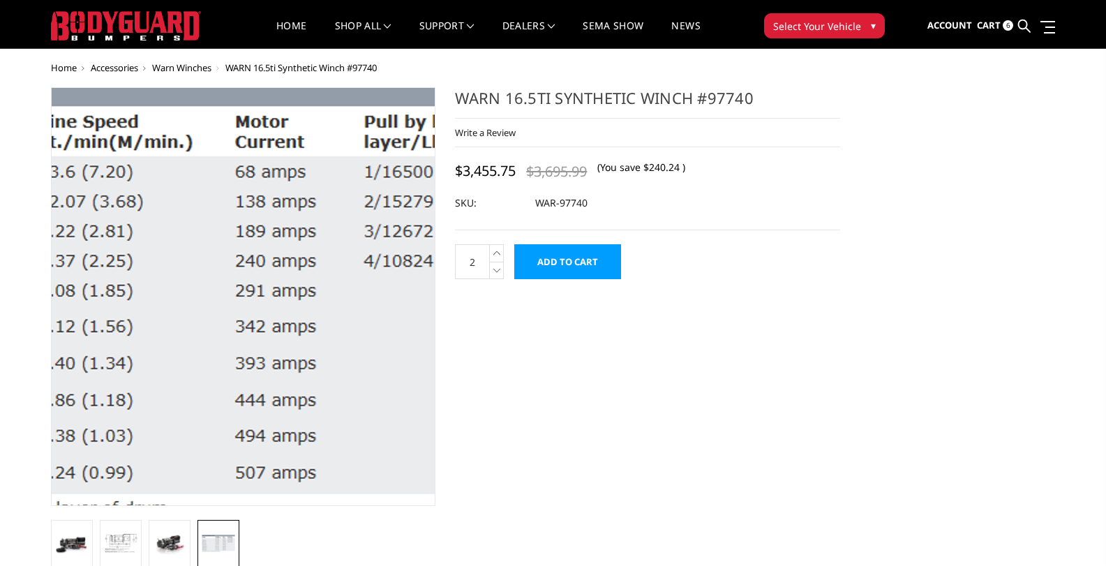
scroll to position [0, 0]
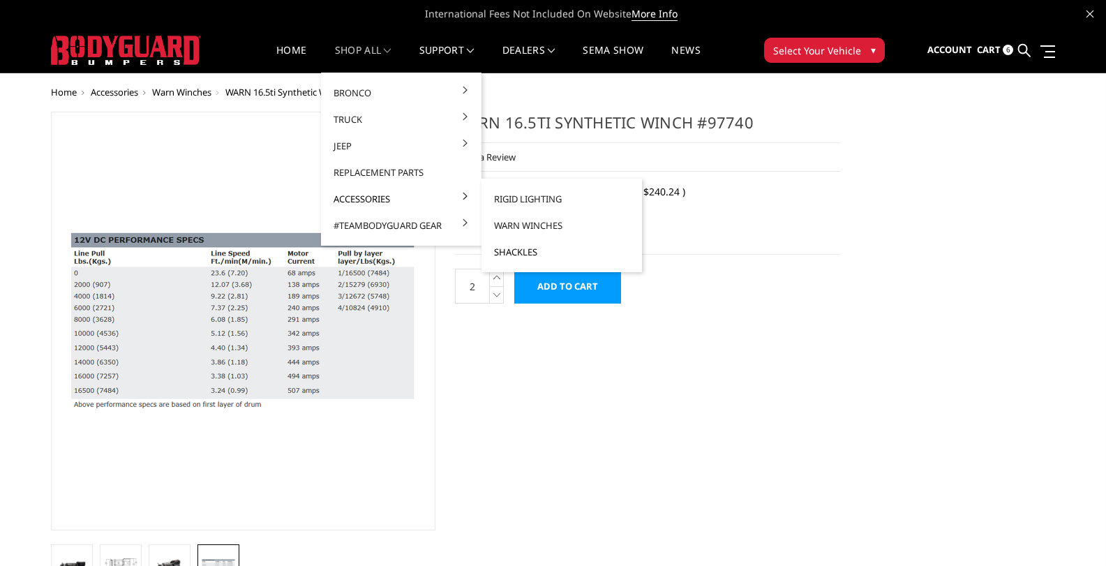
click at [510, 246] on link "Shackles" at bounding box center [561, 252] width 149 height 27
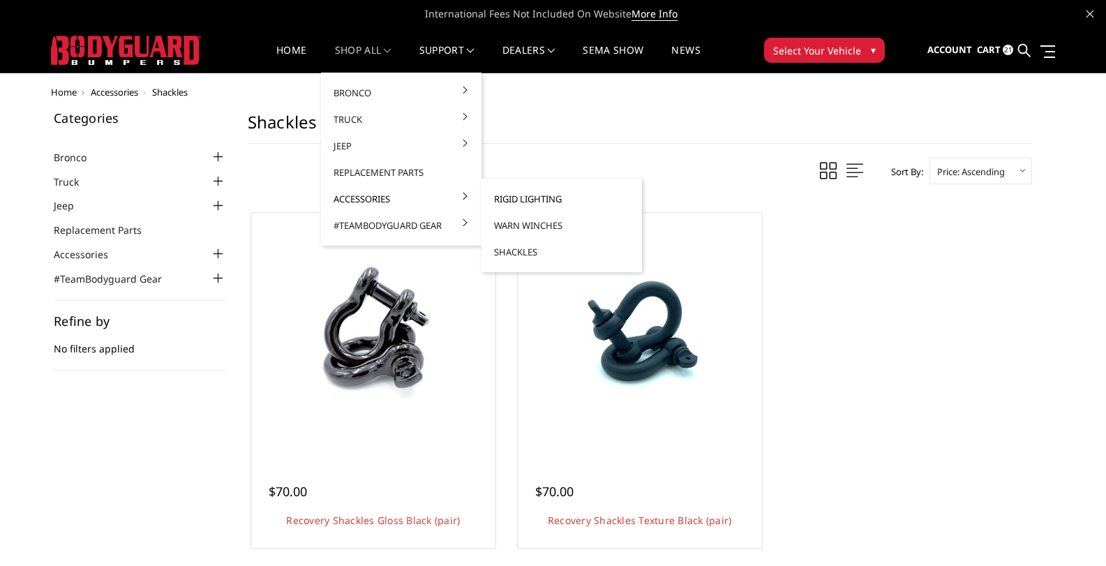
click at [505, 200] on link "Rigid Lighting" at bounding box center [561, 199] width 149 height 27
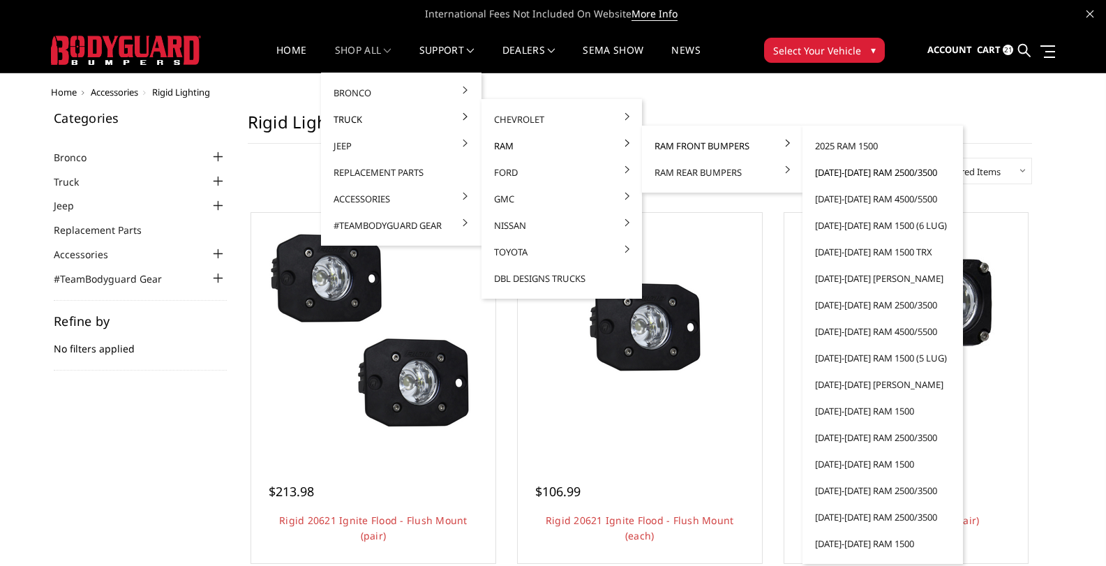
click at [844, 173] on link "[DATE]-[DATE] Ram 2500/3500" at bounding box center [882, 172] width 149 height 27
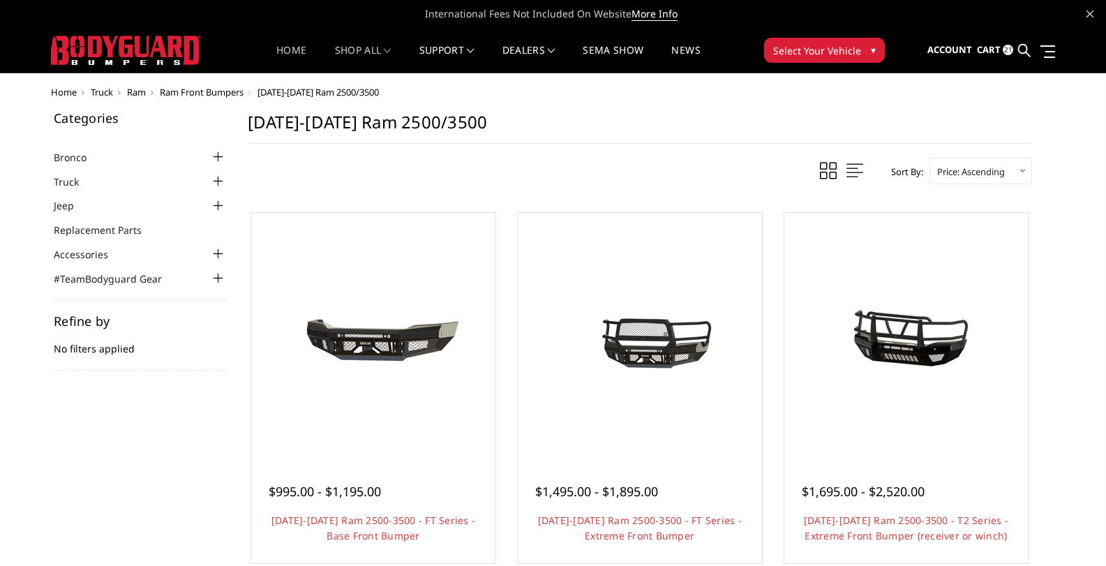
click at [283, 46] on link "Home" at bounding box center [291, 58] width 30 height 27
